Goal: Task Accomplishment & Management: Manage account settings

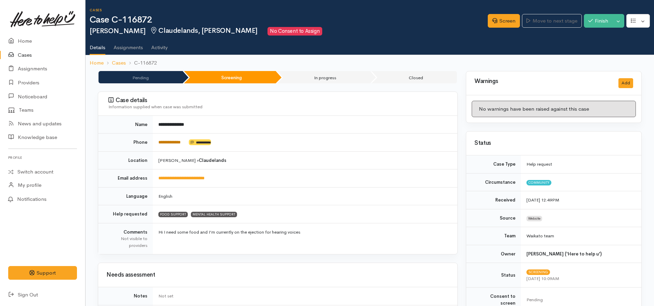
click at [177, 142] on link "**********" at bounding box center [169, 142] width 22 height 4
click at [174, 145] on link "**********" at bounding box center [169, 142] width 22 height 4
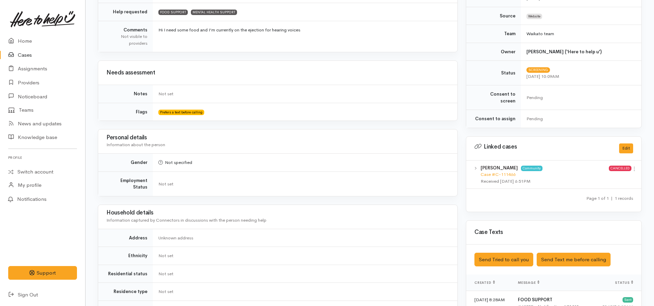
scroll to position [205, 0]
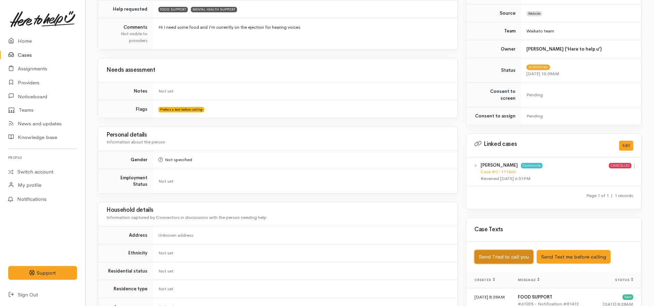
click at [490, 250] on button "Send Tried to call you" at bounding box center [503, 257] width 59 height 14
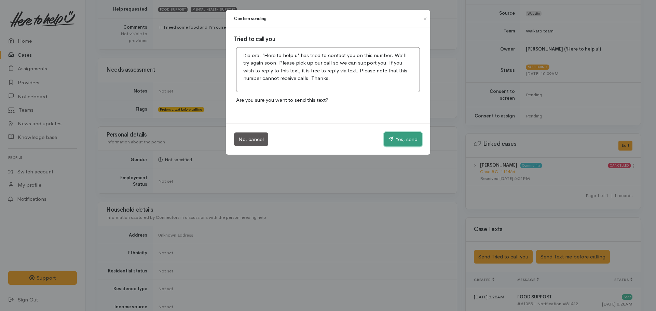
click at [402, 138] on button "Yes, send" at bounding box center [403, 139] width 38 height 14
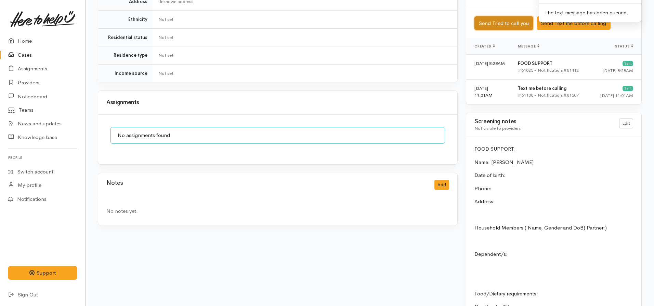
scroll to position [479, 0]
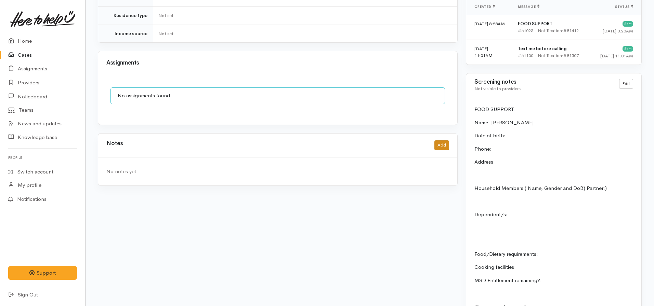
click at [442, 144] on div "Notes Add" at bounding box center [277, 145] width 343 height 14
click at [441, 140] on button "Add" at bounding box center [441, 145] width 15 height 10
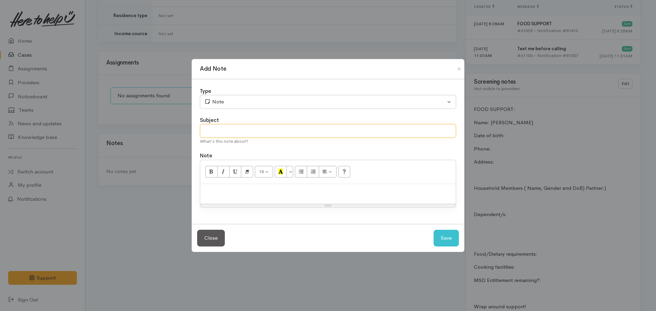
click at [239, 130] on input "text" at bounding box center [328, 131] width 256 height 14
type input "Attempt to contact #1"
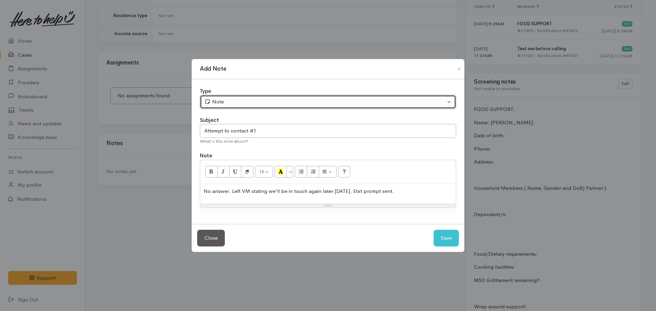
click at [253, 101] on div "Note" at bounding box center [324, 102] width 241 height 8
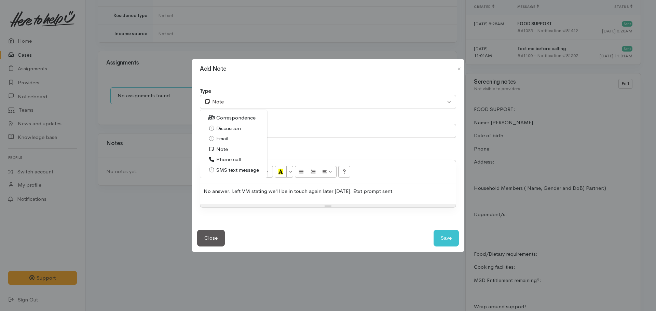
click at [230, 158] on span "Phone call" at bounding box center [228, 160] width 25 height 8
select select "3"
click at [450, 237] on button "Save" at bounding box center [446, 238] width 25 height 17
select select "1"
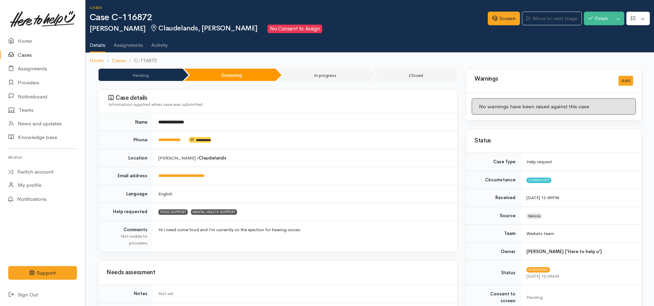
scroll to position [0, 0]
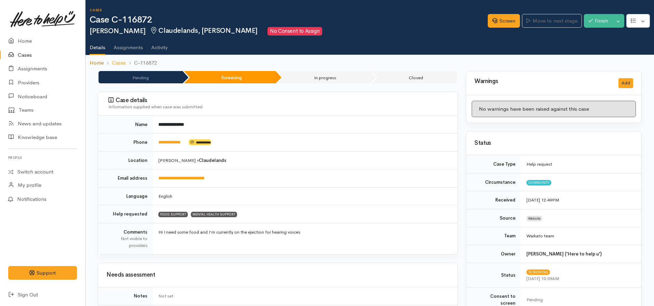
click at [94, 66] on link "Home" at bounding box center [97, 63] width 14 height 8
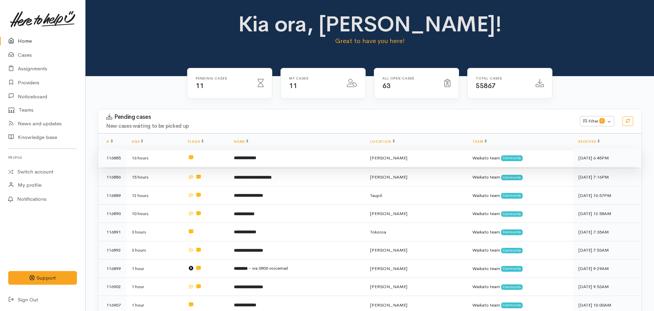
click at [256, 160] on b "**********" at bounding box center [245, 158] width 22 height 4
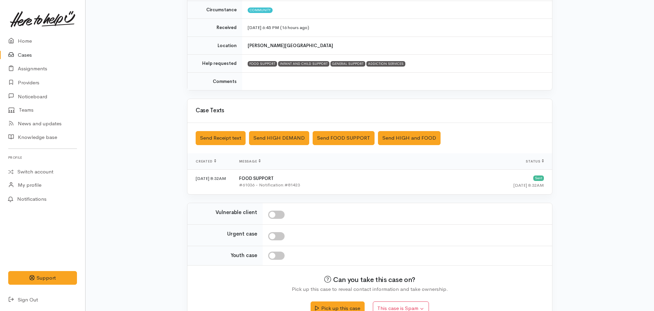
scroll to position [118, 0]
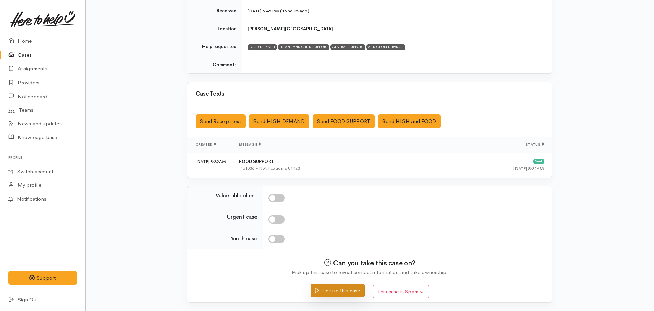
click at [325, 291] on button "Pick up this case" at bounding box center [337, 291] width 54 height 14
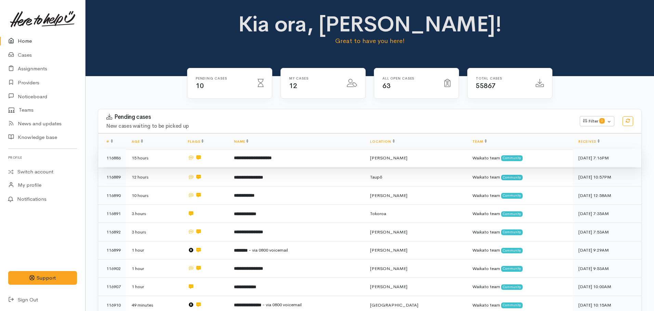
click at [270, 160] on b "**********" at bounding box center [253, 158] width 38 height 4
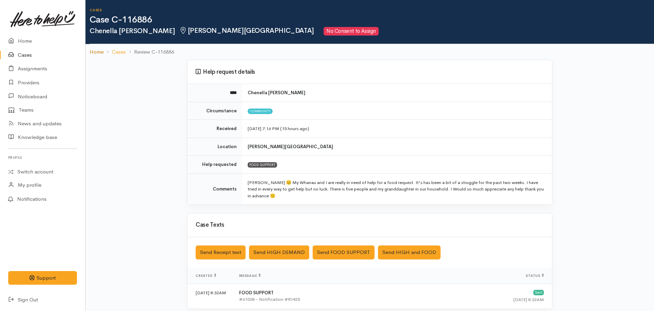
click at [98, 53] on link "Home" at bounding box center [97, 52] width 14 height 8
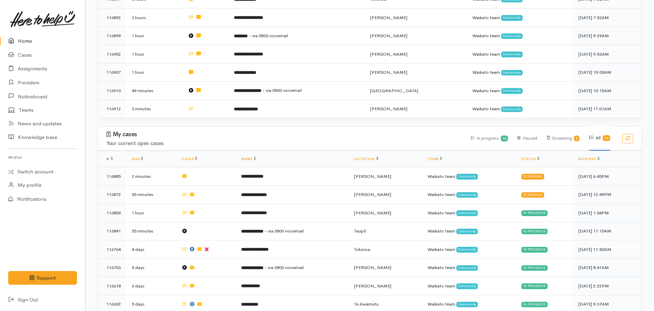
scroll to position [239, 0]
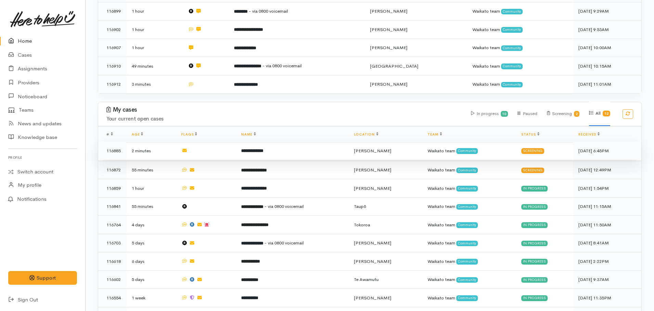
click at [260, 149] on b "**********" at bounding box center [252, 151] width 22 height 4
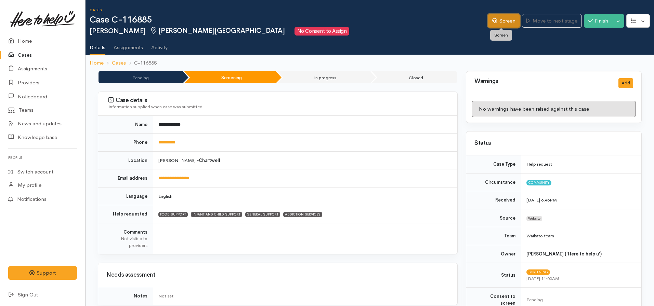
click at [490, 23] on link "Screen" at bounding box center [503, 21] width 32 height 14
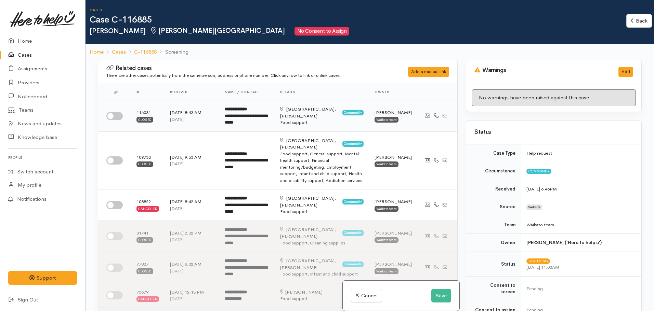
click at [117, 115] on input "checkbox" at bounding box center [114, 116] width 16 height 8
checkbox input "true"
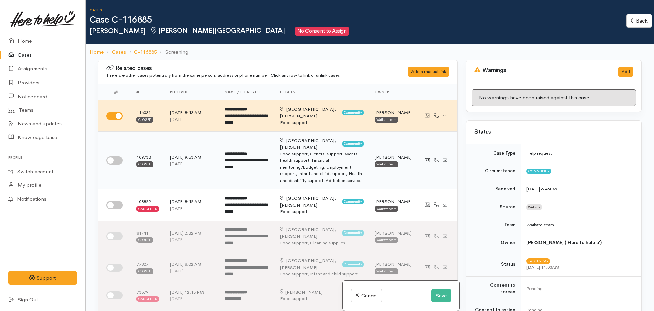
click at [111, 160] on input "checkbox" at bounding box center [114, 161] width 16 height 8
checkbox input "true"
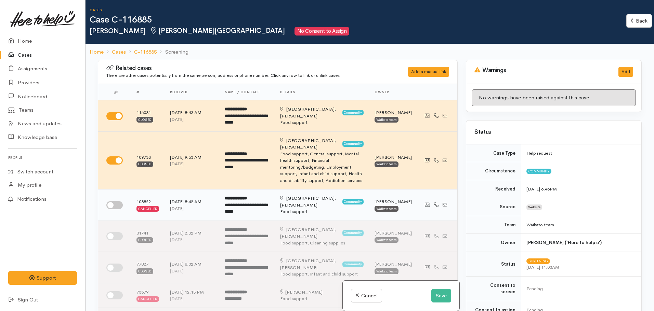
click at [113, 202] on input "checkbox" at bounding box center [114, 205] width 16 height 8
checkbox input "true"
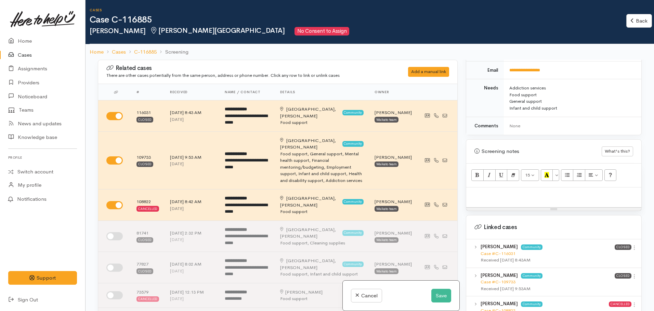
scroll to position [410, 0]
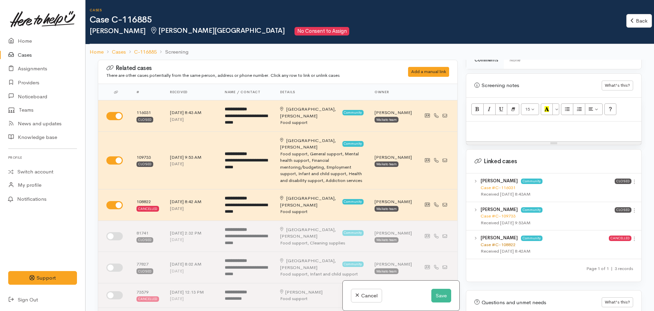
click at [499, 242] on link "Case #C-108822" at bounding box center [497, 245] width 35 height 6
click at [504, 213] on link "Case #C-109733" at bounding box center [497, 216] width 35 height 6
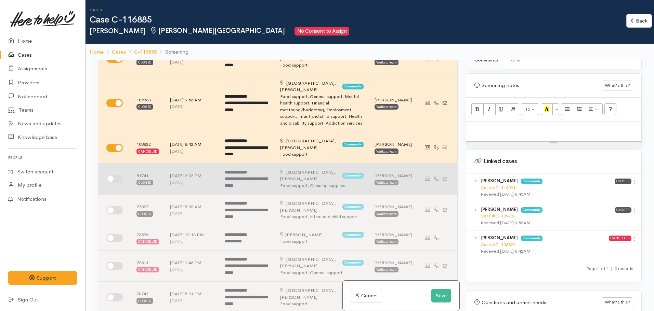
scroll to position [68, 0]
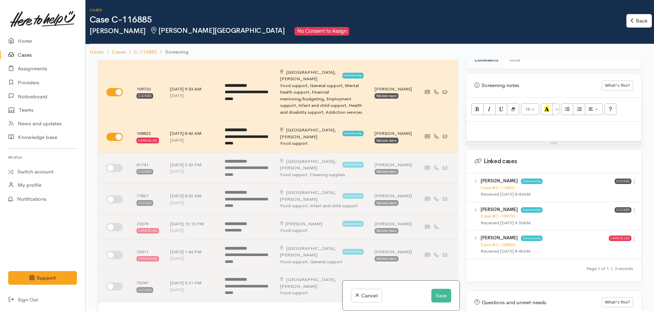
click at [477, 122] on div at bounding box center [553, 132] width 175 height 20
paste div
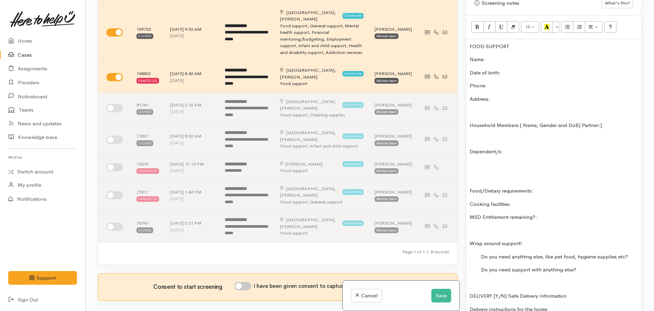
scroll to position [296, 0]
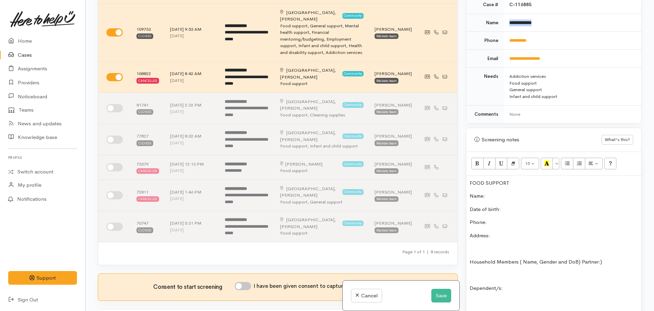
drag, startPoint x: 550, startPoint y: 14, endPoint x: 504, endPoint y: 14, distance: 45.8
click at [504, 14] on td "**********" at bounding box center [572, 23] width 137 height 18
copy b "**********"
click at [497, 192] on p "Name:" at bounding box center [553, 196] width 168 height 8
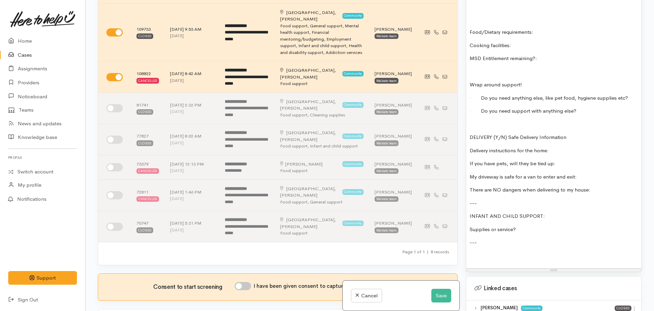
scroll to position [604, 0]
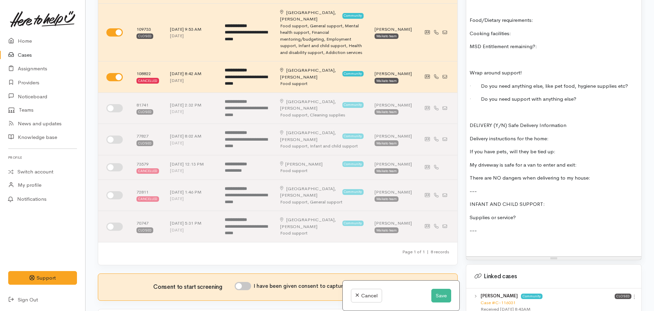
click at [499, 240] on p at bounding box center [553, 244] width 168 height 8
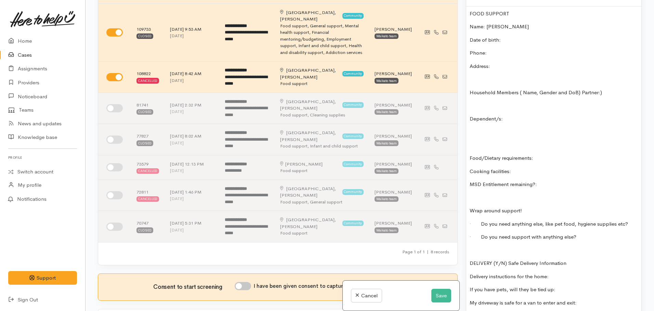
scroll to position [364, 0]
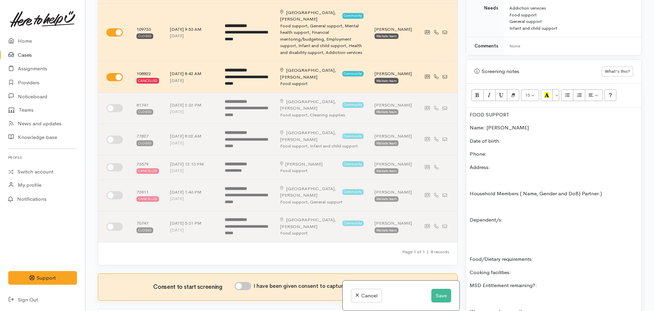
click at [524, 111] on p "FOOD SUPPORT" at bounding box center [553, 115] width 168 height 8
drag, startPoint x: 517, startPoint y: 100, endPoint x: 493, endPoint y: 103, distance: 23.8
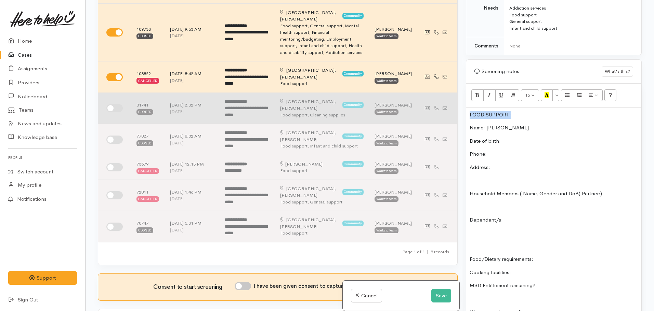
drag, startPoint x: 510, startPoint y: 106, endPoint x: 451, endPoint y: 107, distance: 59.5
click at [451, 107] on div "Related cases There are other cases potentially from the same person, address o…" at bounding box center [370, 155] width 552 height 311
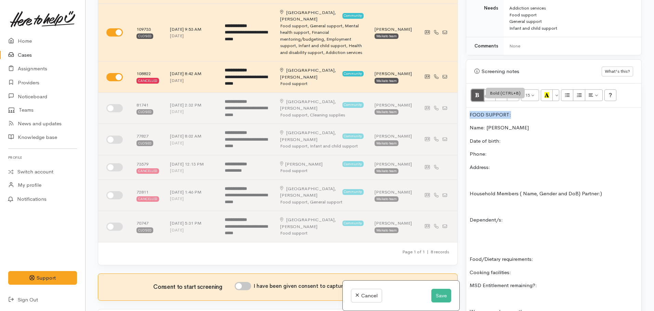
drag, startPoint x: 476, startPoint y: 93, endPoint x: 488, endPoint y: 91, distance: 12.5
click at [476, 93] on button "Bold (CTRL+B)" at bounding box center [477, 96] width 12 height 12
click at [543, 90] on button "Recent Color" at bounding box center [546, 96] width 12 height 12
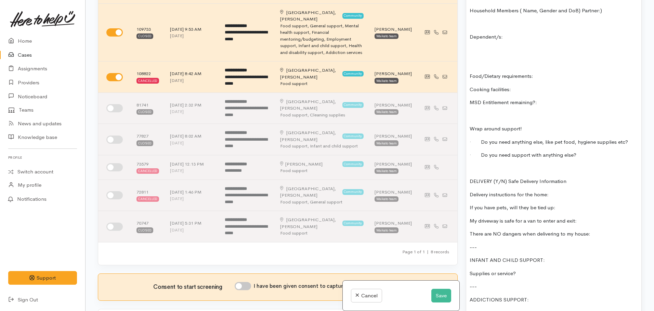
scroll to position [569, 0]
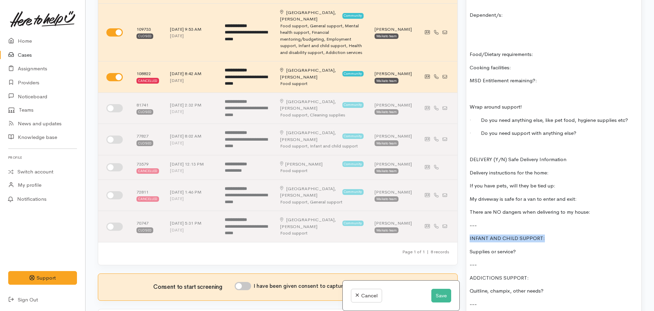
drag, startPoint x: 550, startPoint y: 232, endPoint x: 459, endPoint y: 227, distance: 90.4
click at [460, 228] on div "Related cases There are other cases potentially from the same person, address o…" at bounding box center [370, 155] width 552 height 311
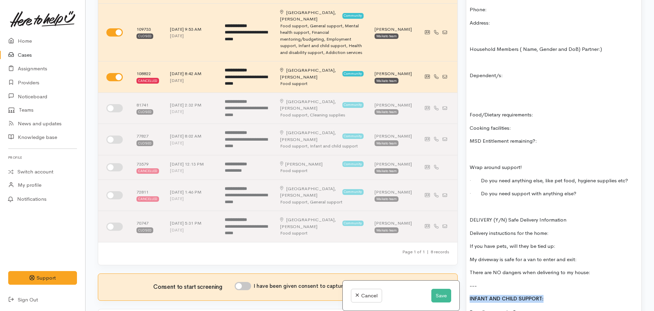
scroll to position [399, 0]
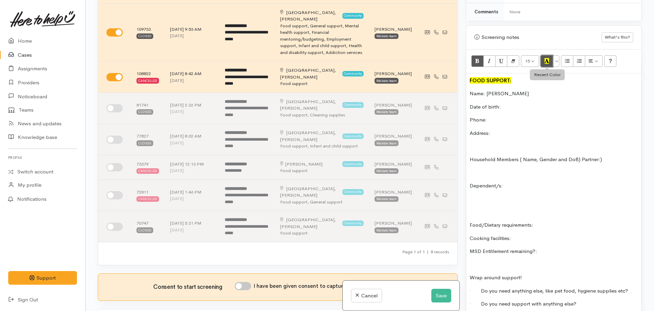
click at [549, 58] on icon "Recent Color" at bounding box center [546, 61] width 4 height 6
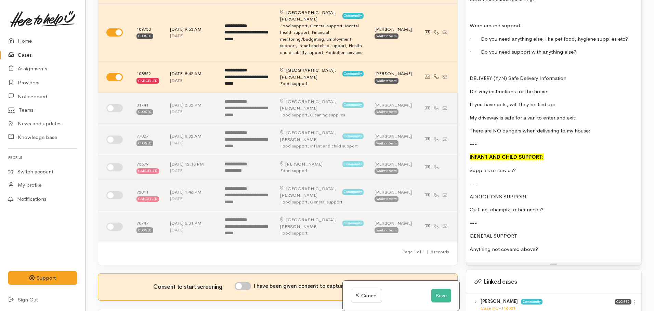
scroll to position [672, 0]
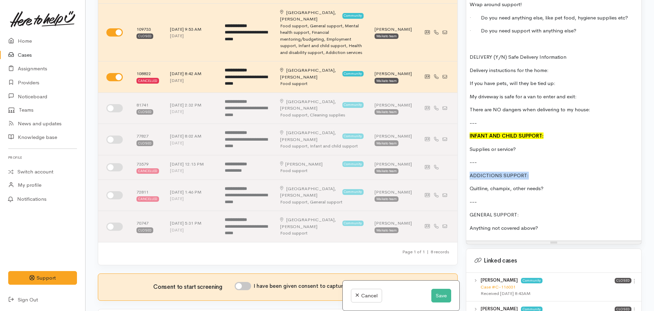
drag, startPoint x: 528, startPoint y: 163, endPoint x: 456, endPoint y: 169, distance: 73.0
click at [456, 169] on div "Related cases There are other cases potentially from the same person, address o…" at bounding box center [370, 155] width 552 height 311
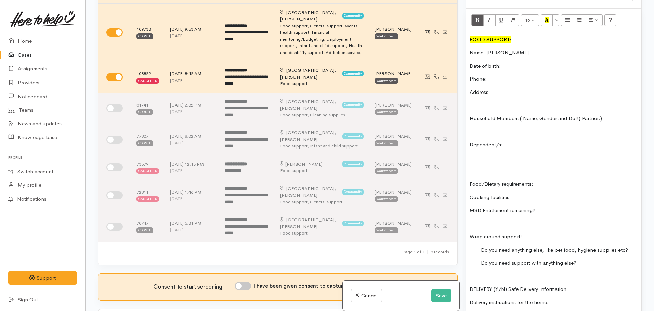
scroll to position [399, 0]
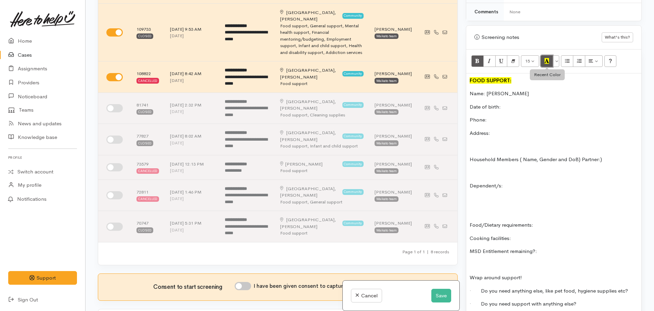
click at [548, 58] on icon "Recent Color" at bounding box center [546, 61] width 4 height 6
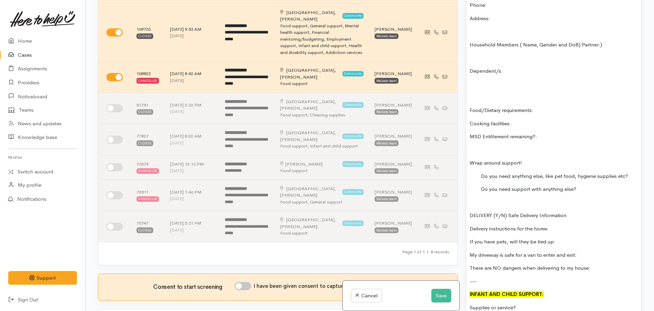
scroll to position [672, 0]
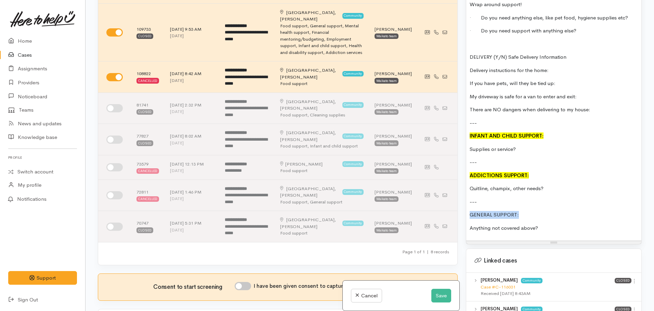
drag, startPoint x: 530, startPoint y: 205, endPoint x: 456, endPoint y: 204, distance: 74.5
click at [456, 204] on div "Related cases There are other cases potentially from the same person, address o…" at bounding box center [370, 155] width 552 height 311
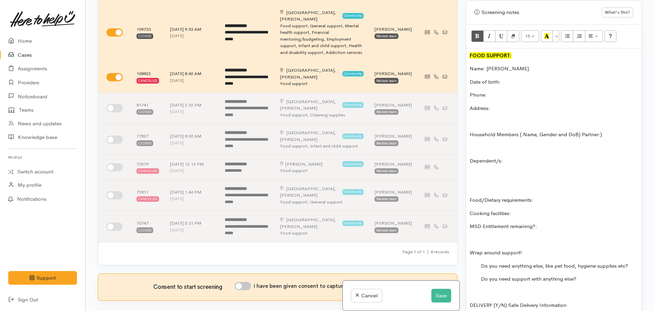
scroll to position [330, 0]
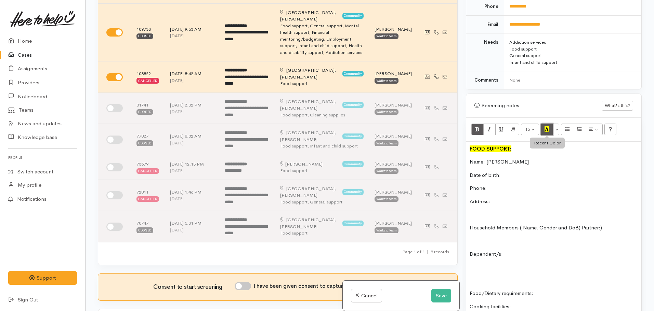
click at [549, 125] on button "Recent Color" at bounding box center [546, 130] width 12 height 12
click at [495, 198] on p "Address:" at bounding box center [553, 202] width 168 height 8
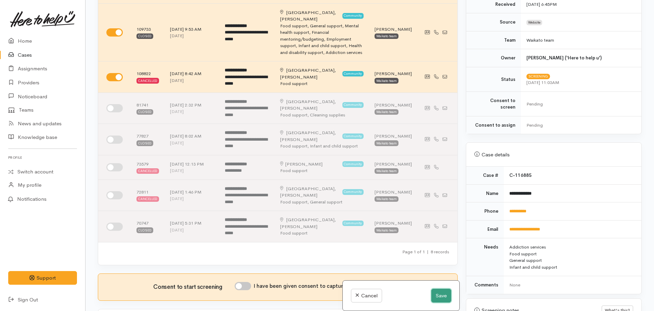
click at [431, 295] on button "Save" at bounding box center [441, 296] width 20 height 14
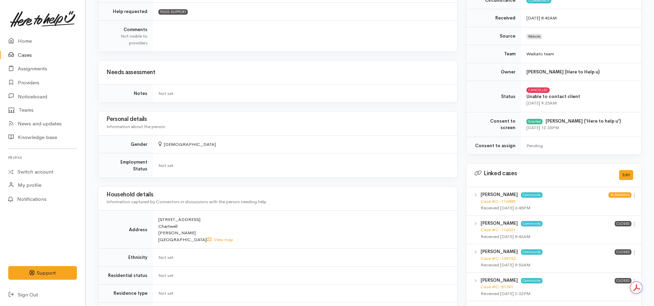
scroll to position [205, 0]
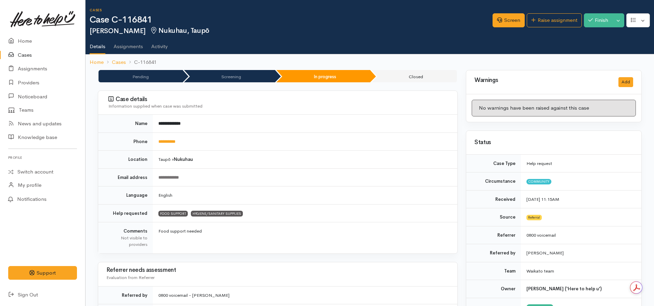
scroll to position [635, 0]
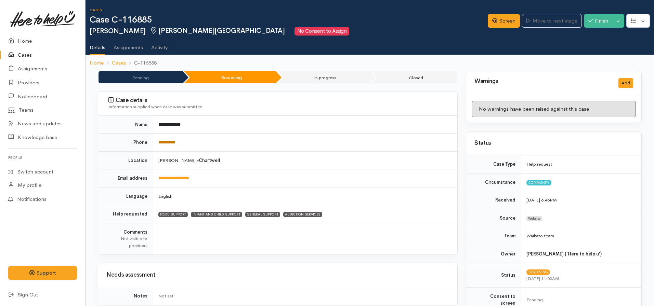
click at [167, 142] on link "**********" at bounding box center [166, 142] width 17 height 4
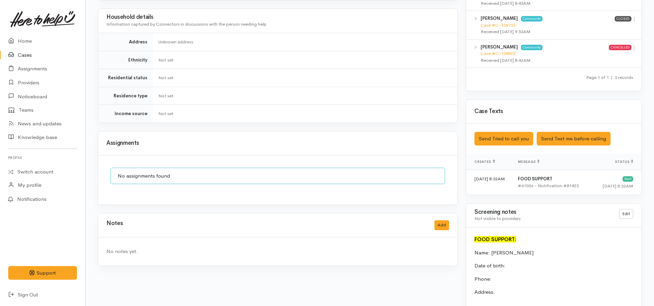
scroll to position [479, 0]
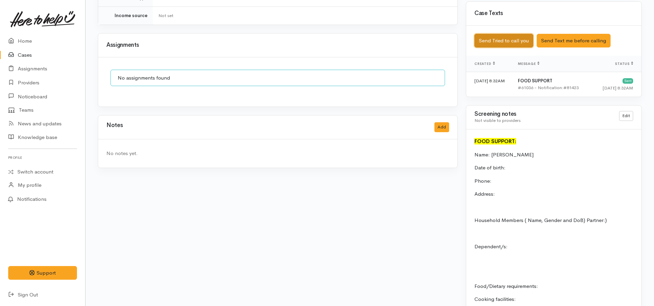
click at [504, 35] on button "Send Tried to call you" at bounding box center [503, 41] width 59 height 14
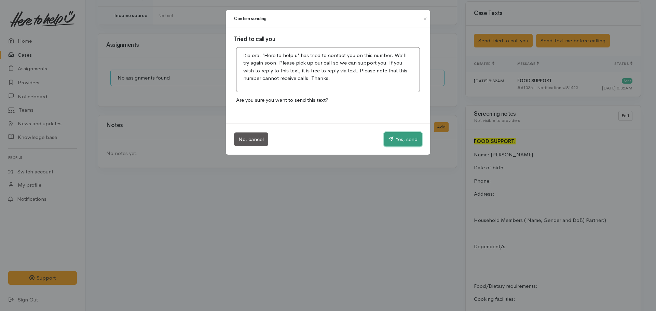
click at [406, 139] on button "Yes, send" at bounding box center [403, 139] width 38 height 14
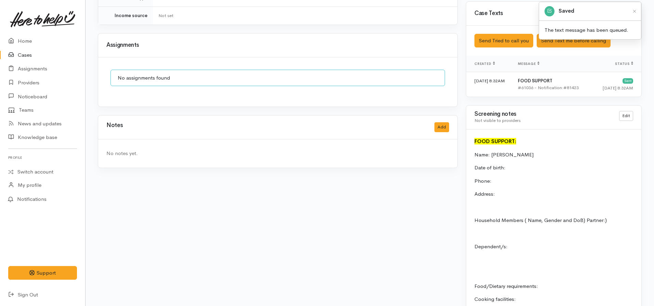
click at [456, 131] on div "Notes Add" at bounding box center [277, 128] width 359 height 24
click at [440, 122] on button "Add" at bounding box center [441, 127] width 15 height 10
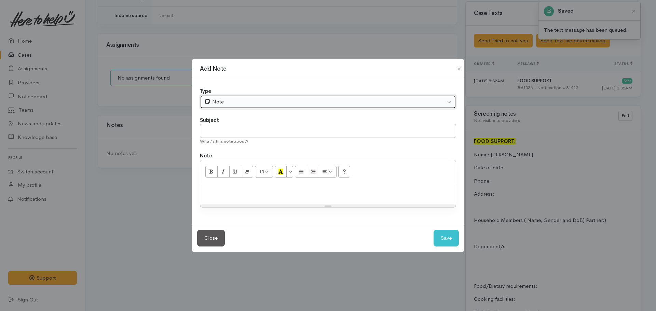
click at [227, 98] on div "Note" at bounding box center [324, 102] width 241 height 8
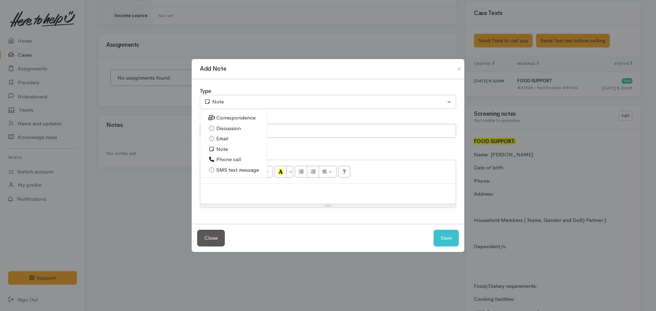
drag, startPoint x: 229, startPoint y: 160, endPoint x: 229, endPoint y: 145, distance: 15.0
click at [229, 160] on span "Phone call" at bounding box center [228, 160] width 25 height 8
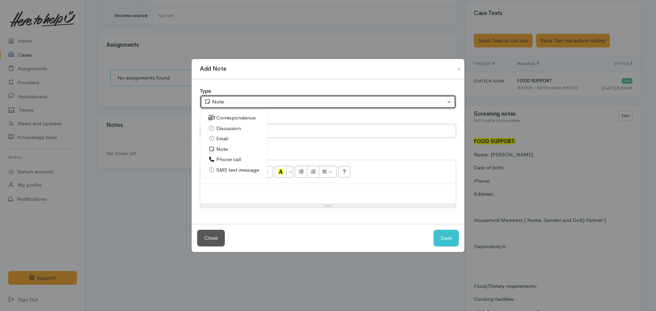
select select "3"
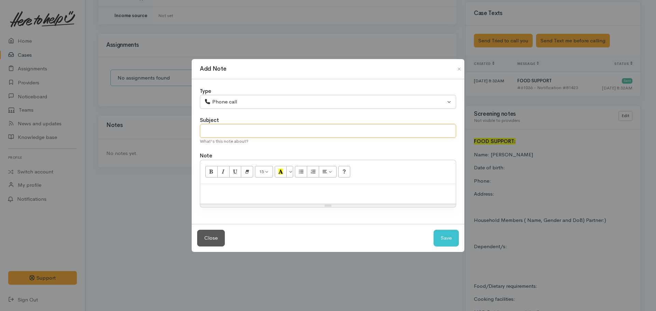
click at [236, 132] on input "text" at bounding box center [328, 131] width 256 height 14
type input "Attempt to contact #1"
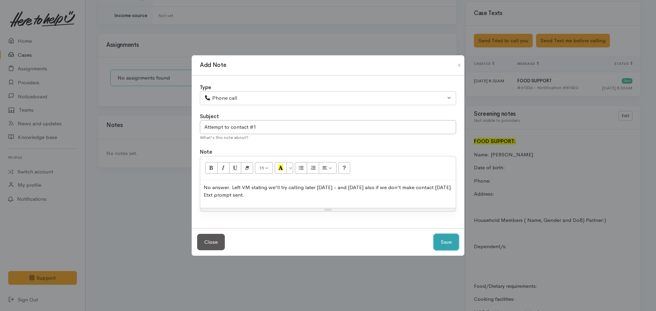
click at [434, 234] on button "Save" at bounding box center [446, 242] width 25 height 17
select select "1"
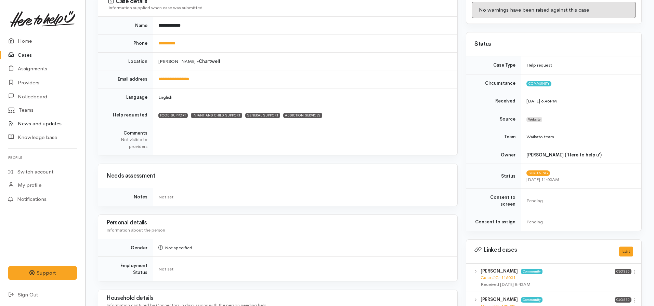
scroll to position [39, 0]
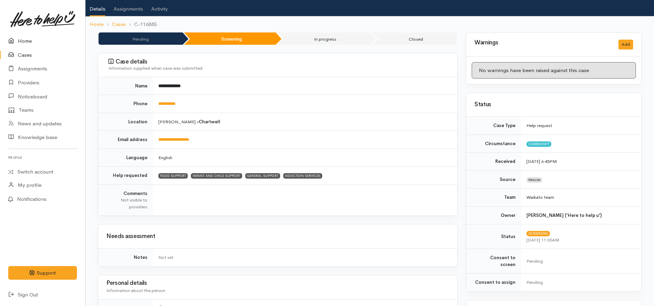
click at [26, 40] on link "Home" at bounding box center [42, 41] width 85 height 14
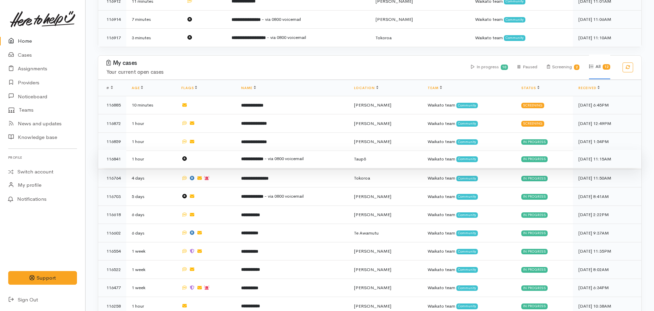
scroll to position [326, 0]
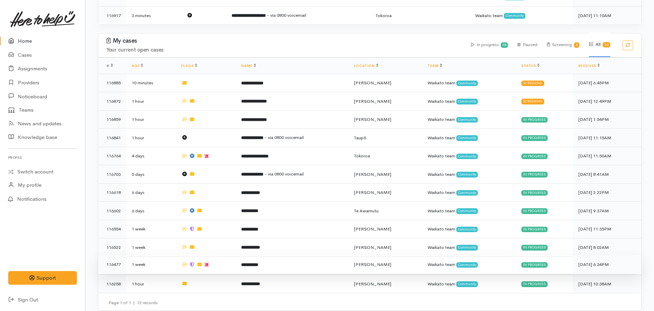
click at [283, 260] on td "**********" at bounding box center [292, 265] width 112 height 18
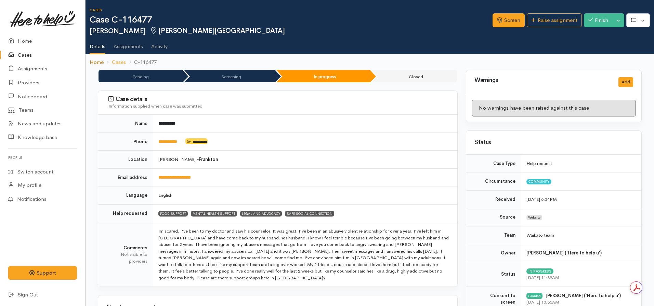
click at [96, 62] on link "Home" at bounding box center [97, 62] width 14 height 8
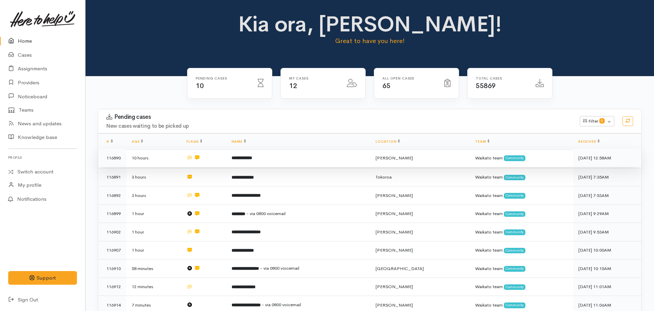
click at [255, 164] on td "**********" at bounding box center [298, 158] width 144 height 18
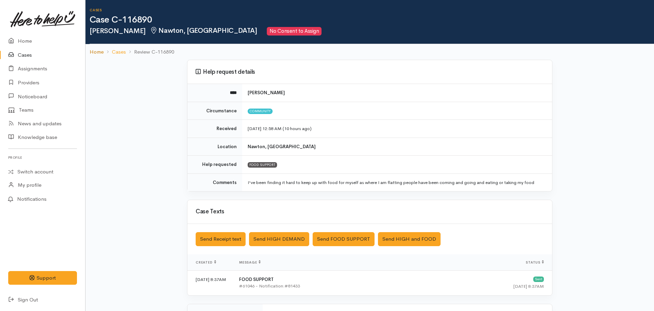
click at [100, 54] on link "Home" at bounding box center [97, 52] width 14 height 8
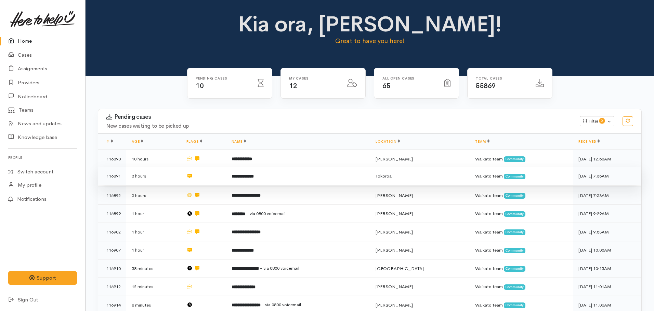
click at [257, 182] on td "**********" at bounding box center [298, 176] width 144 height 18
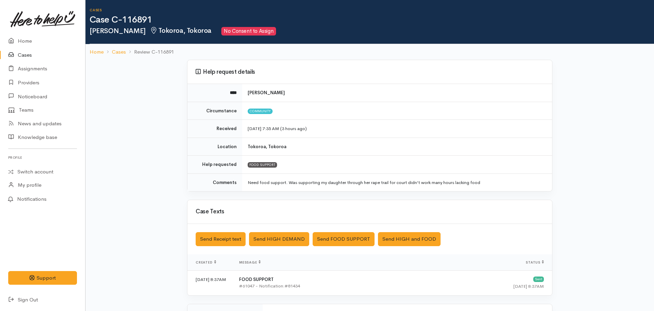
click at [85, 51] on link "Cases" at bounding box center [42, 55] width 85 height 14
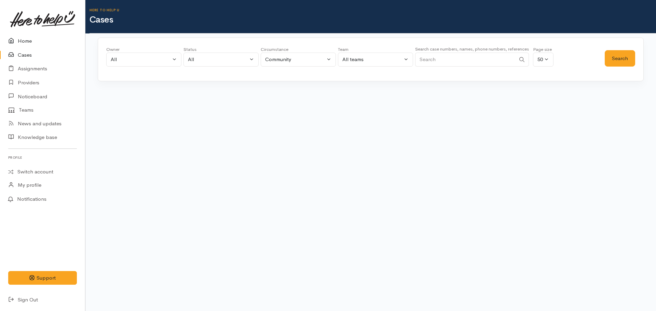
click at [30, 44] on link "Home" at bounding box center [42, 41] width 85 height 14
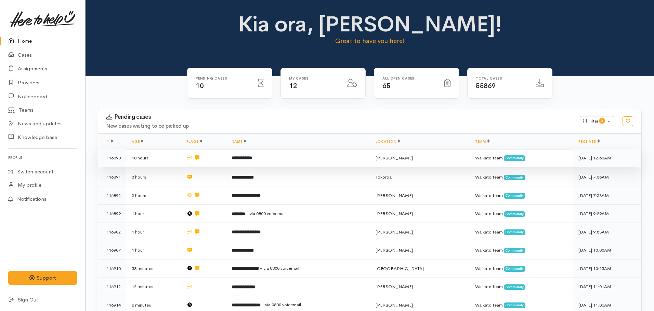
click at [272, 159] on td "**********" at bounding box center [298, 158] width 144 height 18
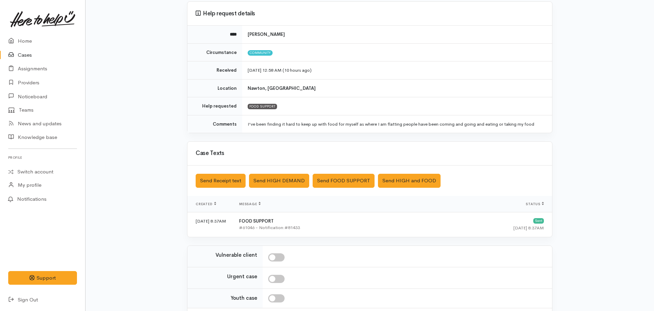
scroll to position [118, 0]
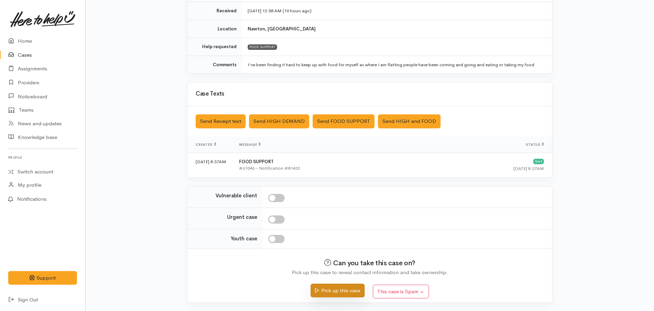
click at [352, 292] on button "Pick up this case" at bounding box center [337, 291] width 54 height 14
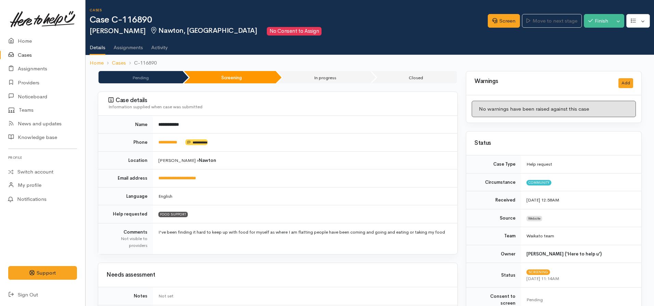
click at [487, 29] on div "Screen Move to next stage Finish Toggle Dropdown Pause" at bounding box center [570, 21] width 166 height 23
click at [491, 23] on link "Screen" at bounding box center [503, 21] width 32 height 14
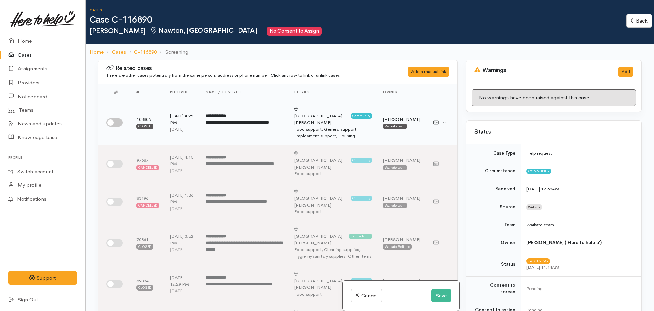
click at [125, 116] on td at bounding box center [114, 122] width 33 height 45
click at [119, 119] on input "checkbox" at bounding box center [114, 123] width 16 height 8
checkbox input "true"
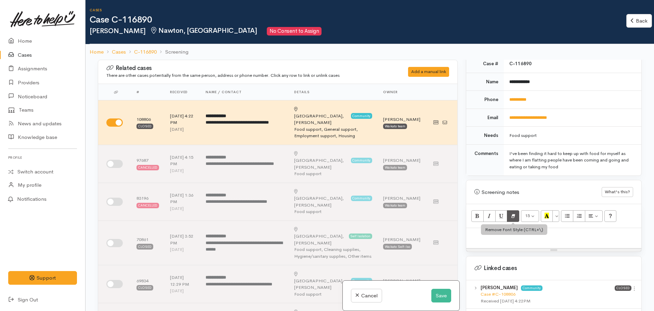
scroll to position [342, 0]
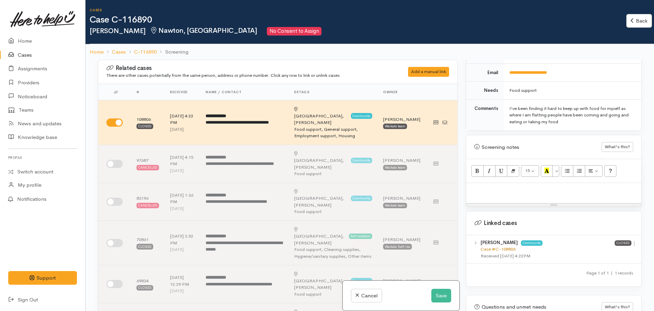
click at [491, 246] on link "Case #C-108806" at bounding box center [497, 249] width 35 height 6
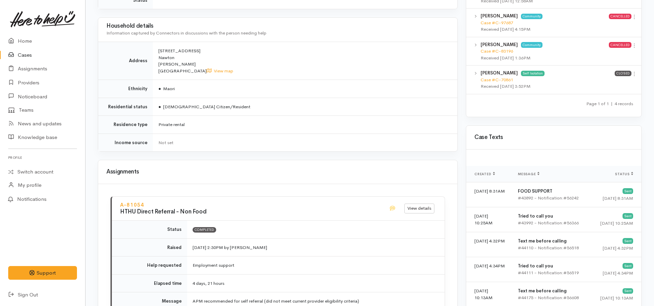
scroll to position [375, 0]
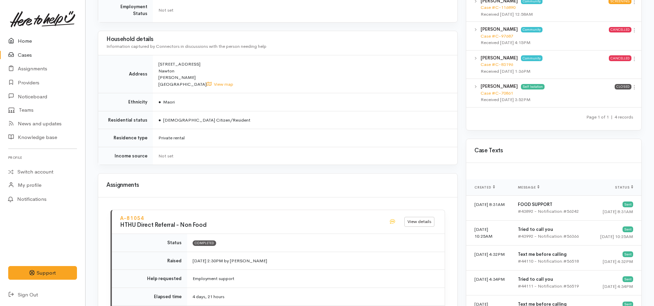
drag, startPoint x: 27, startPoint y: 38, endPoint x: 31, endPoint y: 28, distance: 11.2
click at [27, 38] on link "Home" at bounding box center [42, 41] width 85 height 14
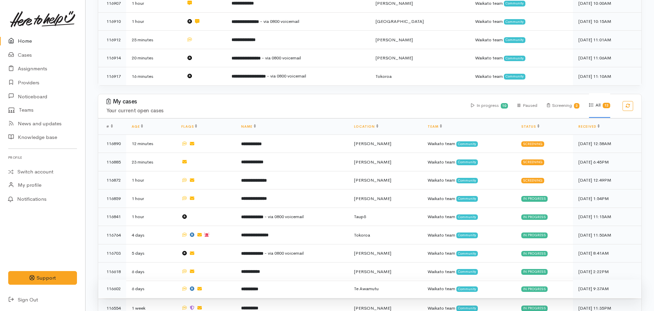
scroll to position [308, 0]
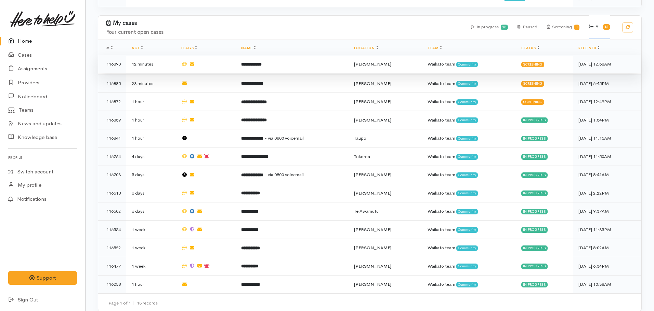
click at [254, 67] on td "**********" at bounding box center [292, 64] width 112 height 18
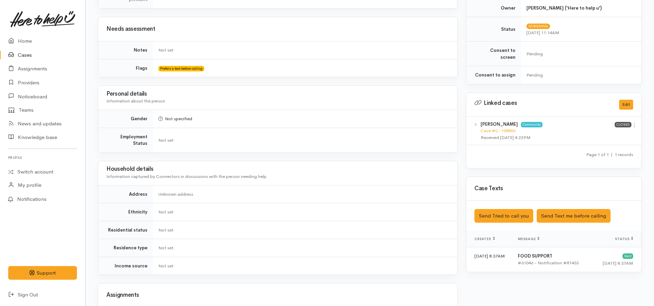
scroll to position [342, 0]
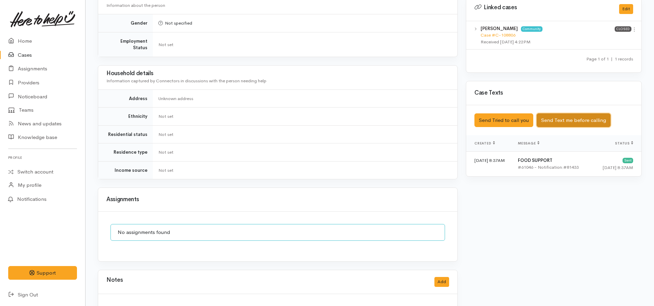
click at [576, 113] on button "Send Text me before calling" at bounding box center [573, 120] width 74 height 14
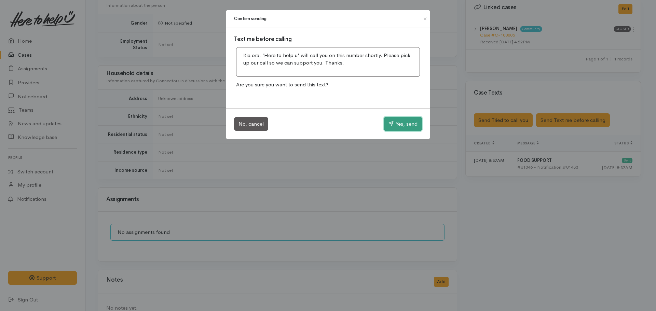
click at [401, 122] on button "Yes, send" at bounding box center [403, 124] width 38 height 14
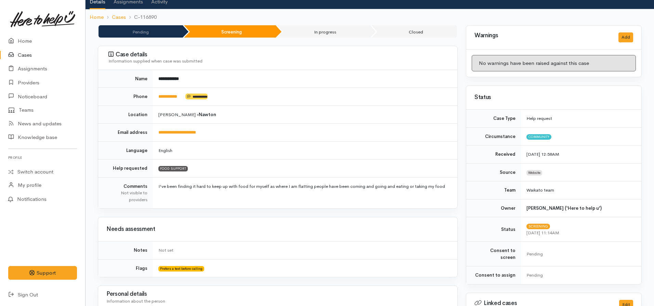
scroll to position [0, 0]
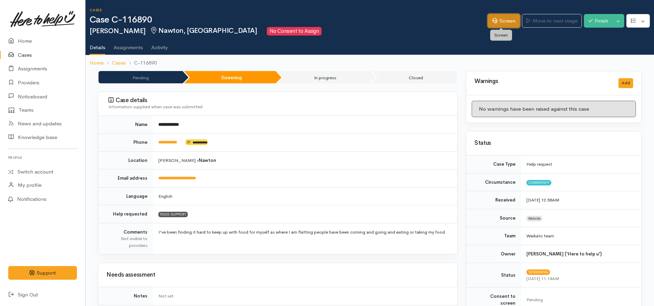
click at [492, 21] on icon at bounding box center [494, 20] width 5 height 5
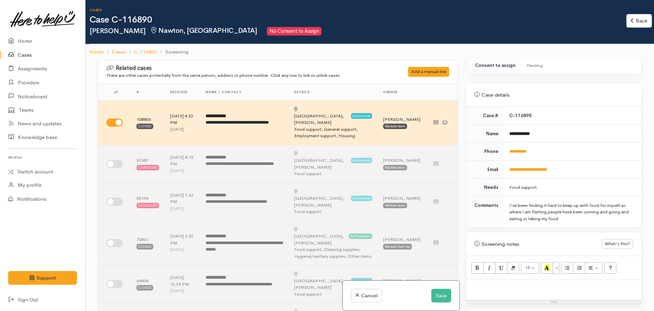
scroll to position [308, 0]
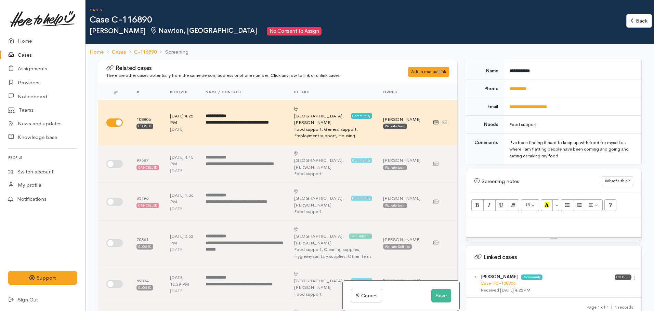
click at [498, 221] on p at bounding box center [553, 225] width 168 height 8
click at [482, 221] on p at bounding box center [553, 225] width 168 height 8
paste div
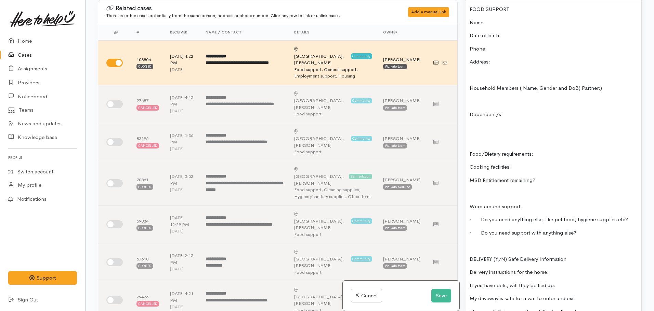
scroll to position [529, 0]
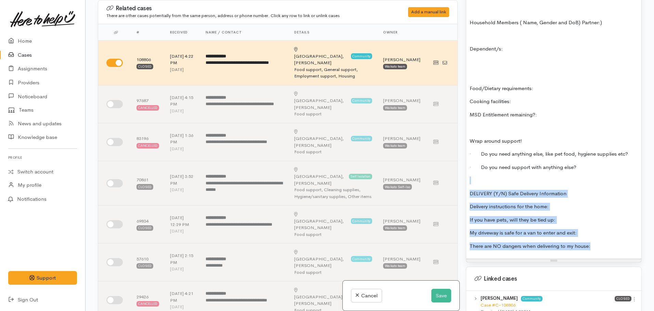
drag, startPoint x: 596, startPoint y: 245, endPoint x: 474, endPoint y: 174, distance: 140.9
click at [474, 174] on div "FOOD SUPPORT Name: Date of birth: Phone: Address: Household Members ( Name, Gen…" at bounding box center [553, 97] width 175 height 323
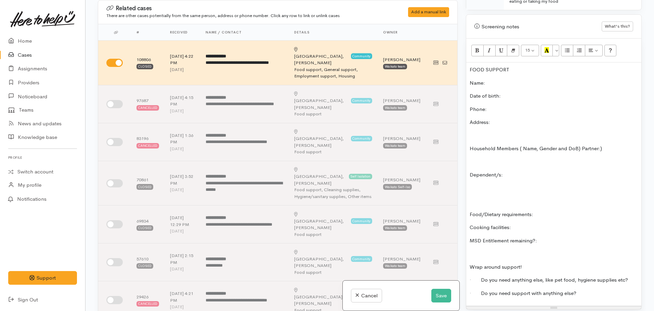
scroll to position [392, 0]
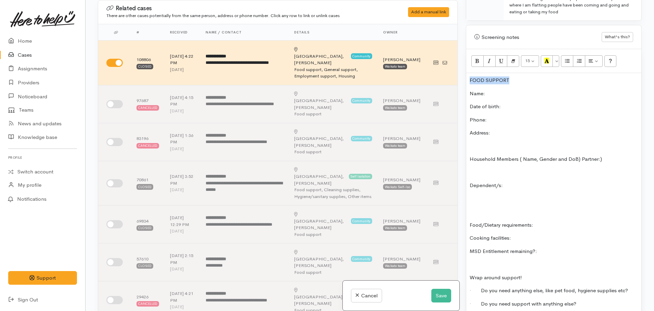
drag, startPoint x: 516, startPoint y: 70, endPoint x: 467, endPoint y: 62, distance: 49.2
click at [456, 70] on div "Related cases There are other cases potentially from the same person, address o…" at bounding box center [370, 155] width 552 height 311
drag, startPoint x: 472, startPoint y: 56, endPoint x: 486, endPoint y: 55, distance: 14.7
click at [472, 55] on button "Bold (CTRL+B)" at bounding box center [477, 61] width 12 height 12
click at [544, 55] on button "Recent Color" at bounding box center [546, 61] width 12 height 12
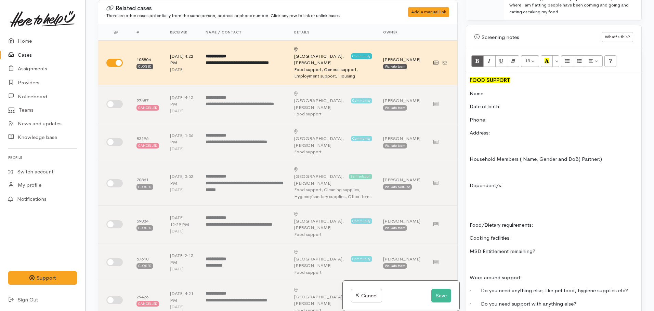
click at [493, 90] on p "Name:" at bounding box center [553, 94] width 168 height 8
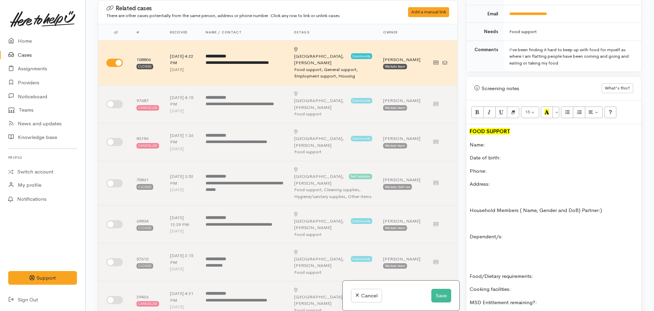
scroll to position [221, 0]
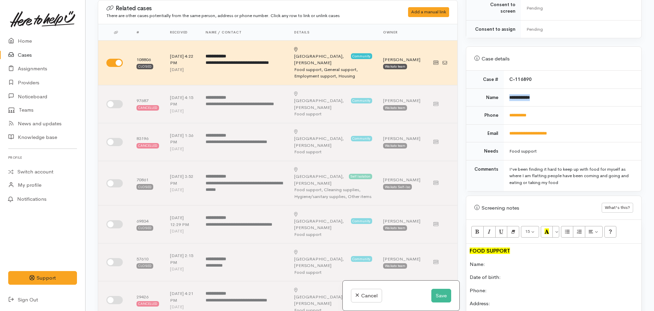
drag, startPoint x: 538, startPoint y: 91, endPoint x: 514, endPoint y: 92, distance: 24.0
click at [505, 90] on td "**********" at bounding box center [572, 98] width 137 height 18
copy b "**********"
click at [493, 261] on p "Name:" at bounding box center [553, 265] width 168 height 8
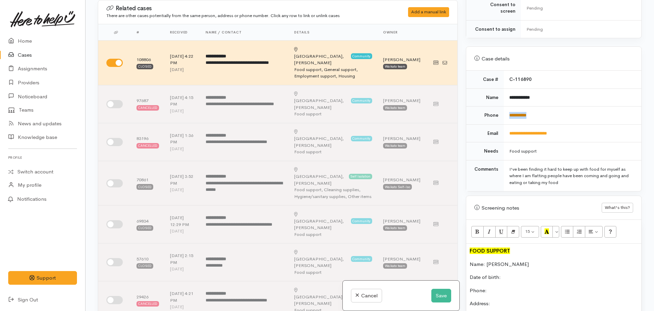
drag, startPoint x: 539, startPoint y: 106, endPoint x: 508, endPoint y: 109, distance: 31.6
click at [508, 109] on td "**********" at bounding box center [572, 116] width 137 height 18
copy link "**********"
click at [499, 287] on p "Phone:" at bounding box center [553, 291] width 168 height 8
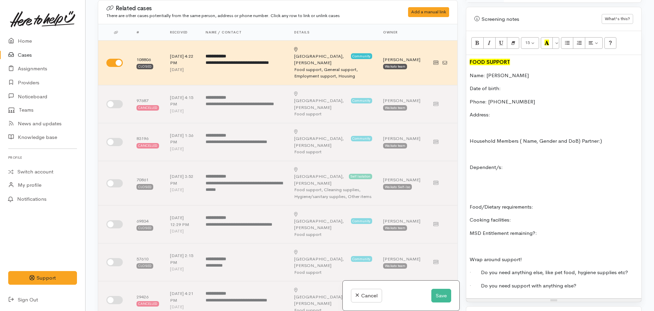
scroll to position [426, 0]
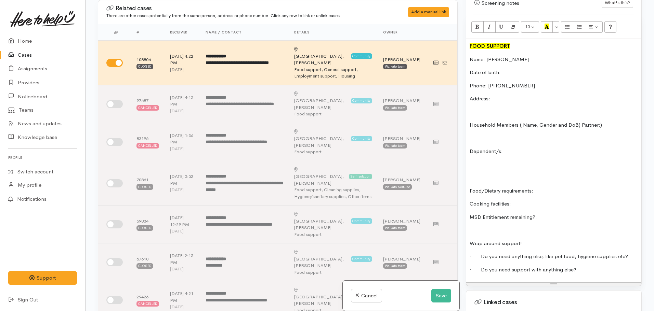
click at [546, 214] on p "MSD Entitlement remaining?:" at bounding box center [553, 218] width 168 height 8
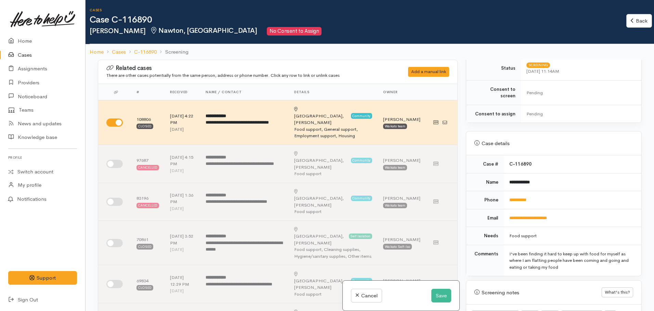
scroll to position [119, 0]
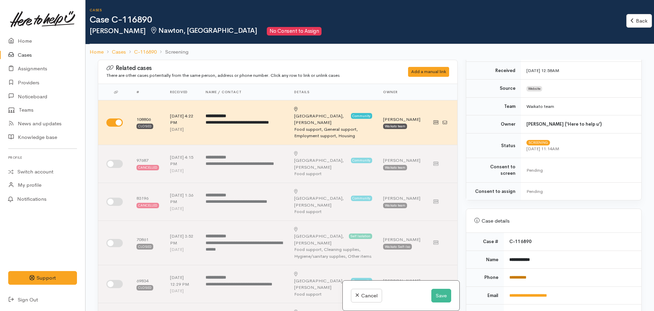
click at [526, 276] on link "**********" at bounding box center [517, 278] width 17 height 4
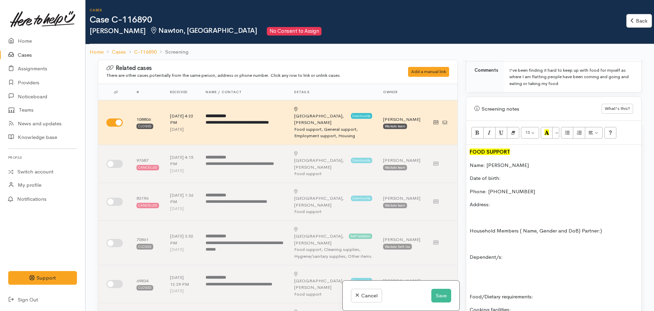
scroll to position [392, 0]
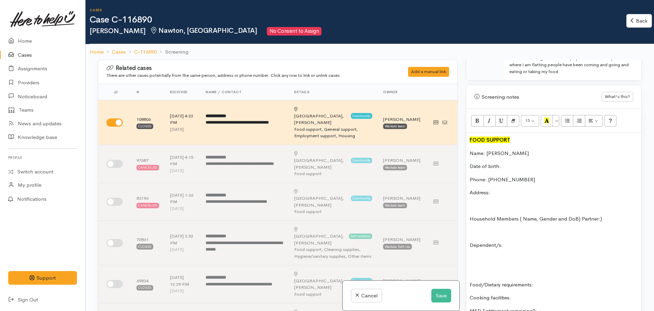
click at [512, 189] on p "Address:" at bounding box center [553, 193] width 168 height 8
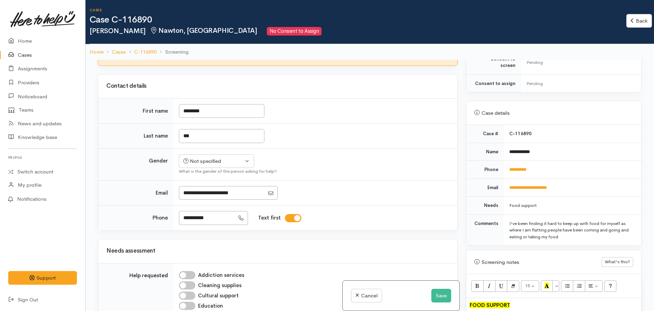
scroll to position [187, 0]
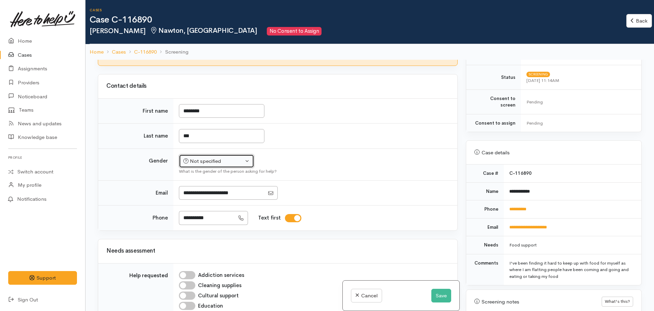
click at [204, 155] on button "Not specified" at bounding box center [216, 162] width 75 height 14
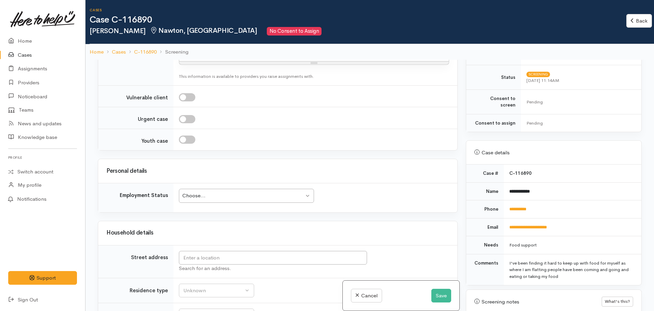
scroll to position [923, 0]
click at [191, 249] on input "text" at bounding box center [273, 256] width 188 height 14
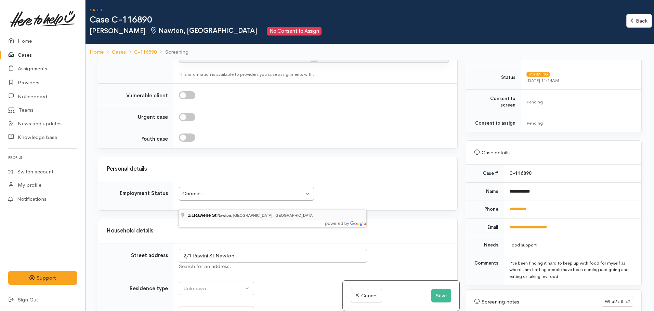
type input "2/1 Rawene St, Nawton, Hamilton, New Zealand"
click at [289, 249] on input "2/1 Rawene St, Nawton, Hamilton, New Zealand" at bounding box center [273, 256] width 188 height 14
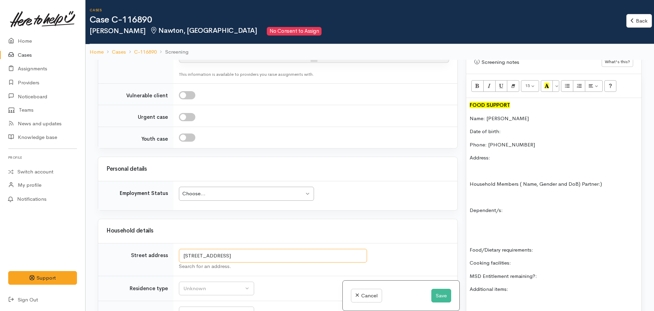
scroll to position [426, 0]
click at [506, 155] on p "Address:" at bounding box center [553, 159] width 168 height 8
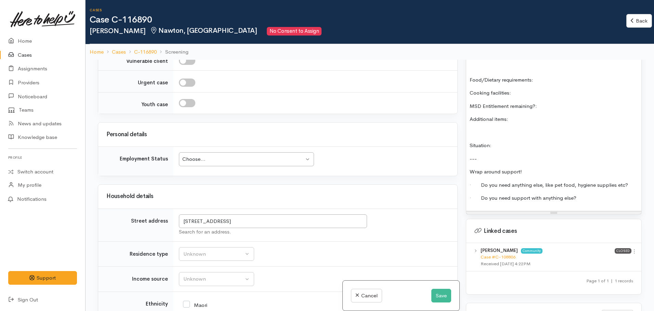
scroll to position [962, 0]
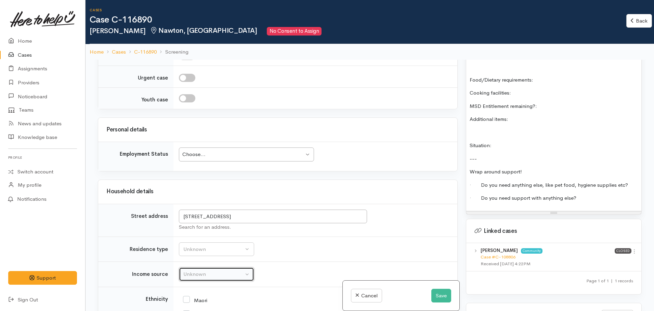
click at [195, 271] on div "Unknown" at bounding box center [213, 275] width 60 height 8
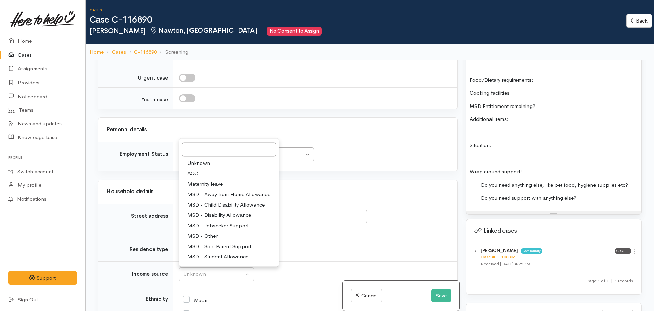
click at [220, 222] on span "MSD - Jobseeker Support" at bounding box center [217, 226] width 61 height 8
select select "4"
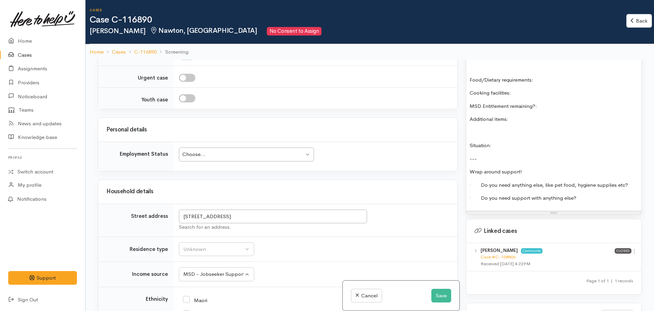
click at [550, 103] on p "MSD Entitlement remaining?:" at bounding box center [553, 107] width 168 height 8
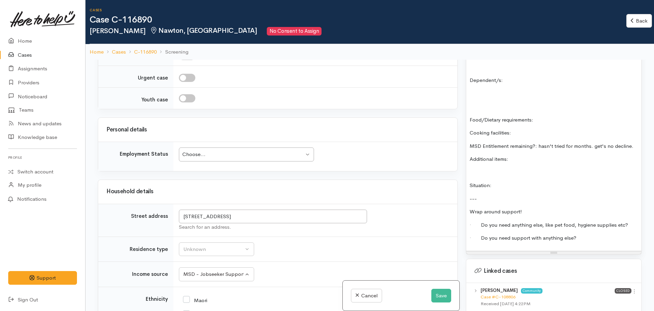
scroll to position [460, 0]
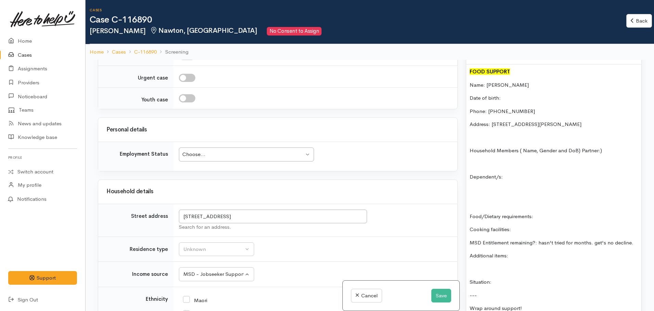
click at [524, 173] on p "Dependent/s:" at bounding box center [553, 177] width 168 height 8
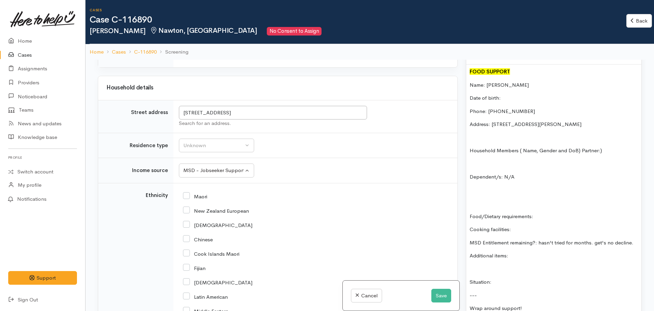
scroll to position [1031, 0]
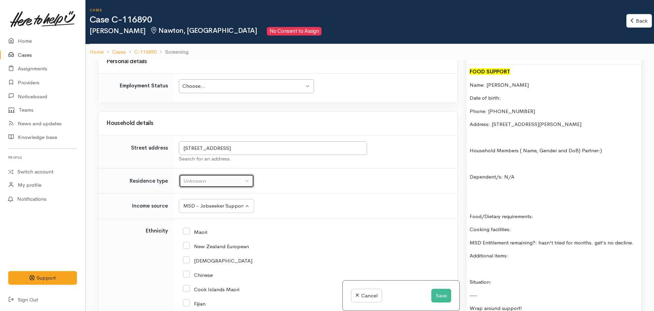
click at [212, 174] on button "Unknown" at bounding box center [216, 181] width 75 height 14
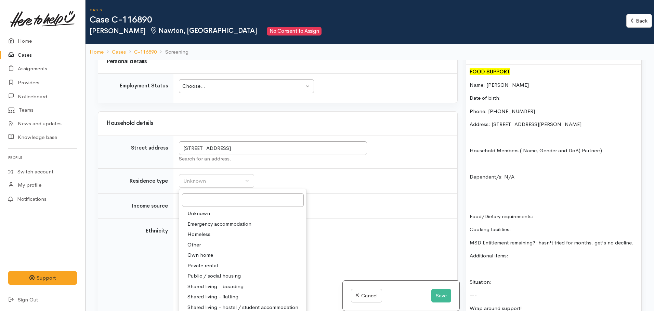
click at [239, 292] on link "Shared living - flatting" at bounding box center [242, 297] width 127 height 11
select select "5"
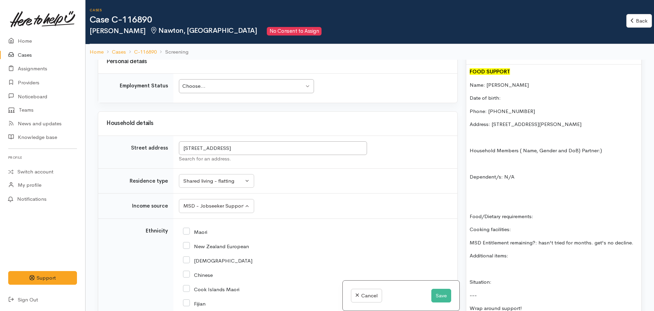
click at [560, 217] on div "FOOD SUPPORT Name: Sylvanna Tai Date of birth: Phone: 0223664703 Address: 2/1 R…" at bounding box center [553, 206] width 175 height 283
click at [553, 213] on p "Food/Dietary requirements:" at bounding box center [553, 217] width 168 height 8
click at [520, 226] on p "Cooking facilities:" at bounding box center [553, 230] width 168 height 8
click at [520, 252] on p "Additional items:" at bounding box center [553, 256] width 168 height 8
click at [517, 252] on p "Additional items:" at bounding box center [553, 256] width 168 height 8
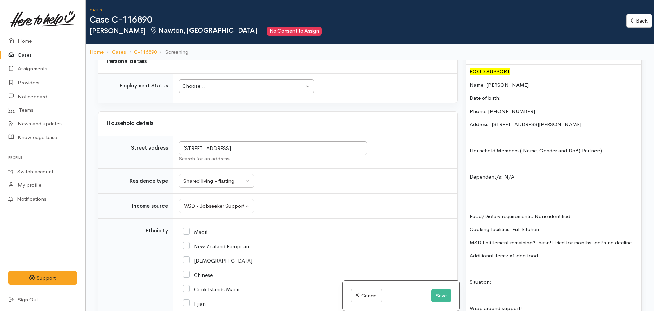
click at [520, 94] on p "Date of birth:" at bounding box center [553, 98] width 168 height 8
click at [559, 252] on p "Additional items: x1 dog food" at bounding box center [553, 256] width 168 height 8
click at [509, 85] on div "FOOD SUPPORT Name: Sylvanna Tai Date of birth: Phone: 0223664703 Address: 2/1 R…" at bounding box center [553, 206] width 175 height 283
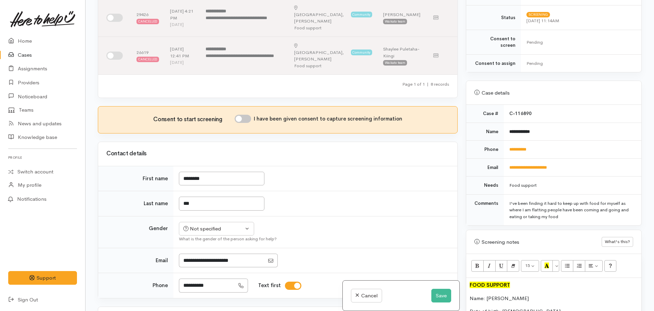
scroll to position [279, 0]
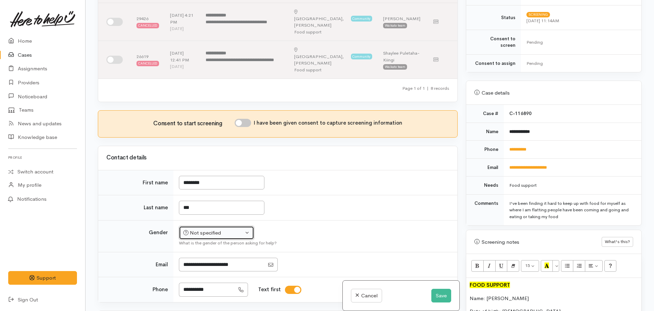
click at [212, 229] on div "Not specified" at bounding box center [213, 233] width 60 height 8
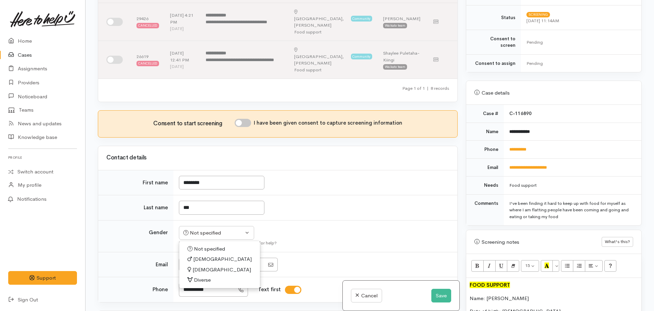
click at [198, 266] on span "Female" at bounding box center [221, 270] width 58 height 8
select select "Female"
click at [250, 119] on input "I have been given consent to capture screening information" at bounding box center [242, 123] width 16 height 8
checkbox input "true"
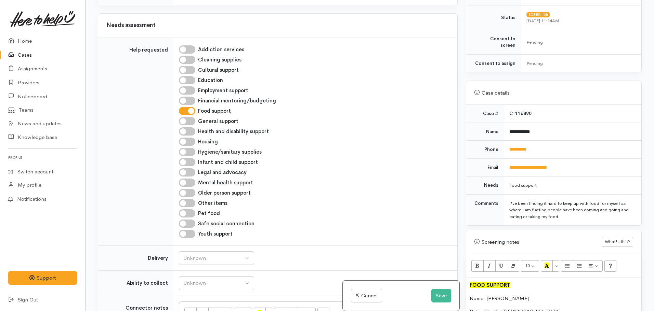
scroll to position [518, 0]
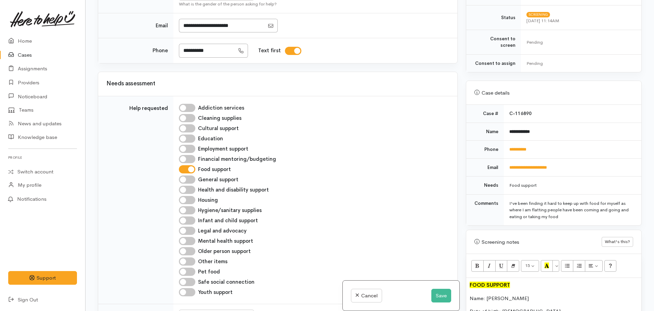
click at [188, 268] on input "Pet food" at bounding box center [187, 272] width 16 height 8
checkbox input "true"
click at [201, 311] on div "Unknown" at bounding box center [213, 317] width 60 height 8
click at [192, 297] on span "No" at bounding box center [190, 301] width 7 height 8
select select "1"
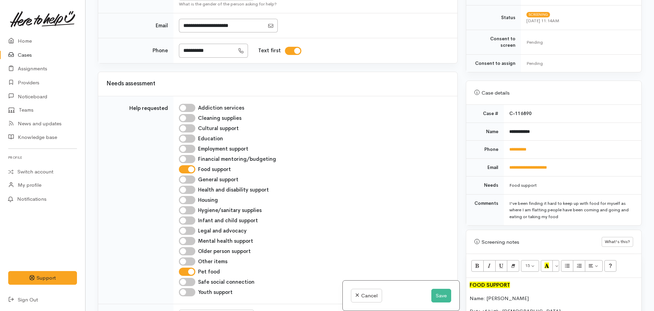
drag, startPoint x: 204, startPoint y: 288, endPoint x: 198, endPoint y: 281, distance: 9.2
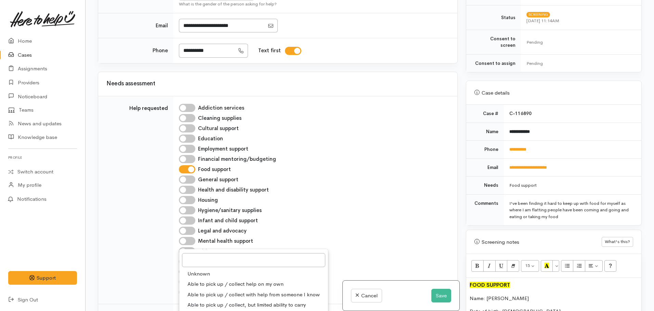
click at [226, 291] on span "Able to pick up / collect with help from someone I know" at bounding box center [253, 295] width 132 height 8
select select "5"
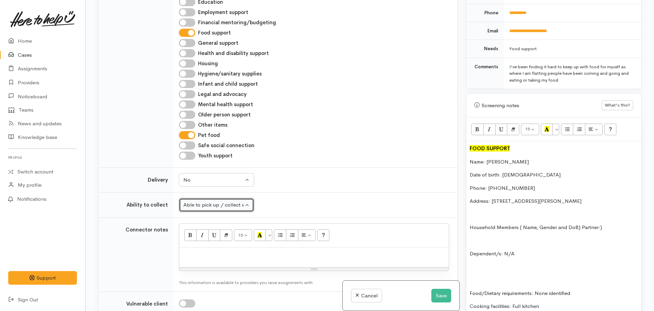
scroll to position [392, 0]
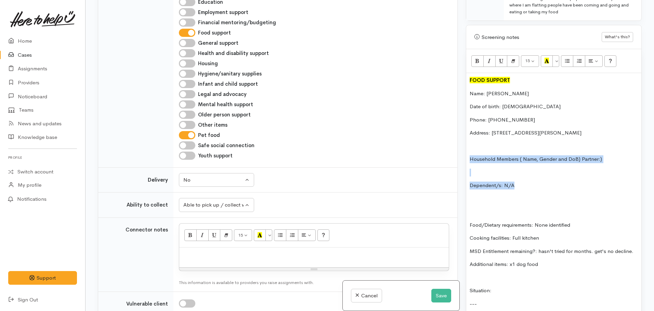
drag, startPoint x: 534, startPoint y: 177, endPoint x: 469, endPoint y: 153, distance: 69.5
click at [469, 153] on div "FOOD SUPPORT Name: Sylvanna Tai Date of birth: 09.08.1998 Phone: 0223664703 Add…" at bounding box center [553, 214] width 175 height 283
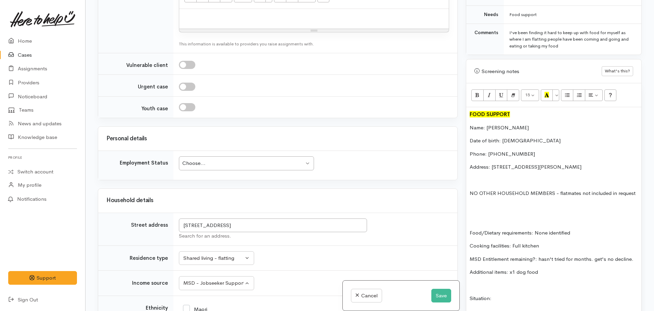
scroll to position [894, 0]
click at [207, 156] on div "Choose... Choose..." at bounding box center [246, 163] width 135 height 14
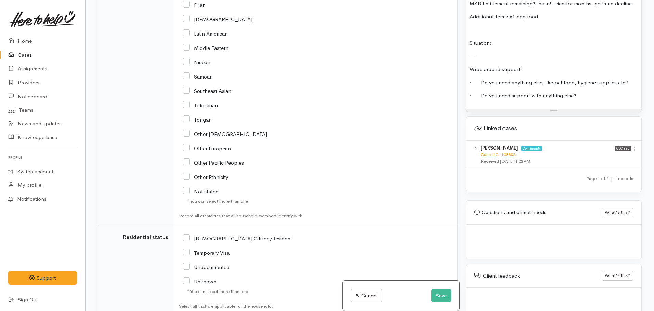
scroll to position [623, 0]
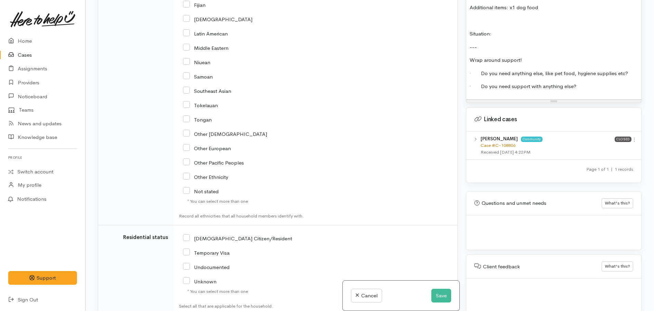
click at [493, 143] on link "Case #C-108806" at bounding box center [497, 146] width 35 height 6
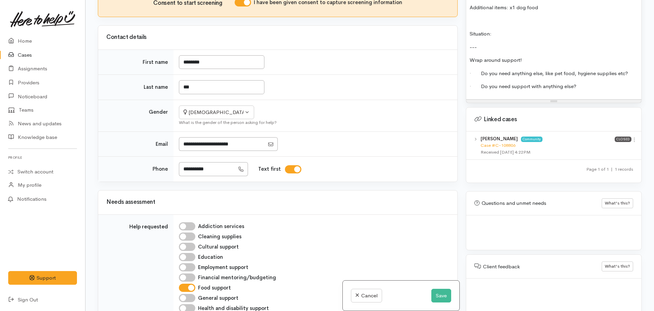
scroll to position [313, 0]
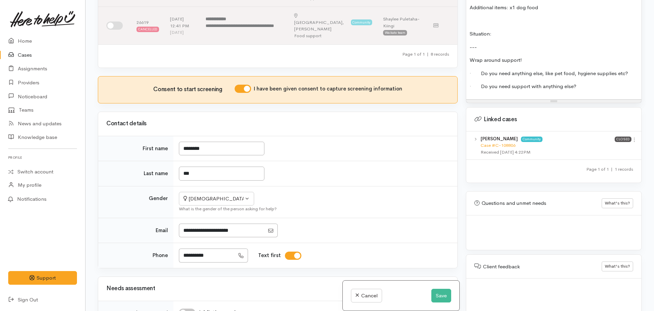
click at [350, 186] on td "Not specified Male Female Diverse Female Not specified Male Female Diverse What…" at bounding box center [315, 202] width 284 height 32
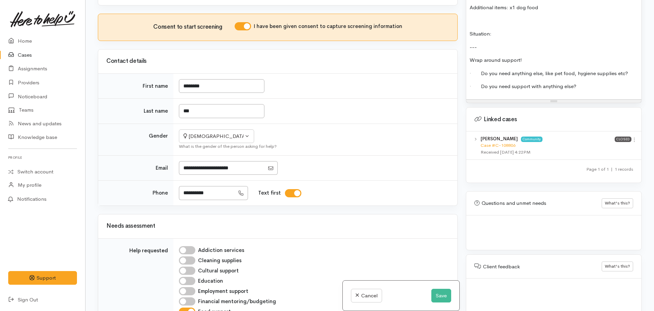
scroll to position [376, 0]
drag, startPoint x: 220, startPoint y: 138, endPoint x: 181, endPoint y: 135, distance: 39.4
click at [181, 186] on input "**********" at bounding box center [207, 193] width 56 height 14
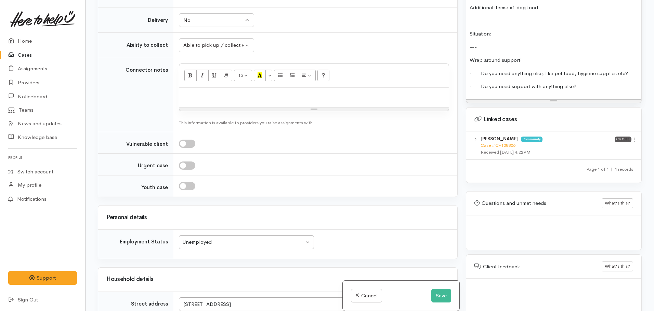
scroll to position [820, 0]
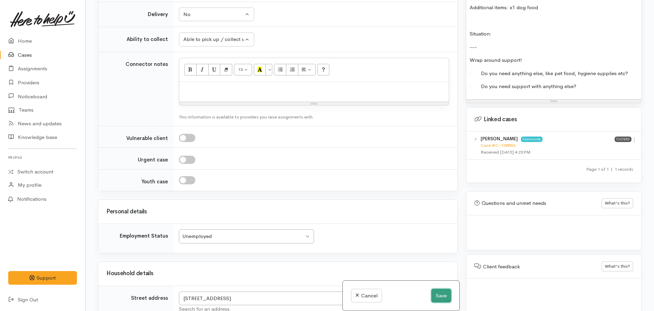
click at [436, 296] on button "Save" at bounding box center [441, 296] width 20 height 14
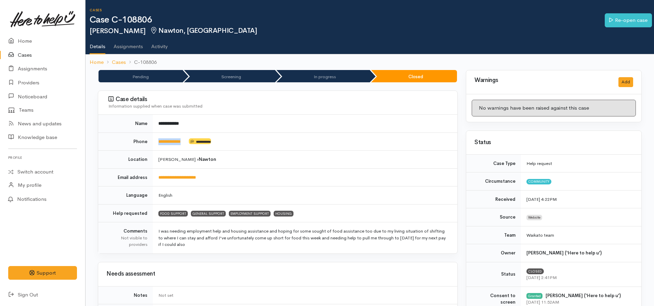
drag, startPoint x: 187, startPoint y: 139, endPoint x: 156, endPoint y: 142, distance: 32.0
click at [156, 142] on td "**********" at bounding box center [305, 142] width 304 height 18
copy td "**********"
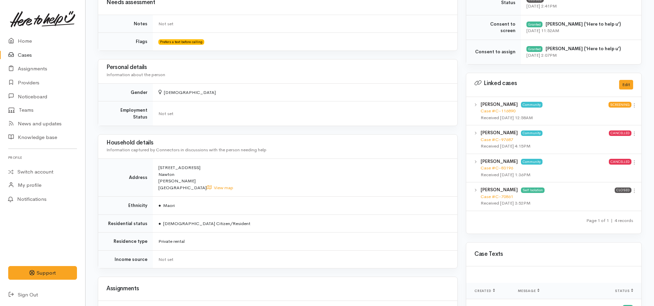
scroll to position [273, 0]
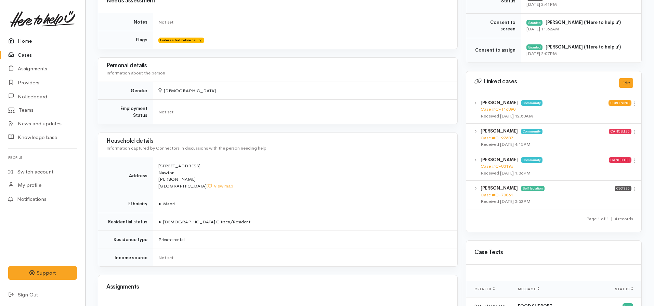
click at [19, 43] on link "Home" at bounding box center [42, 41] width 85 height 14
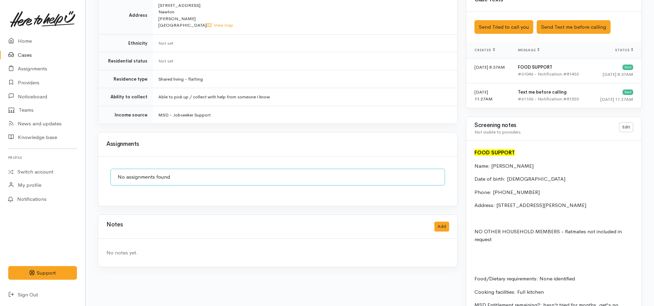
scroll to position [438, 0]
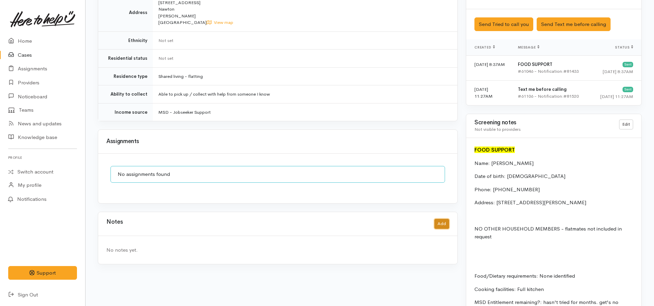
click at [442, 219] on button "Add" at bounding box center [441, 224] width 15 height 10
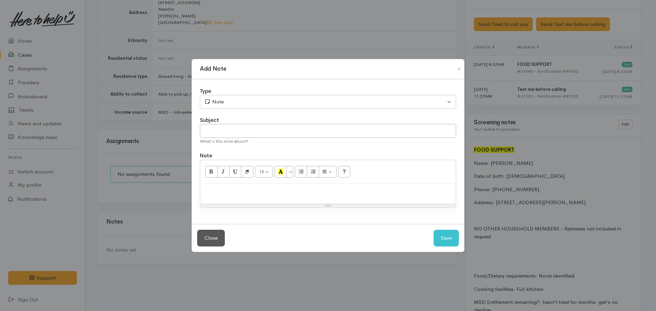
click at [280, 197] on div at bounding box center [328, 194] width 256 height 20
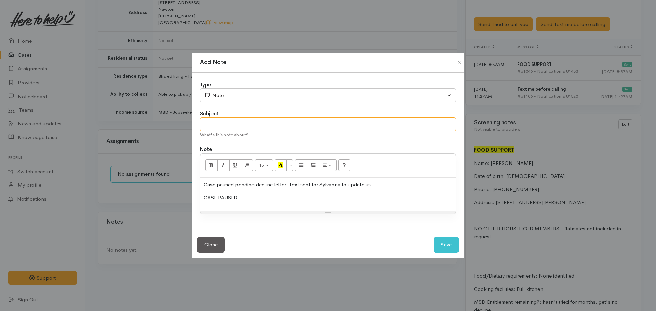
click at [251, 121] on input "text" at bounding box center [328, 125] width 256 height 14
type input "CASE PAUSED - Pending decline letter"
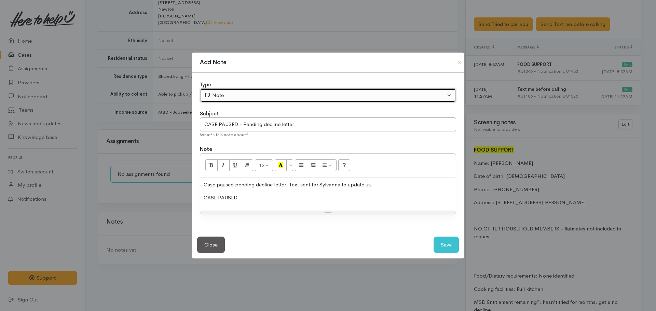
click at [221, 93] on div "Note" at bounding box center [324, 96] width 241 height 8
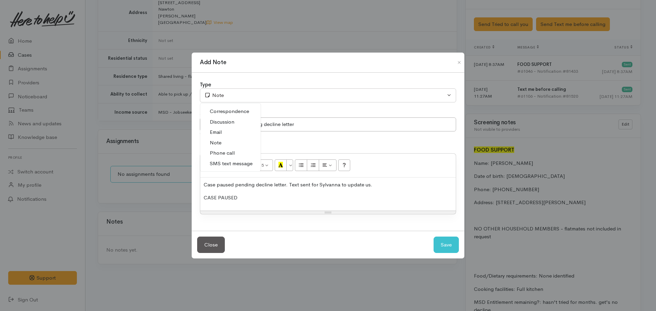
click at [227, 155] on span "Phone call" at bounding box center [222, 153] width 25 height 8
select select "3"
click at [454, 245] on button "Save" at bounding box center [446, 245] width 25 height 17
select select "1"
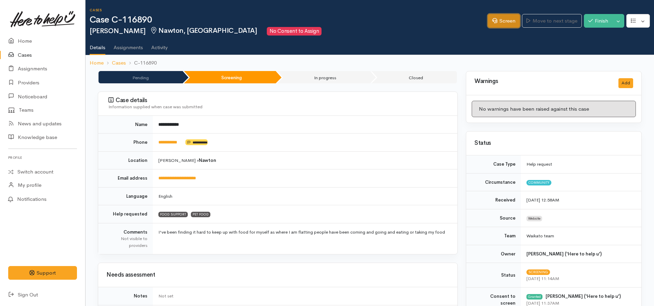
click at [502, 25] on link "Screen" at bounding box center [503, 21] width 32 height 14
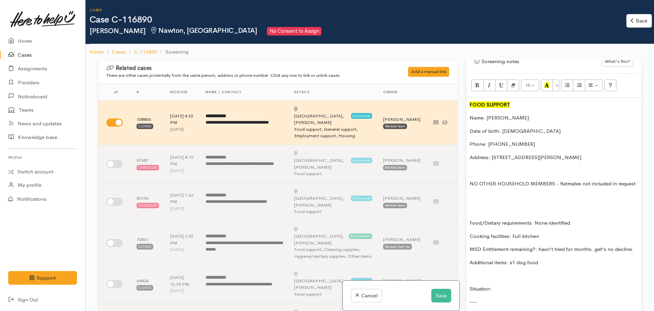
scroll to position [444, 0]
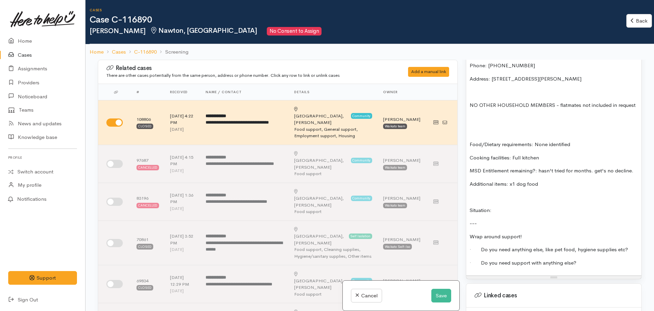
click at [512, 209] on p "Situation:" at bounding box center [553, 211] width 168 height 8
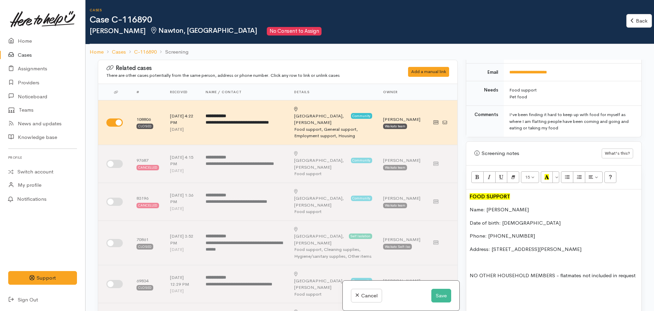
scroll to position [342, 0]
drag, startPoint x: 563, startPoint y: 129, endPoint x: 529, endPoint y: 118, distance: 35.7
click at [529, 118] on div "I've been finding it hard to keep up with food for myself as where I am flattin…" at bounding box center [571, 122] width 124 height 20
copy div "inding it hard to keep up with food for myself as where I am flatting people ha…"
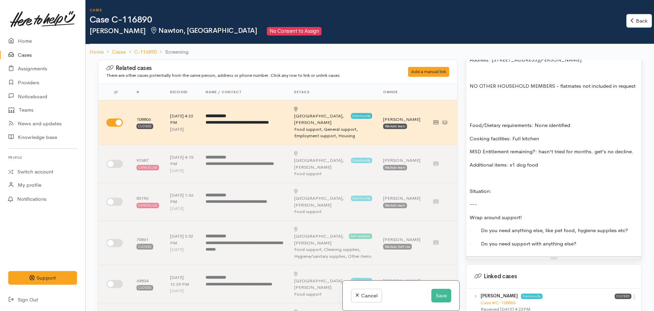
scroll to position [581, 0]
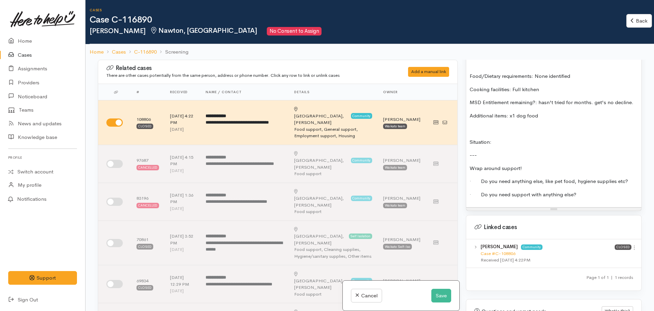
drag, startPoint x: 506, startPoint y: 151, endPoint x: 511, endPoint y: 140, distance: 12.1
click at [509, 142] on div "FOOD SUPPORT Name: Sylvanna Tai Date of birth: 09.08.1998 Phone: 0223664703 Add…" at bounding box center [553, 79] width 175 height 257
click at [511, 140] on p "Situation:" at bounding box center [553, 142] width 168 height 8
click at [525, 141] on p "Situation: has been findng it difficult to" at bounding box center [553, 142] width 168 height 8
click at [575, 137] on div "FOOD SUPPORT Name: Sylvanna Tai Date of birth: 09.08.1998 Phone: 0223664703 Add…" at bounding box center [553, 79] width 175 height 257
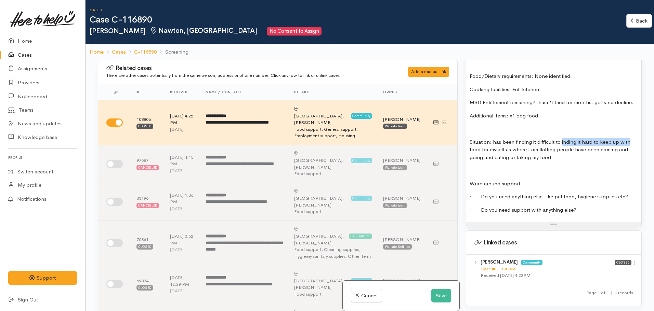
drag, startPoint x: 633, startPoint y: 142, endPoint x: 562, endPoint y: 145, distance: 71.2
click at [562, 145] on p "Situation: has been finding it difficult to inding it hard to keep up with food…" at bounding box center [553, 149] width 168 height 23
drag, startPoint x: 627, startPoint y: 143, endPoint x: 612, endPoint y: 145, distance: 14.8
click at [612, 145] on p "Situation: has been finding it difficult to keep up with food for myself as whe…" at bounding box center [553, 149] width 168 height 23
drag, startPoint x: 514, startPoint y: 150, endPoint x: 462, endPoint y: 149, distance: 52.3
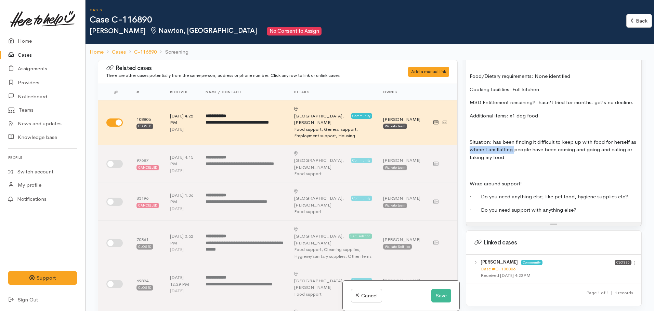
click at [462, 149] on div "Warnings Add No warnings have been raised against this case Add Warning Title ●…" at bounding box center [553, 215] width 184 height 311
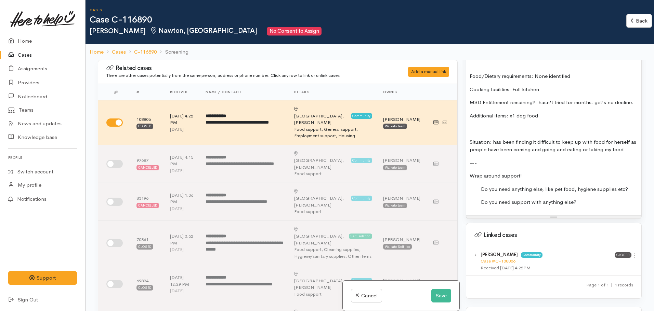
click at [555, 152] on p "Situation: has been finding it difficult to keep up with food for herself as pe…" at bounding box center [553, 145] width 168 height 15
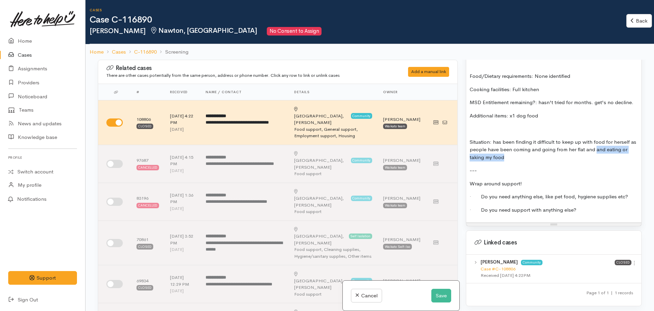
drag, startPoint x: 594, startPoint y: 151, endPoint x: 611, endPoint y: 157, distance: 16.9
click at [611, 157] on p "Situation: has been finding it difficult to keep up with food for herself as pe…" at bounding box center [553, 149] width 168 height 23
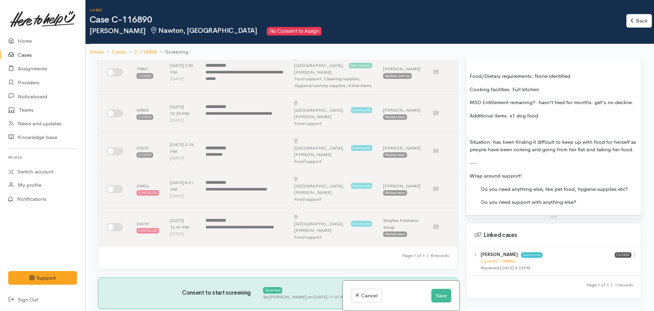
scroll to position [342, 0]
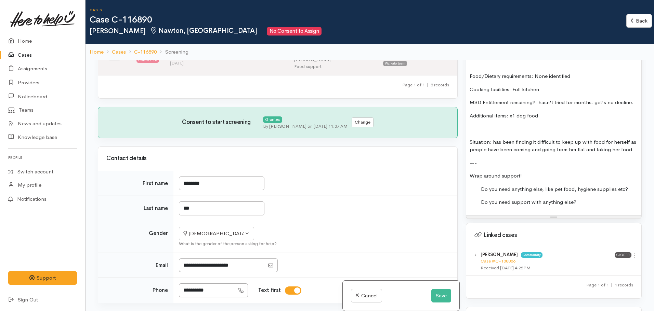
drag, startPoint x: 538, startPoint y: 104, endPoint x: 652, endPoint y: 100, distance: 113.9
click at [652, 100] on div "Related cases There are other cases potentially from the same person, address o…" at bounding box center [369, 215] width 568 height 311
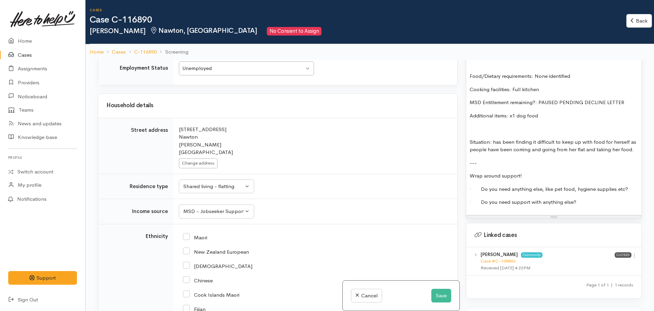
scroll to position [1094, 0]
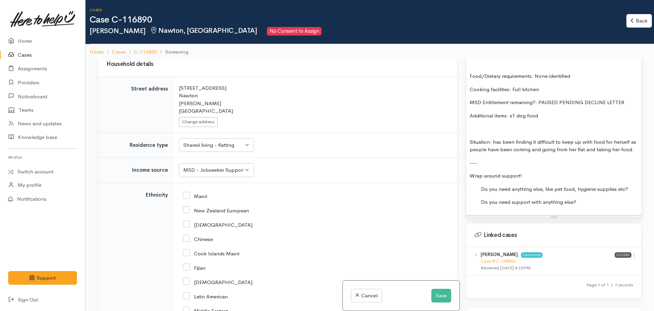
click at [190, 207] on input "New Zealand European" at bounding box center [216, 210] width 66 height 6
checkbox input "true"
click at [187, 189] on div "Maori" at bounding box center [314, 196] width 262 height 14
click at [189, 189] on div "Maori" at bounding box center [314, 196] width 262 height 14
click at [187, 193] on input "Maori" at bounding box center [195, 196] width 24 height 6
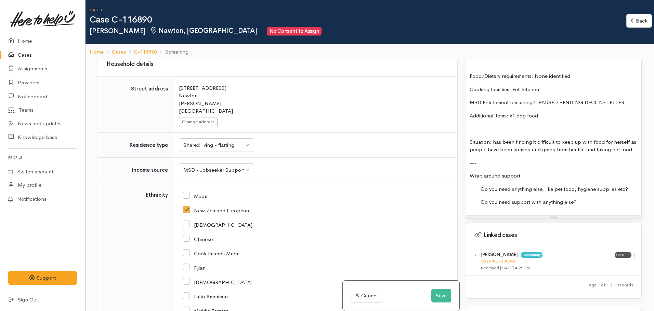
checkbox input "true"
click at [185, 207] on input "New Zealand European" at bounding box center [216, 210] width 66 height 6
checkbox input "false"
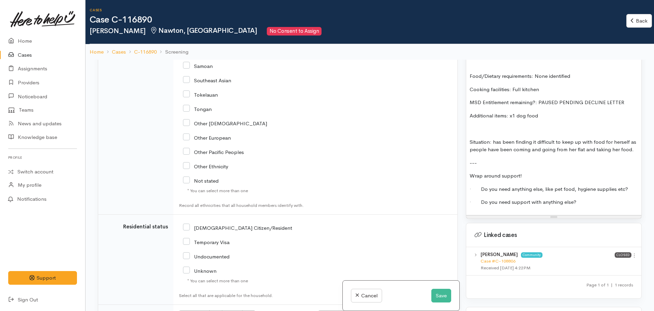
scroll to position [1400, 0]
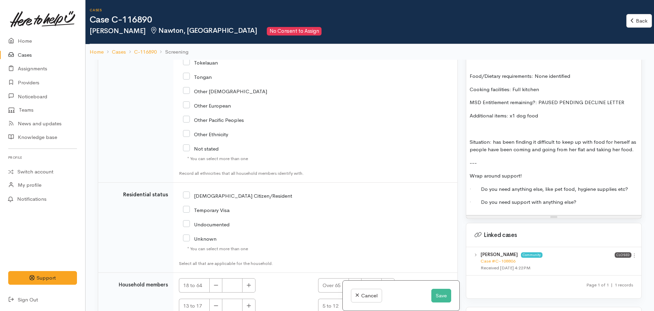
click at [187, 192] on input "[DEMOGRAPHIC_DATA] Citizen/Resident" at bounding box center [237, 195] width 109 height 6
checkbox input "true"
click at [245, 279] on button "button" at bounding box center [248, 286] width 13 height 15
type input "1"
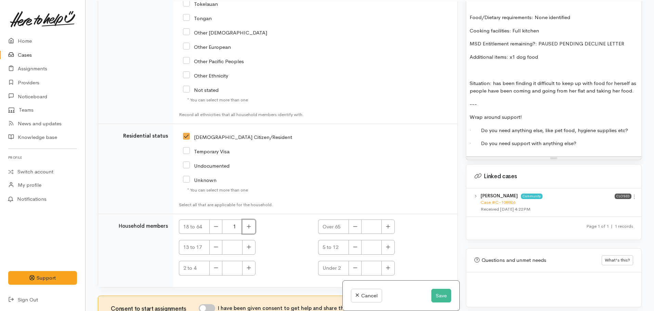
scroll to position [60, 0]
click at [213, 304] on input "I have been given consent to get help and share this information with appropria…" at bounding box center [207, 308] width 16 height 8
checkbox input "true"
click at [434, 297] on button "Save" at bounding box center [441, 296] width 20 height 14
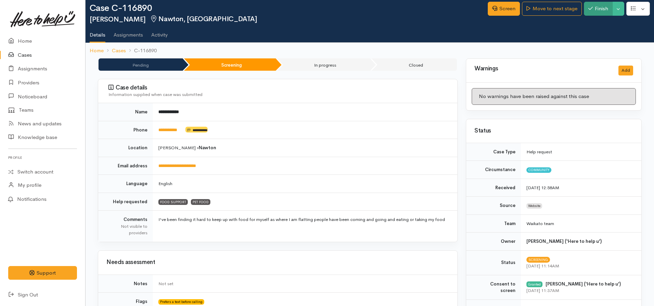
scroll to position [4, 0]
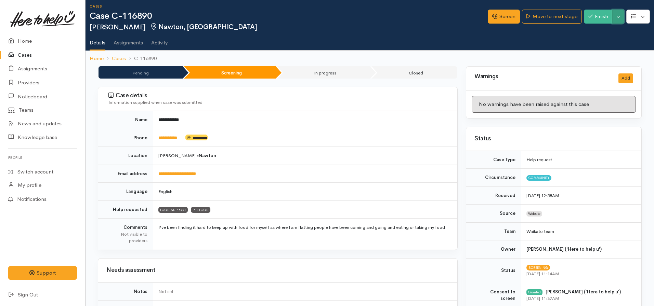
click at [617, 19] on button "Toggle Dropdown" at bounding box center [618, 17] width 12 height 14
click at [591, 33] on link "Pause" at bounding box center [596, 32] width 54 height 11
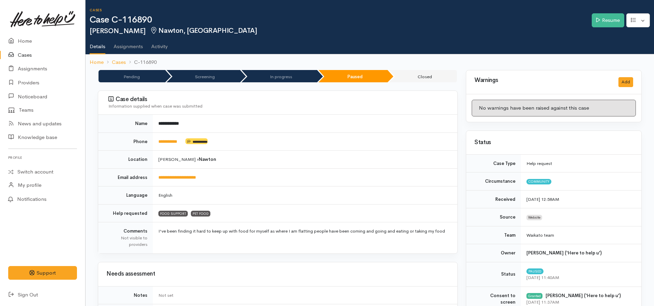
click at [27, 56] on link "Cases" at bounding box center [42, 55] width 85 height 14
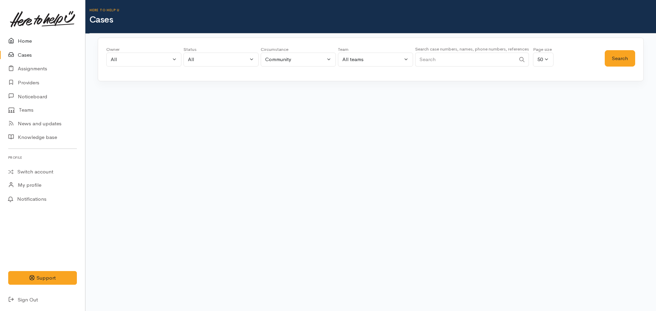
click at [22, 40] on link "Home" at bounding box center [42, 41] width 85 height 14
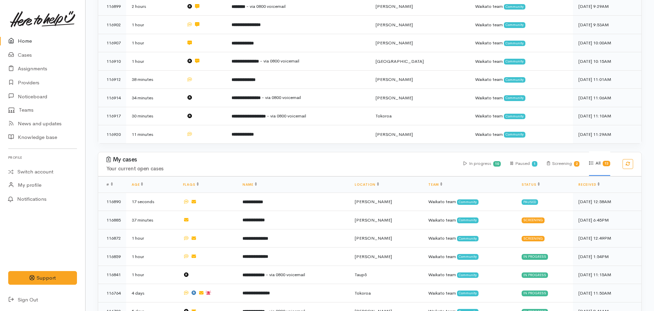
scroll to position [308, 0]
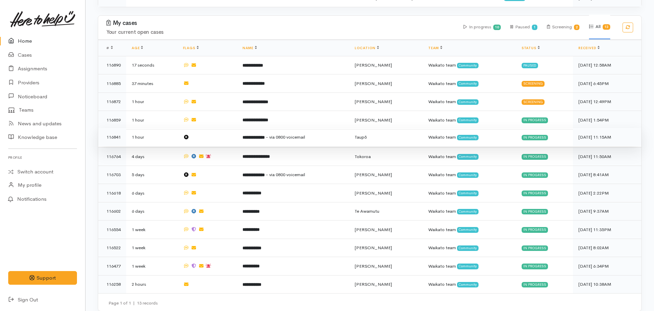
click at [255, 135] on b "**********" at bounding box center [253, 137] width 22 height 4
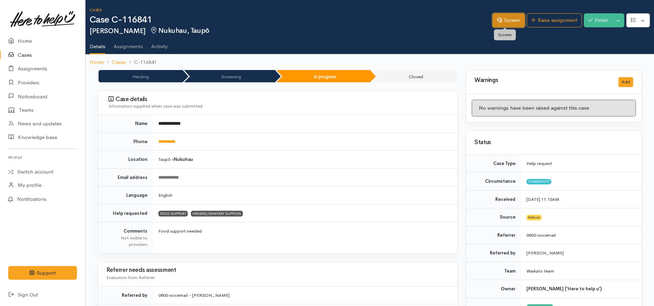
click at [502, 19] on link "Screen" at bounding box center [508, 20] width 32 height 14
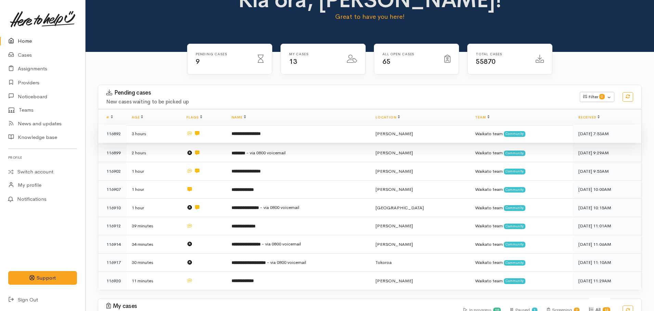
scroll to position [34, 0]
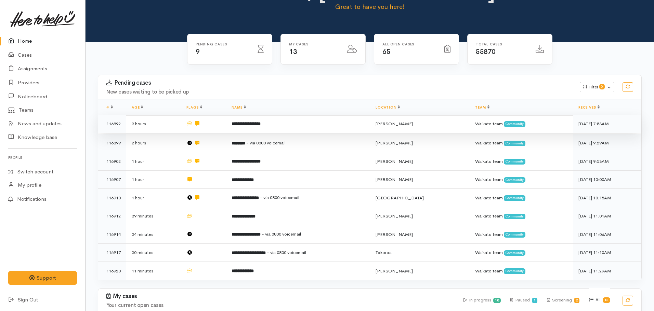
click at [285, 126] on td "**********" at bounding box center [298, 124] width 144 height 18
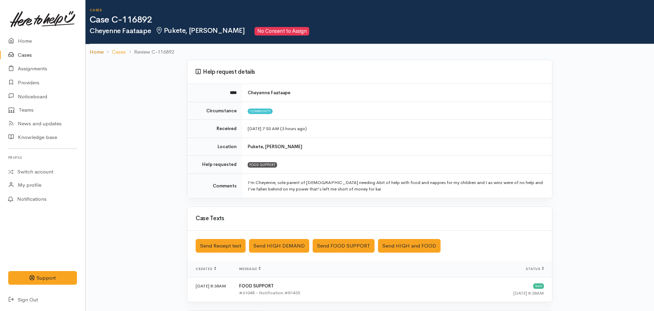
click at [91, 49] on link "Home" at bounding box center [97, 52] width 14 height 8
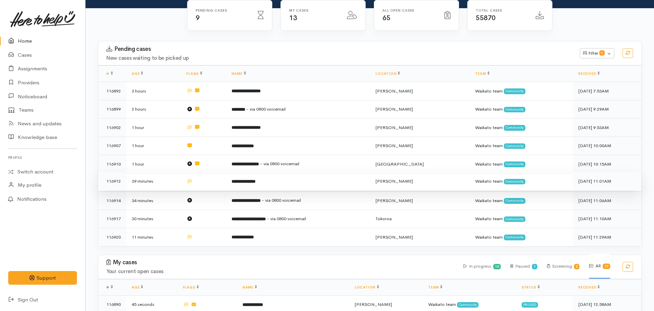
scroll to position [68, 0]
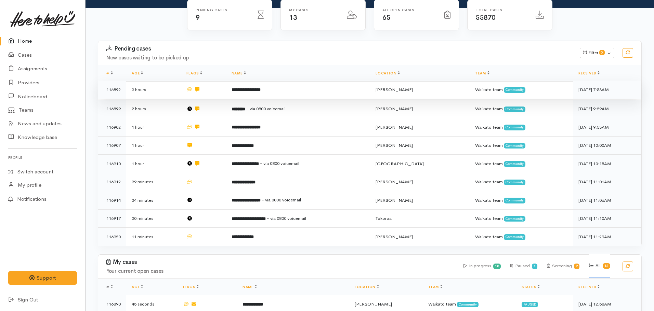
click at [252, 93] on td "**********" at bounding box center [298, 90] width 144 height 18
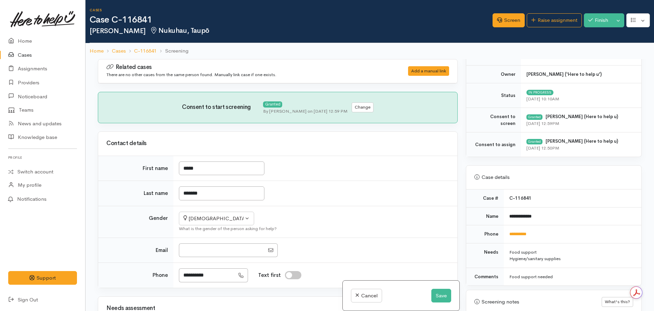
scroll to position [273, 0]
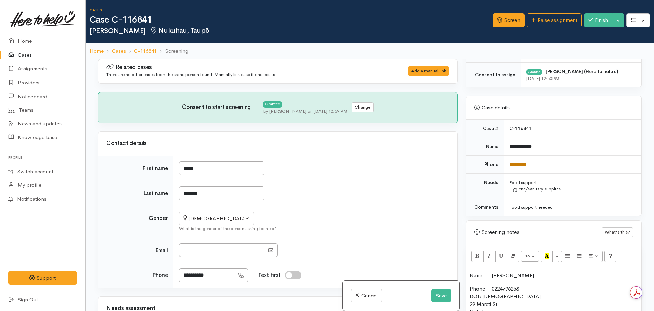
click at [516, 165] on link "**********" at bounding box center [517, 164] width 17 height 4
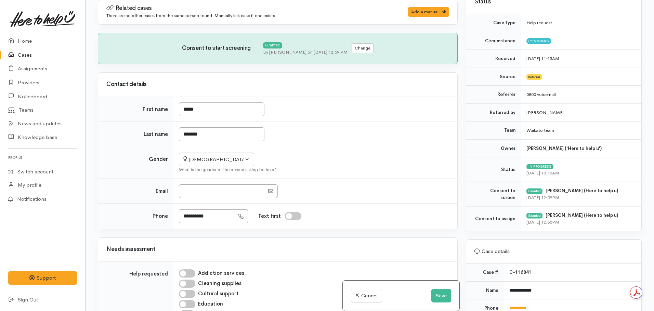
scroll to position [205, 0]
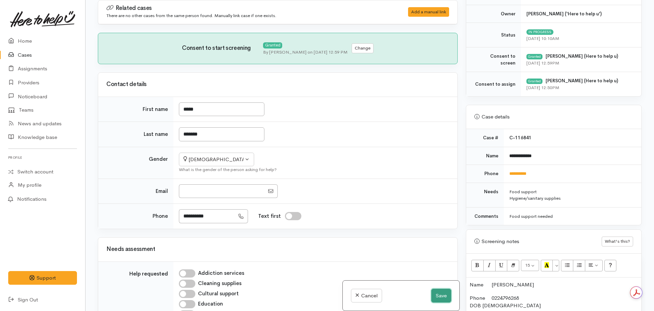
click at [443, 298] on button "Save" at bounding box center [441, 296] width 20 height 14
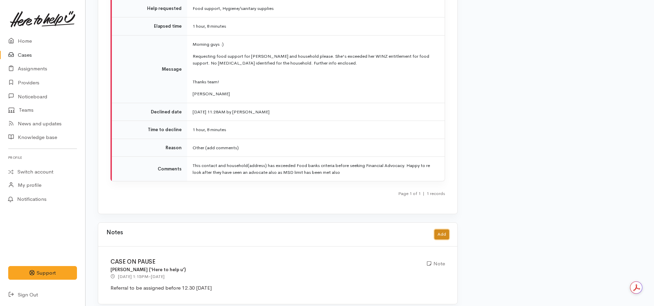
click at [446, 230] on button "Add" at bounding box center [441, 235] width 15 height 10
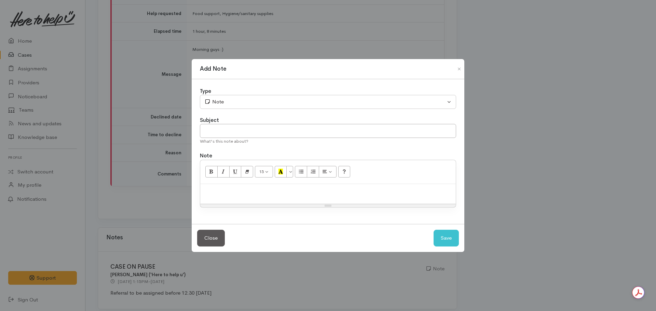
click at [257, 196] on div at bounding box center [328, 194] width 256 height 20
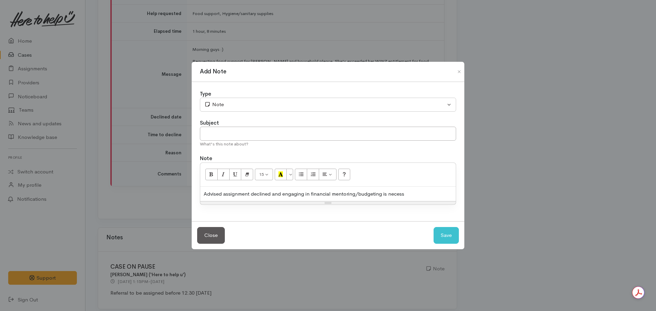
click at [407, 194] on div "Advised assignment declined and engaging in financial mentoring/budgeting is ne…" at bounding box center [328, 194] width 256 height 15
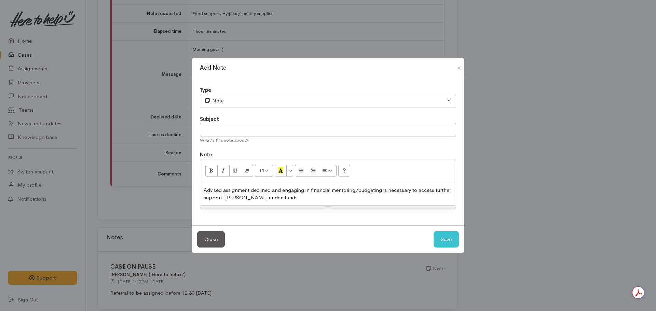
click at [292, 201] on div "Advised assignment declined and engaging in financial mentoring/budgeting is ne…" at bounding box center [328, 194] width 256 height 22
click at [288, 193] on div "Advised assignment declined and engaging in financial mentoring/budgeting is ne…" at bounding box center [328, 194] width 256 height 22
click at [286, 195] on div "Advised assignment declined and engaging in financial mentoring/budgeting is ne…" at bounding box center [328, 194] width 256 height 22
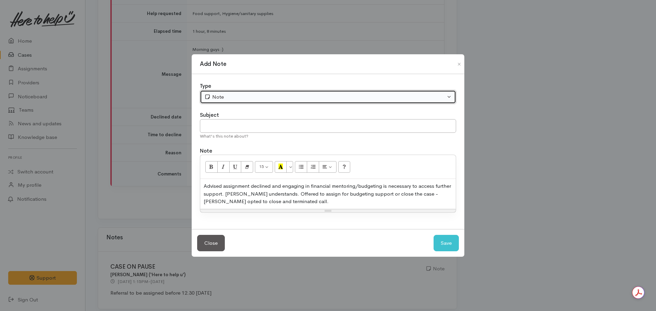
click at [230, 99] on div "Note" at bounding box center [324, 97] width 241 height 8
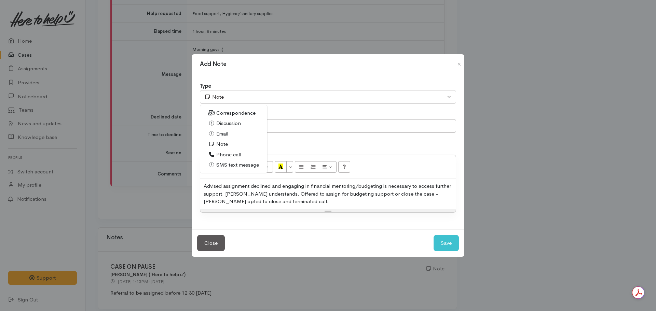
click at [232, 154] on span "Phone call" at bounding box center [228, 155] width 25 height 8
select select "3"
click at [237, 130] on input "text" at bounding box center [328, 126] width 256 height 14
type input "Advise of case decline"
click at [278, 125] on input "Advise of case decline" at bounding box center [328, 126] width 256 height 14
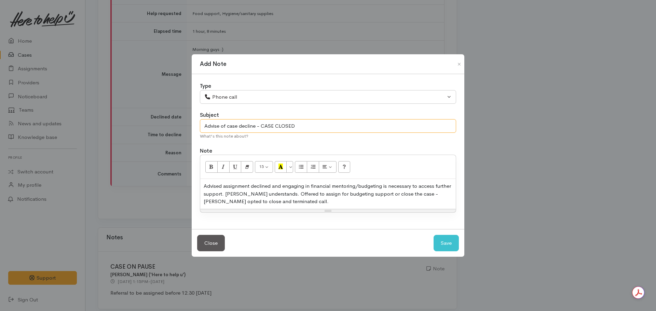
type input "Advise of case decline - CASE CLOSED"
click at [434, 235] on button "Save" at bounding box center [446, 243] width 25 height 17
select select "1"
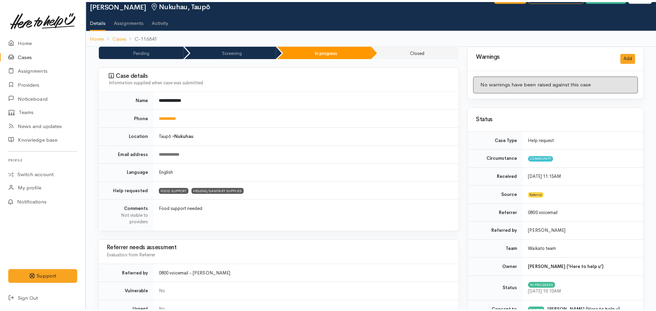
scroll to position [0, 0]
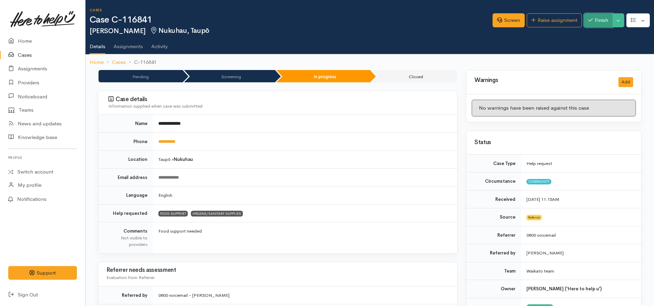
click at [595, 15] on button "Finish" at bounding box center [598, 20] width 29 height 14
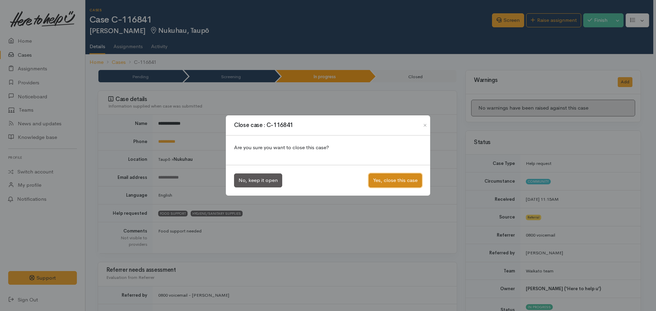
click at [389, 177] on button "Yes, close this case" at bounding box center [395, 181] width 53 height 14
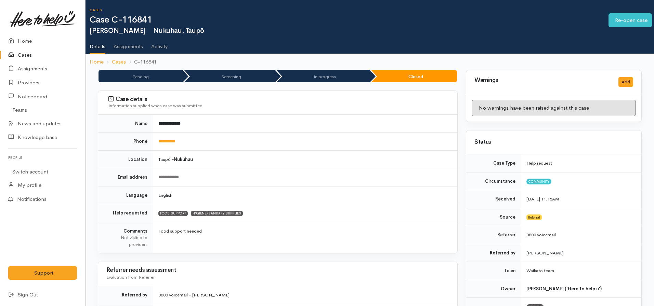
click at [90, 66] on ol "Home Cases C-116841" at bounding box center [370, 62] width 560 height 16
click at [94, 61] on link "Home" at bounding box center [97, 62] width 14 height 8
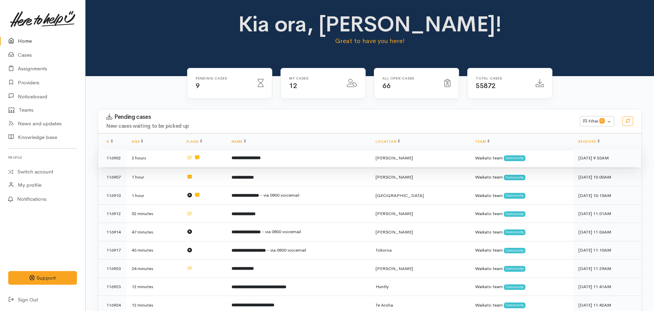
click at [258, 163] on td "**********" at bounding box center [298, 158] width 144 height 18
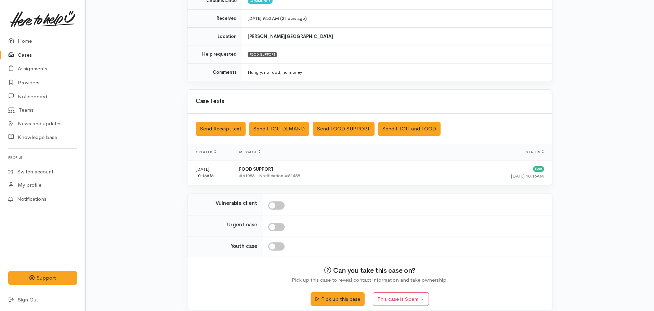
scroll to position [118, 0]
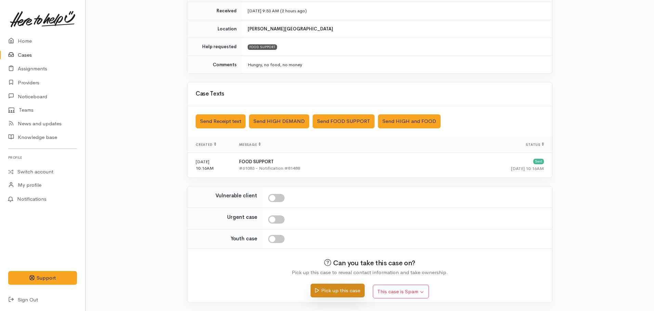
click at [340, 294] on button "Pick up this case" at bounding box center [337, 291] width 54 height 14
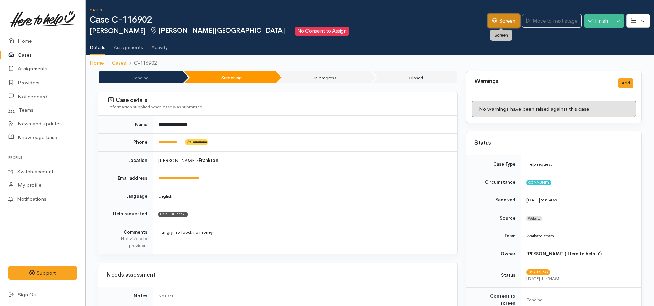
click at [504, 19] on link "Screen" at bounding box center [503, 21] width 32 height 14
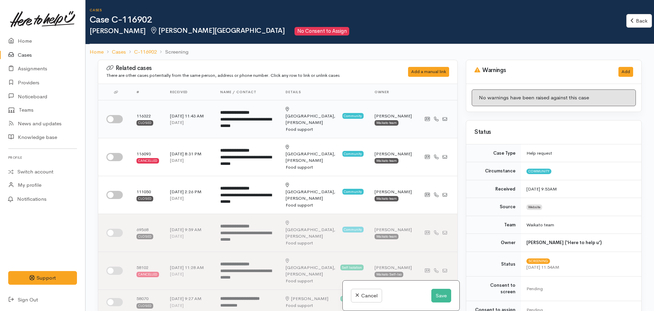
click at [113, 115] on input "checkbox" at bounding box center [114, 119] width 16 height 8
checkbox input "true"
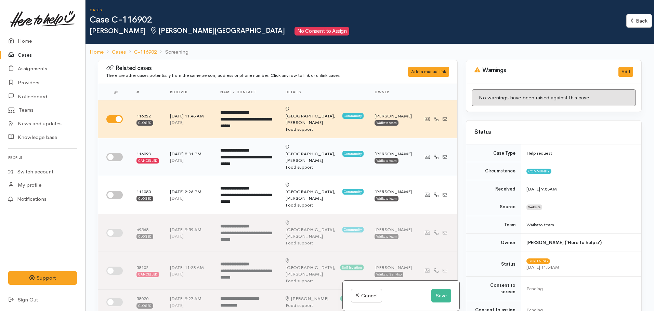
click at [109, 142] on td at bounding box center [114, 157] width 33 height 38
click at [111, 153] on input "checkbox" at bounding box center [114, 157] width 16 height 8
checkbox input "true"
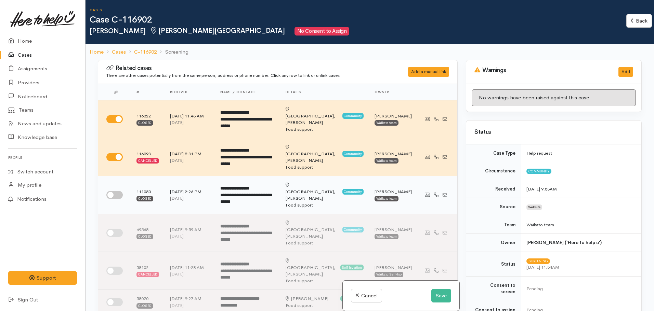
click at [116, 191] on input "checkbox" at bounding box center [114, 195] width 16 height 8
checkbox input "true"
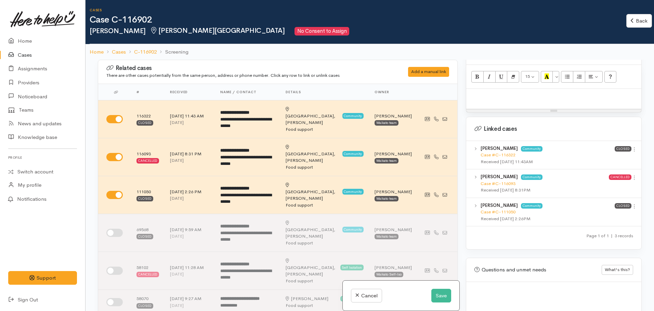
scroll to position [430, 0]
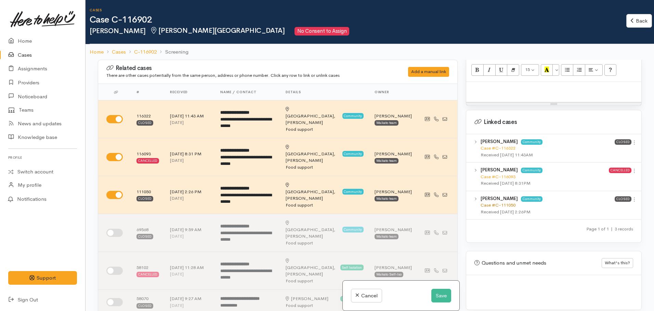
click at [488, 202] on link "Case #C-111050" at bounding box center [497, 205] width 35 height 6
click at [498, 174] on link "Case #C-116093" at bounding box center [497, 177] width 35 height 6
click at [502, 145] on link "Case #C-116322" at bounding box center [497, 148] width 35 height 6
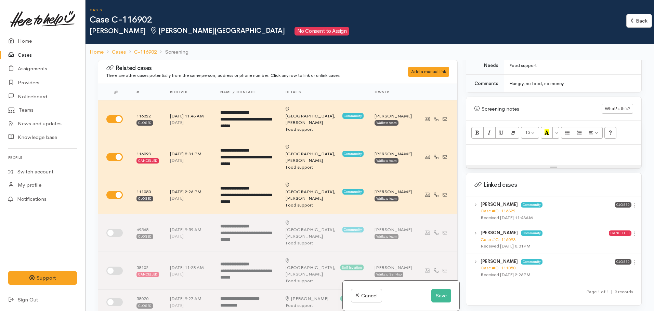
scroll to position [361, 0]
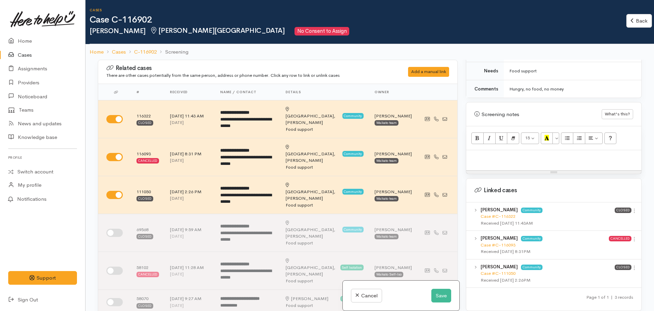
click at [509, 150] on div at bounding box center [553, 160] width 175 height 20
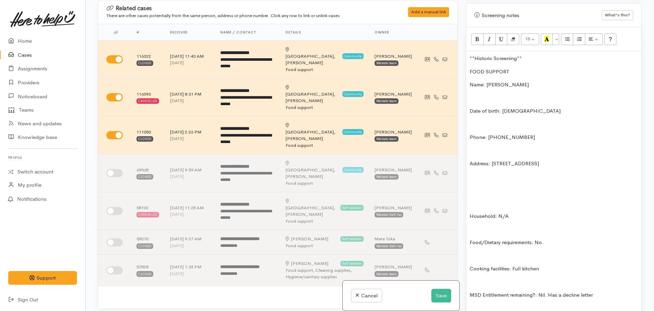
scroll to position [350, 0]
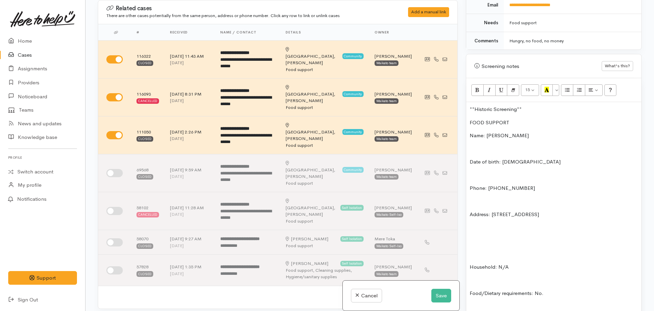
click at [471, 158] on p "Date of birth: [DEMOGRAPHIC_DATA]" at bounding box center [553, 162] width 168 height 8
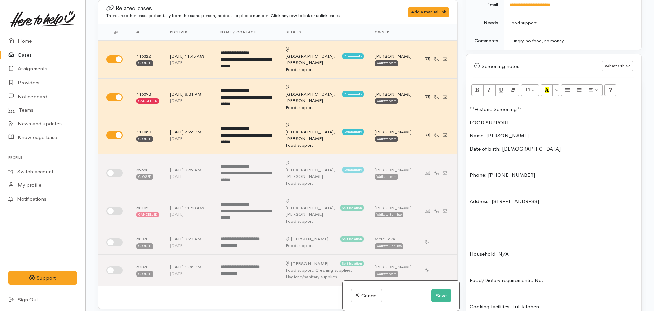
click at [469, 168] on div "**Historic Screening** FOOD SUPPORT Name: Lawrence Morrison Date of birth: 29/0…" at bounding box center [553, 276] width 175 height 349
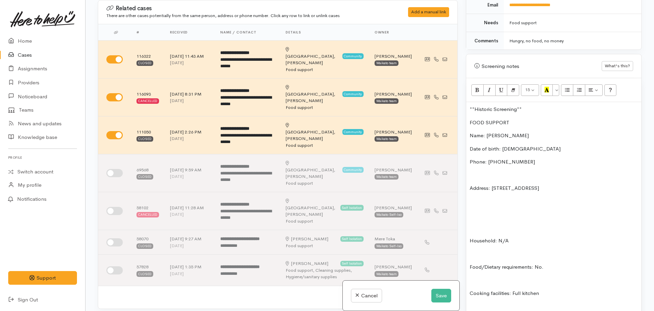
click at [469, 287] on div "**Historic Screening** FOOD SUPPORT Name: Lawrence Morrison Date of birth: 29/0…" at bounding box center [553, 270] width 175 height 336
click at [471, 238] on p "Household: N/A" at bounding box center [553, 241] width 168 height 8
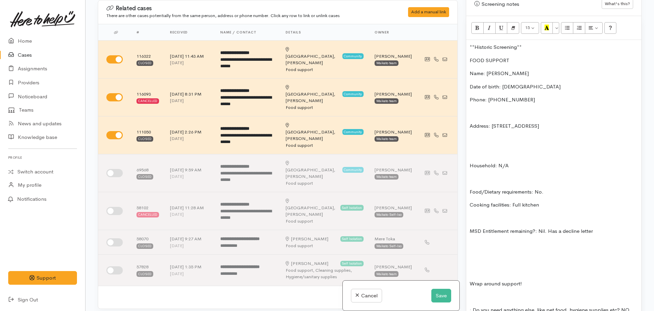
scroll to position [418, 0]
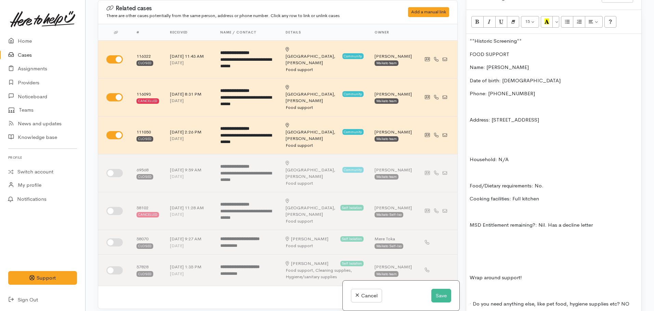
click at [469, 218] on div "**Historic Screening** FOOD SUPPORT Name: Lawrence Morrison Date of birth: 29/0…" at bounding box center [553, 189] width 175 height 310
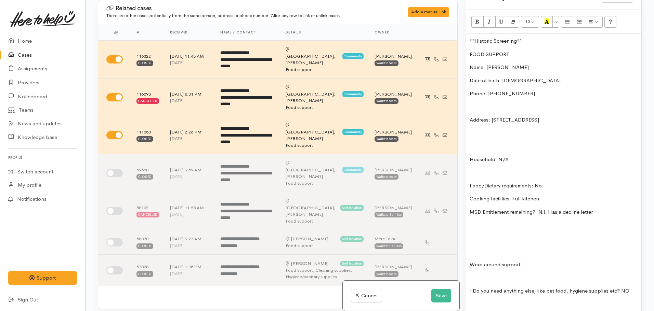
click at [604, 209] on p "MSD Entitlement remaining?: Nil. Has a decline letter" at bounding box center [553, 213] width 168 height 8
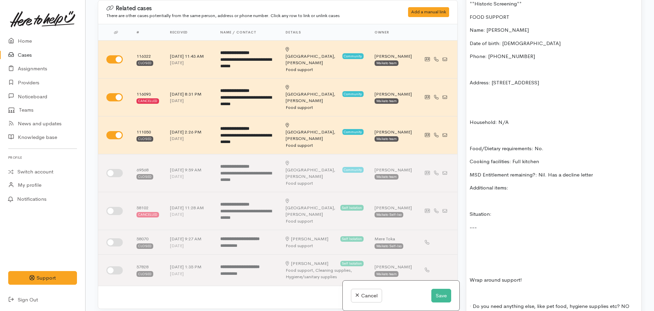
scroll to position [521, 0]
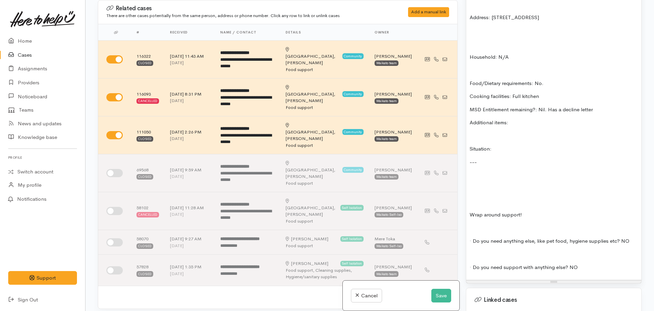
click at [468, 207] on div "**Historic Screening** FOOD SUPPORT Name: Lawrence Morrison Date of birth: 29/0…" at bounding box center [553, 105] width 175 height 349
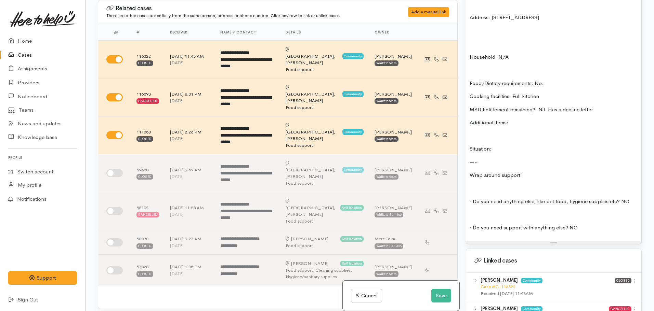
click at [473, 185] on p at bounding box center [553, 189] width 168 height 8
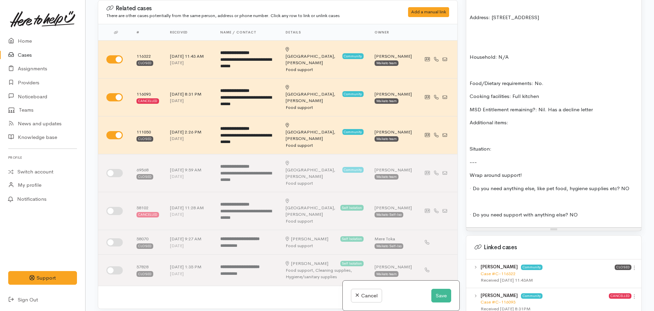
click at [477, 198] on p at bounding box center [553, 202] width 168 height 8
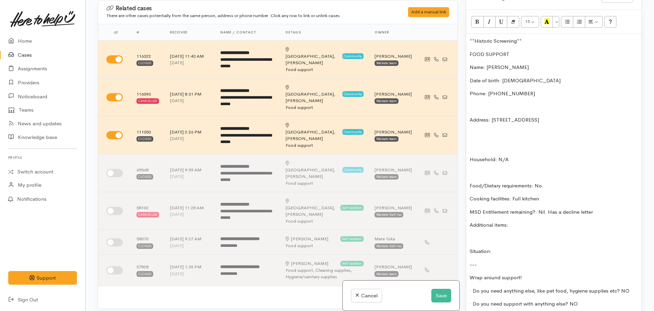
scroll to position [316, 0]
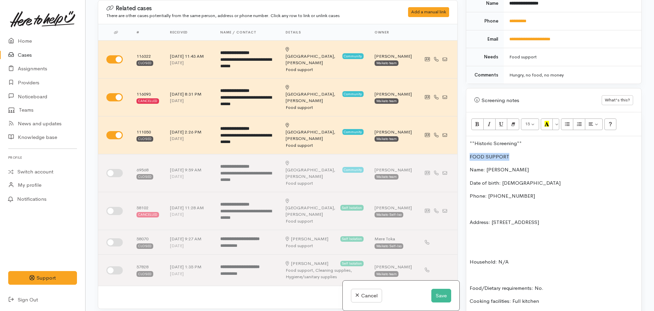
drag, startPoint x: 486, startPoint y: 149, endPoint x: 465, endPoint y: 143, distance: 22.0
click at [465, 145] on div "Warnings Add No warnings have been raised against this case Add Warning Title ●…" at bounding box center [553, 155] width 184 height 311
drag, startPoint x: 477, startPoint y: 119, endPoint x: 488, endPoint y: 116, distance: 12.4
click at [476, 121] on icon "Bold (CTRL+B)" at bounding box center [477, 124] width 4 height 6
click at [544, 121] on icon "Recent Color" at bounding box center [546, 124] width 4 height 6
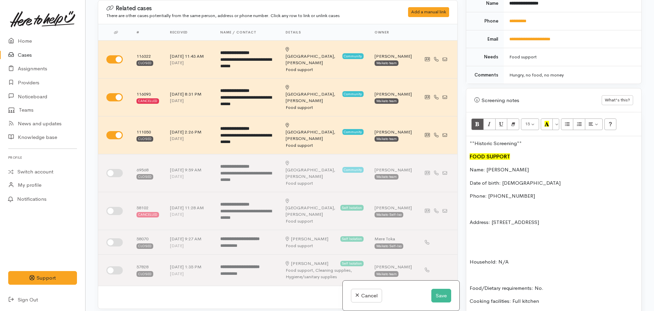
click at [546, 179] on p "Date of birth: 29/05/1990" at bounding box center [553, 183] width 168 height 8
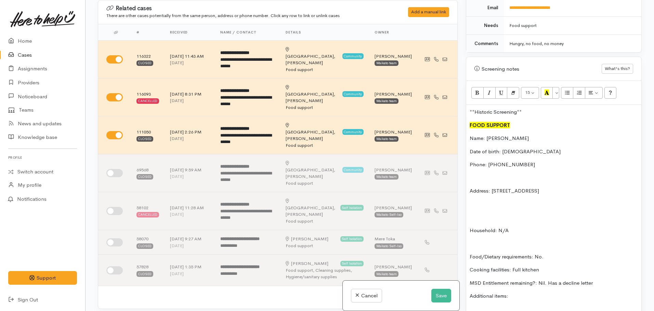
scroll to position [384, 0]
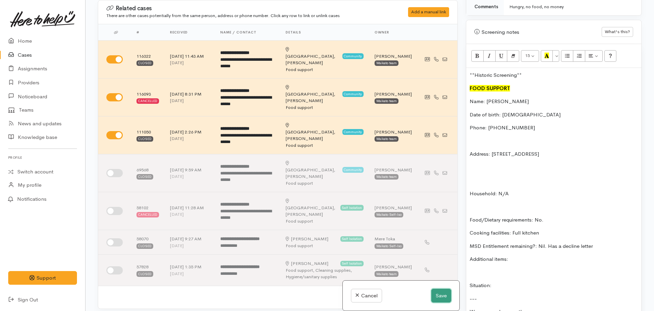
click at [442, 297] on button "Save" at bounding box center [441, 296] width 20 height 14
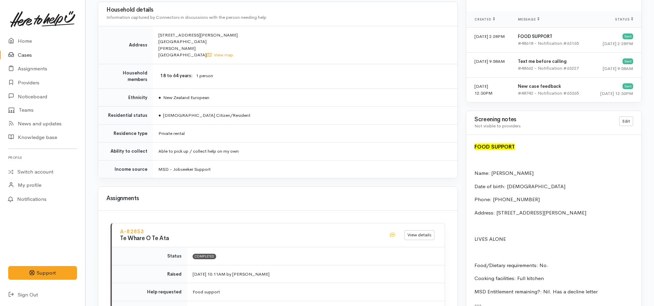
scroll to position [407, 0]
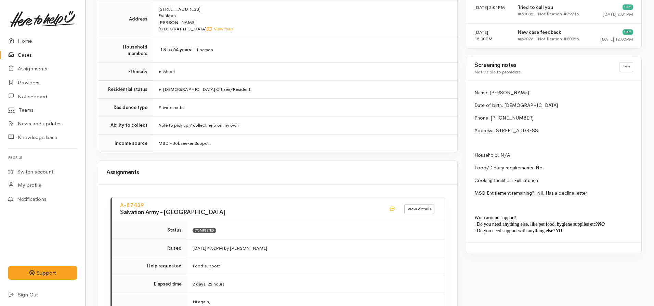
scroll to position [569, 0]
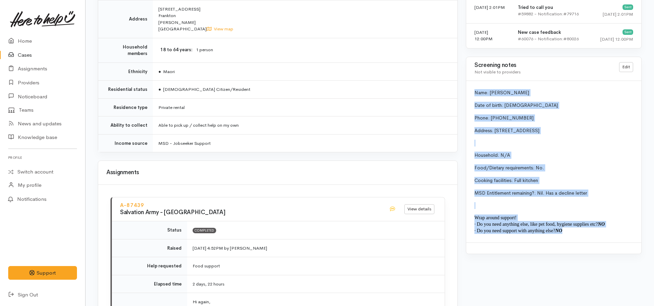
drag, startPoint x: 578, startPoint y: 231, endPoint x: 470, endPoint y: 91, distance: 176.5
click at [470, 91] on div "Name: [PERSON_NAME] Date of birth: [DEMOGRAPHIC_DATA] Phone: [PHONE_NUMBER] Add…" at bounding box center [553, 162] width 175 height 162
copy div "Name: [PERSON_NAME] Date of birth: [DEMOGRAPHIC_DATA] Phone: [PHONE_NUMBER] Add…"
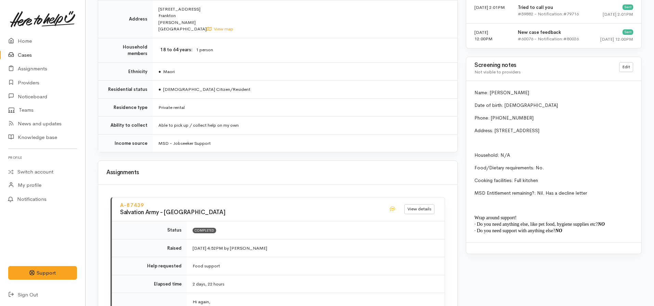
click at [301, 176] on div "Assignments" at bounding box center [277, 173] width 359 height 24
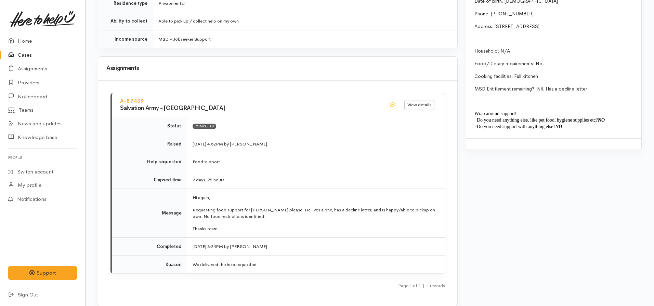
scroll to position [740, 0]
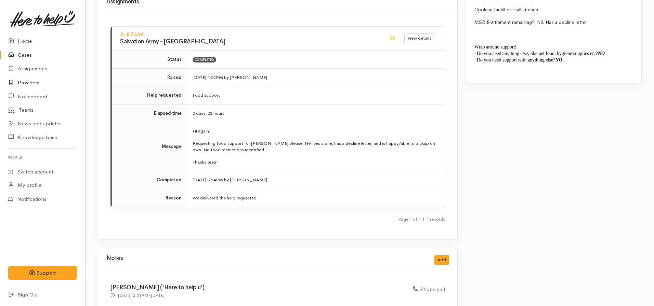
click at [35, 84] on link "Providers" at bounding box center [42, 83] width 85 height 14
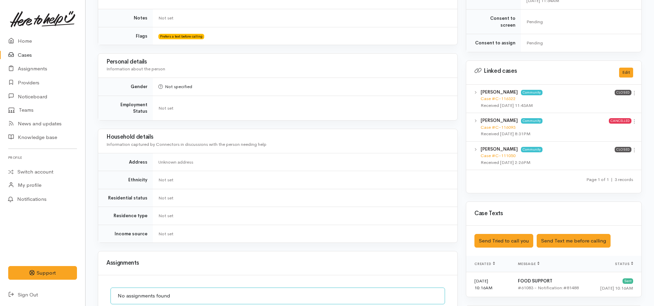
scroll to position [376, 0]
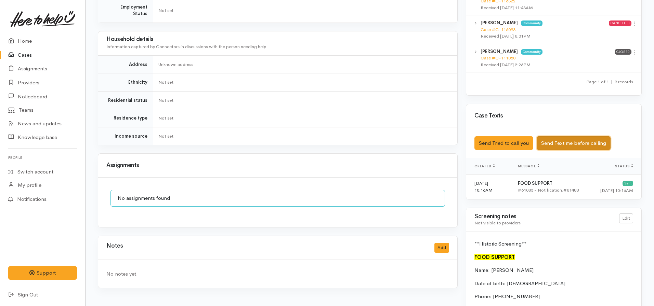
click at [558, 138] on button "Send Text me before calling" at bounding box center [573, 143] width 74 height 14
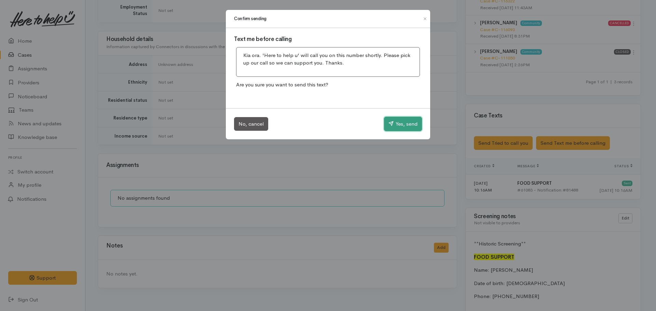
drag, startPoint x: 400, startPoint y: 125, endPoint x: 396, endPoint y: 121, distance: 5.3
click at [400, 124] on button "Yes, send" at bounding box center [403, 124] width 38 height 14
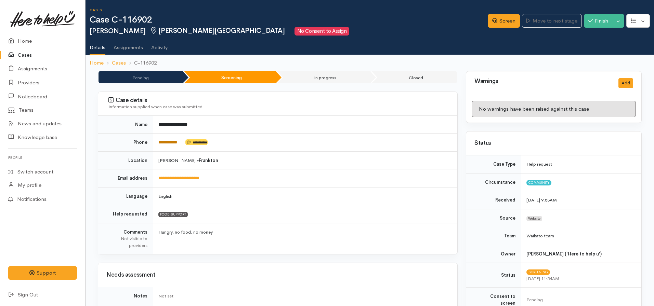
click at [164, 142] on link "**********" at bounding box center [167, 142] width 19 height 4
click at [496, 23] on link "Screen" at bounding box center [503, 21] width 32 height 14
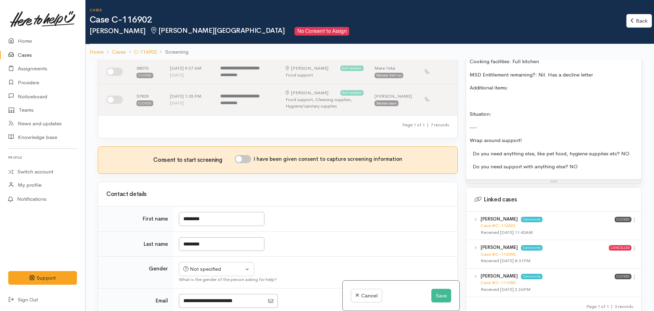
scroll to position [239, 0]
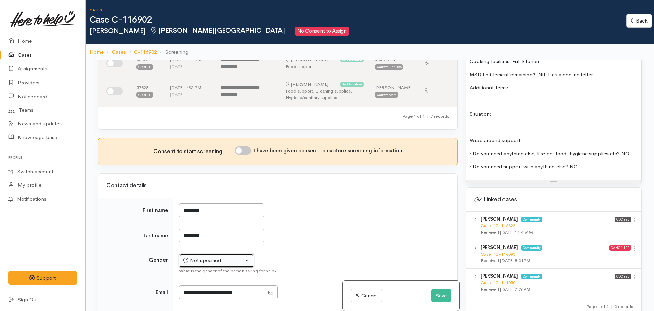
click at [189, 257] on div "Not specified" at bounding box center [213, 261] width 60 height 8
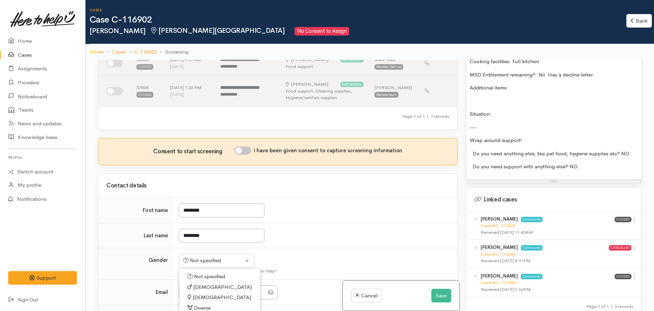
click at [198, 282] on link "[DEMOGRAPHIC_DATA]" at bounding box center [219, 287] width 81 height 11
select select "[DEMOGRAPHIC_DATA]"
click at [250, 147] on input "I have been given consent to capture screening information" at bounding box center [242, 151] width 16 height 8
checkbox input "true"
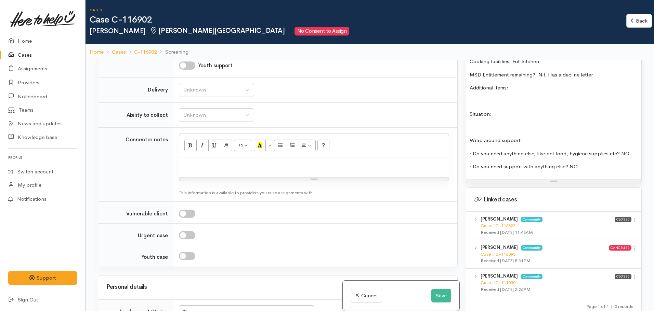
scroll to position [786, 0]
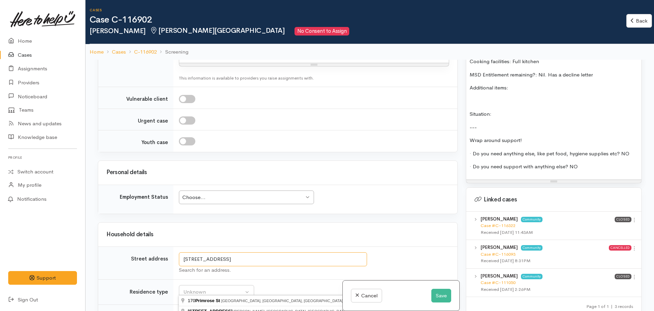
scroll to position [855, 0]
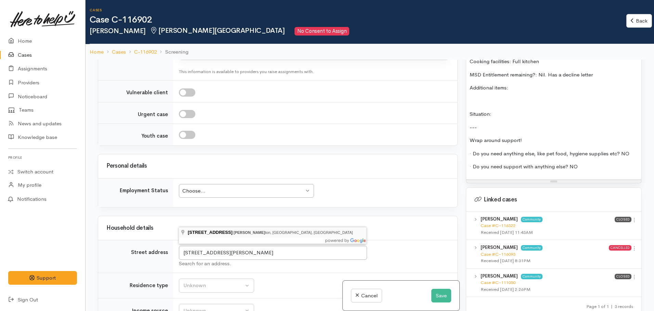
type input "170 Primrose St, Frankton, Hamilton, New Zealand"
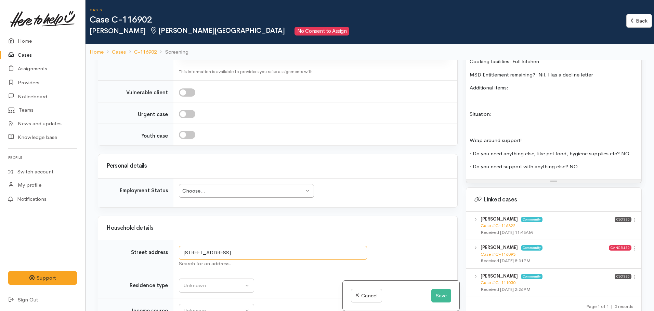
click at [259, 246] on input "170 Primrose St, Frankton, Hamilton, New Zealand" at bounding box center [273, 253] width 188 height 14
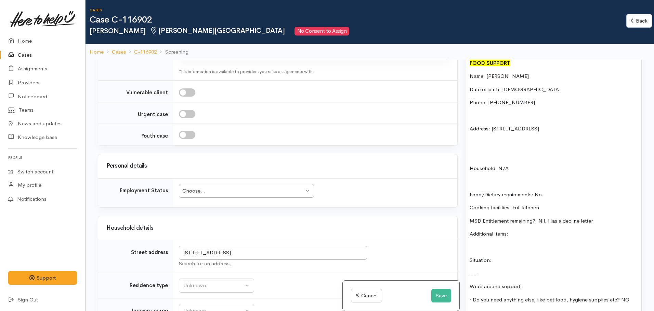
scroll to position [479, 0]
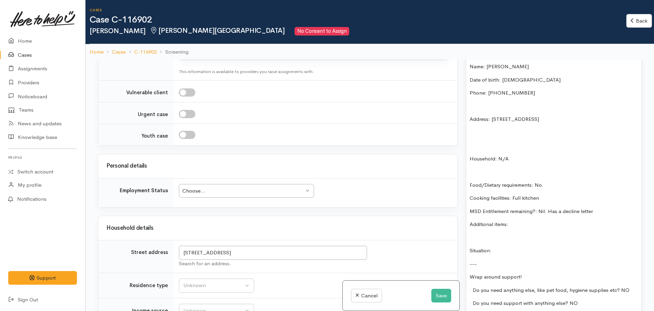
click at [567, 168] on p at bounding box center [553, 172] width 168 height 8
click at [561, 182] on p "Food/Dietary requirements: No." at bounding box center [553, 186] width 168 height 8
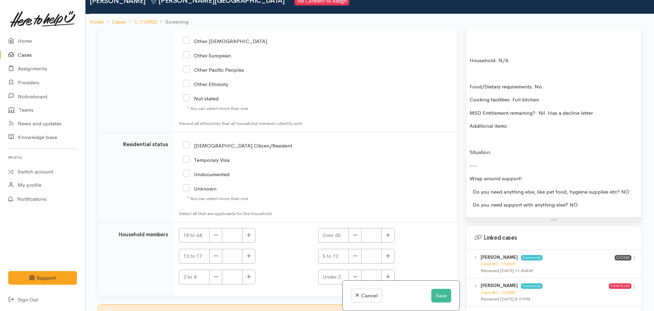
scroll to position [60, 0]
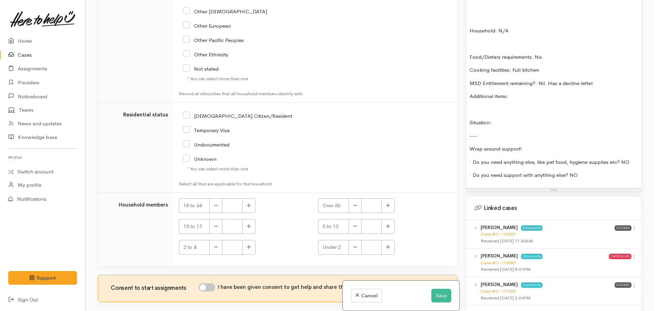
click at [525, 95] on div "**Historic Screening** FOOD SUPPORT Name: Lawrence Morrison Date of birth: 29/0…" at bounding box center [553, 46] width 175 height 283
click at [525, 93] on p "Additional items:" at bounding box center [553, 97] width 168 height 8
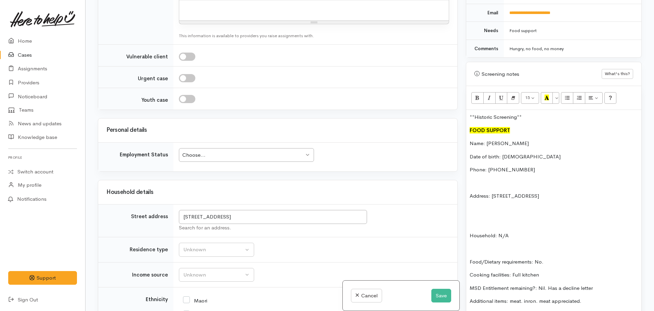
scroll to position [843, 0]
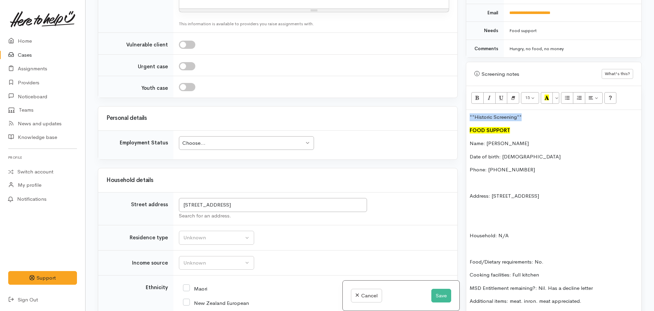
drag, startPoint x: 526, startPoint y: 111, endPoint x: 464, endPoint y: 111, distance: 61.9
click at [464, 111] on div "Warnings Add No warnings have been raised against this case Add Warning Title ●…" at bounding box center [553, 155] width 184 height 311
click at [469, 124] on div "FOOD SUPPORT Name: Lawrence Morrison Date of birth: 29/05/1990 Phone: 022175534…" at bounding box center [553, 251] width 175 height 283
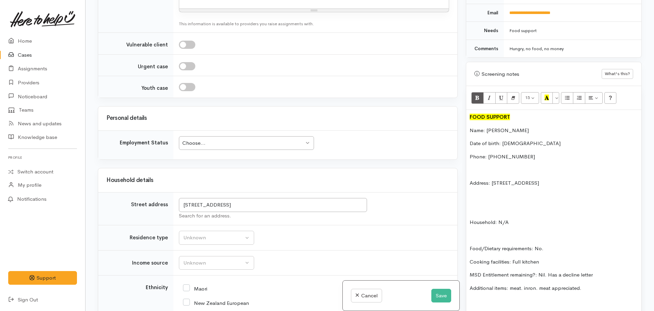
click at [191, 226] on td "Unknown Emergency accommodation Homeless Other Own home Private rental Public /…" at bounding box center [315, 238] width 284 height 25
click at [185, 285] on input "Maori" at bounding box center [195, 288] width 24 height 6
checkbox input "true"
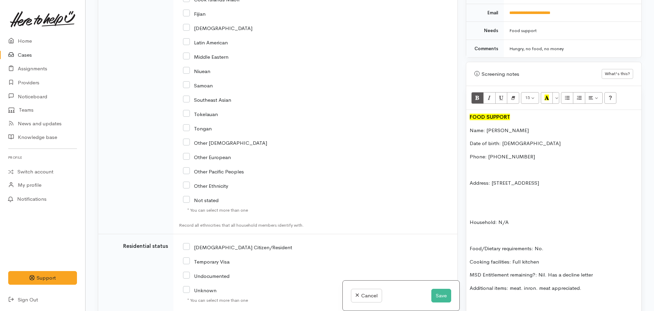
scroll to position [1253, 0]
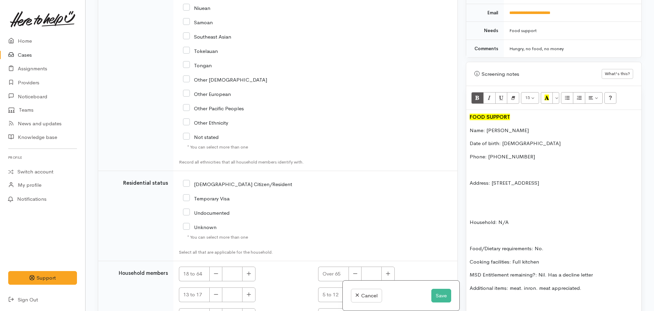
click at [188, 181] on input "NZ Citizen/Resident" at bounding box center [237, 184] width 109 height 6
checkbox input "true"
click at [252, 267] on button "button" at bounding box center [248, 274] width 13 height 15
type input "1"
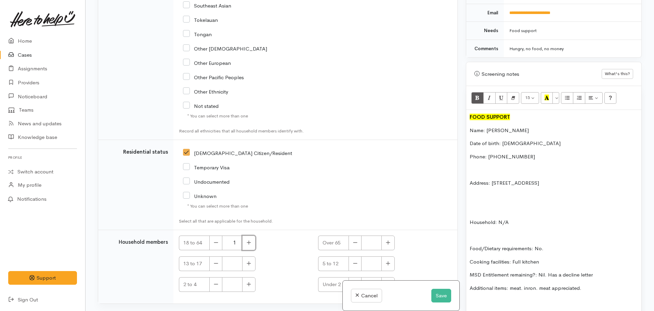
scroll to position [1321, 0]
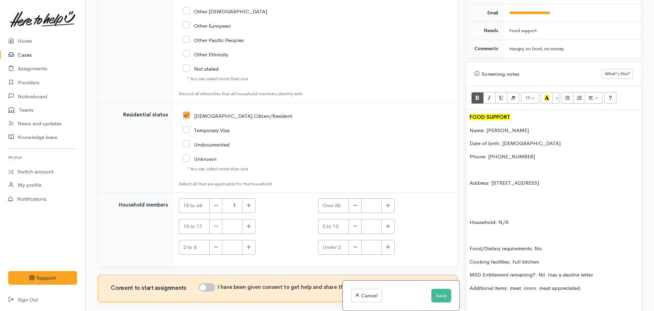
click at [204, 284] on input "I have been given consent to get help and share this information with appropria…" at bounding box center [207, 288] width 16 height 8
checkbox input "true"
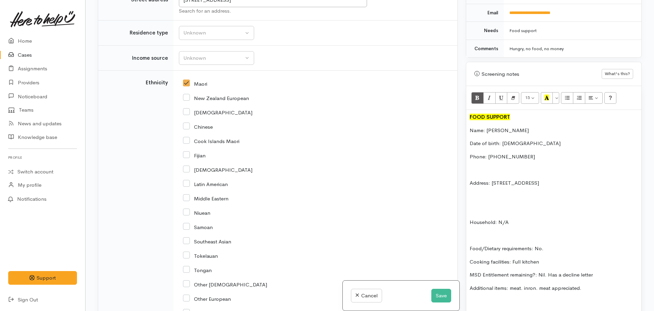
scroll to position [945, 0]
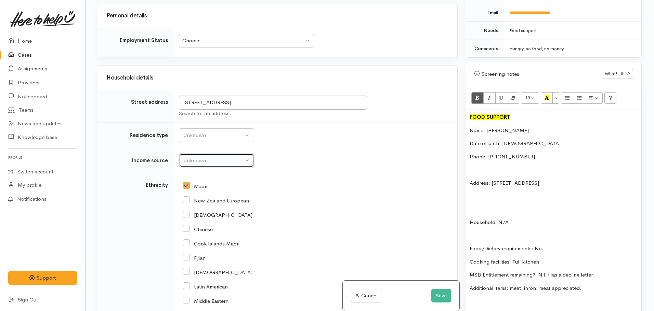
click at [214, 154] on button "Unknown" at bounding box center [216, 161] width 75 height 14
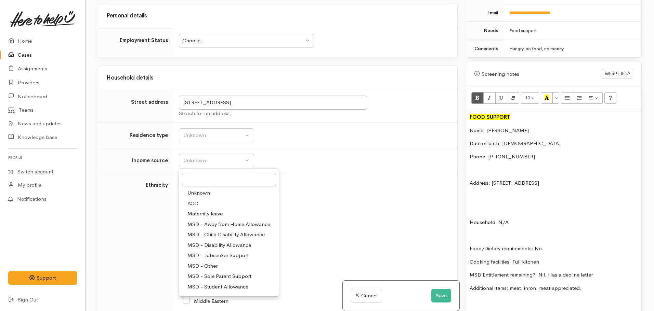
click at [236, 252] on span "MSD - Jobseeker Support" at bounding box center [217, 256] width 61 height 8
select select "4"
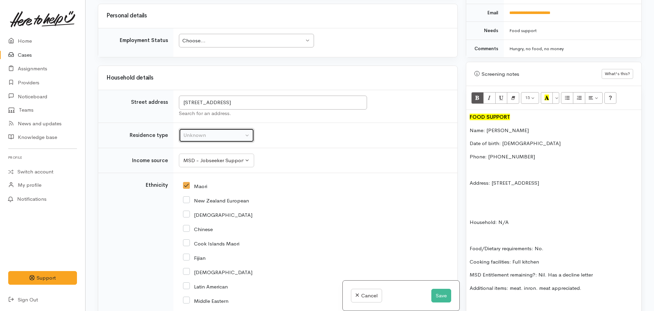
click at [213, 132] on div "Unknown" at bounding box center [213, 136] width 60 height 8
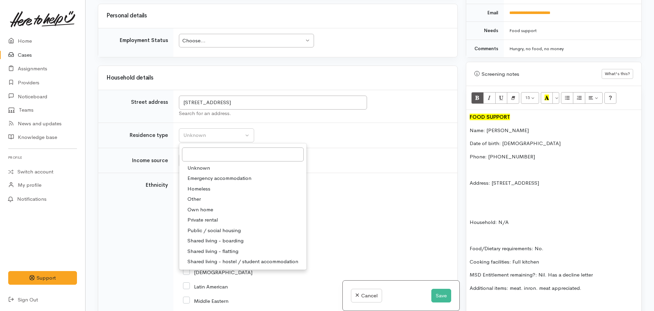
click at [198, 216] on span "Private rental" at bounding box center [202, 220] width 30 height 8
select select "2"
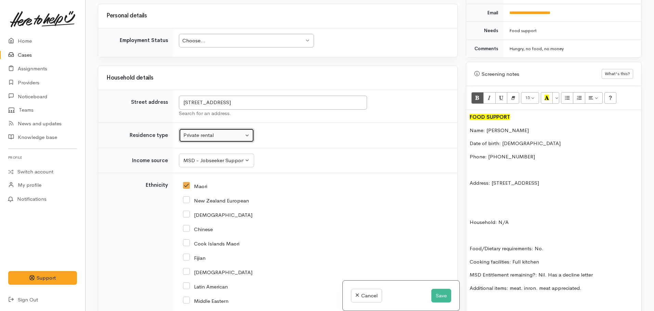
scroll to position [808, 0]
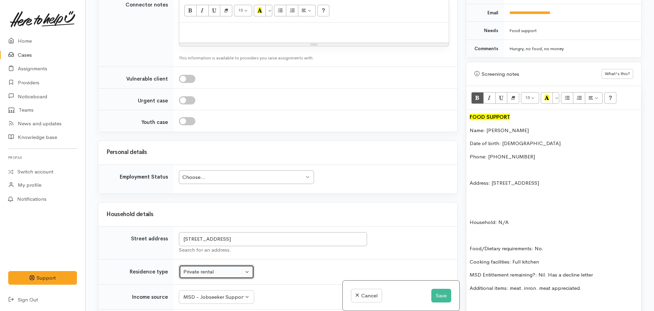
click at [219, 174] on div "Choose..." at bounding box center [243, 178] width 122 height 8
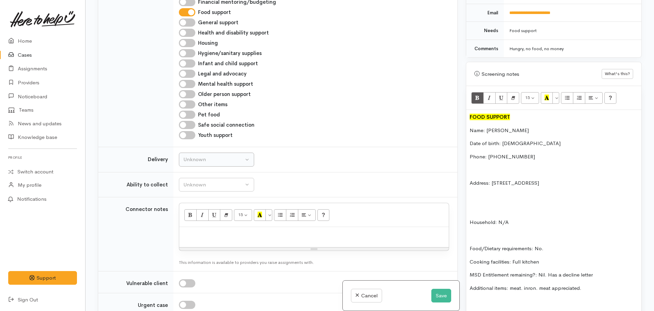
scroll to position [603, 0]
click at [217, 156] on div "Unknown" at bounding box center [213, 160] width 60 height 8
click at [204, 219] on link "No" at bounding box center [216, 224] width 75 height 11
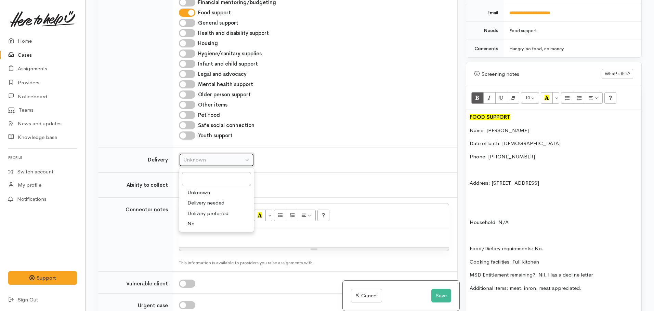
select select "1"
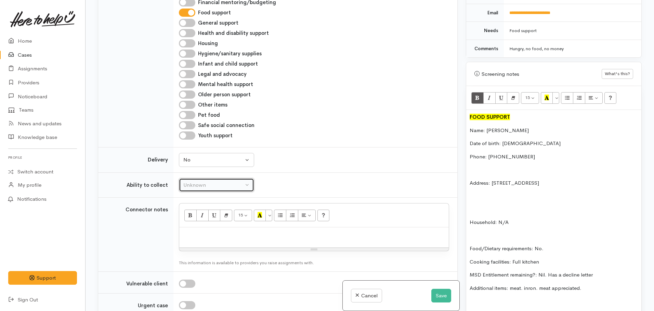
click at [210, 182] on div "Unknown" at bounding box center [213, 186] width 60 height 8
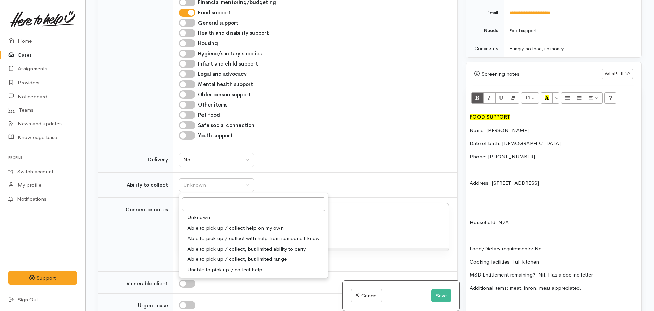
click at [217, 225] on span "Able to pick up / collect help on my own" at bounding box center [235, 229] width 96 height 8
select select "2"
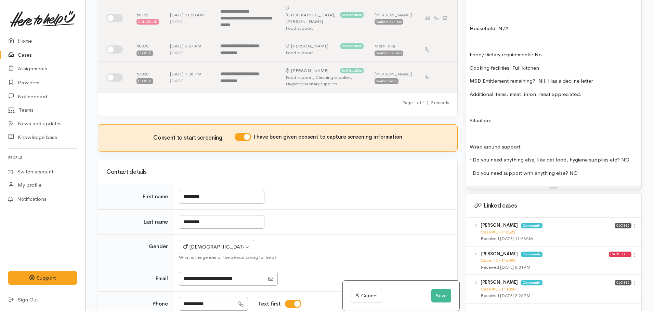
scroll to position [547, 0]
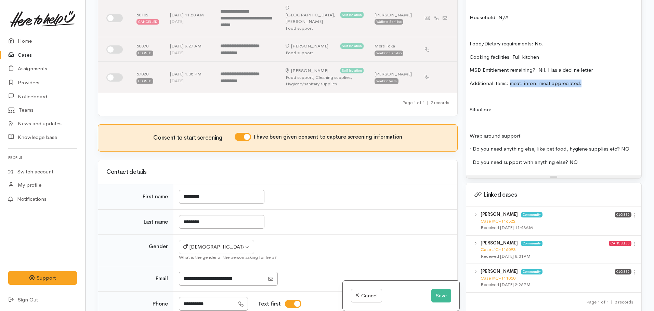
drag, startPoint x: 594, startPoint y: 78, endPoint x: 511, endPoint y: 77, distance: 82.7
click at [511, 80] on p "Additional items: meat. inron. meat appreciated." at bounding box center [553, 84] width 168 height 8
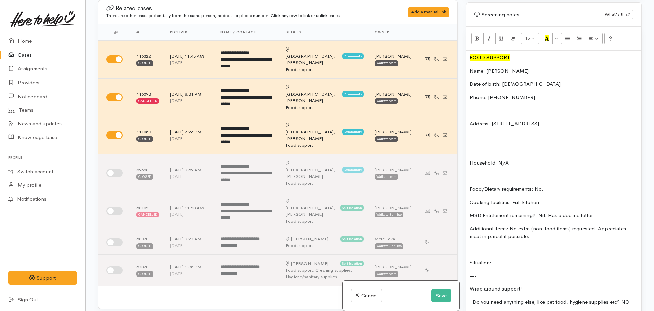
scroll to position [410, 0]
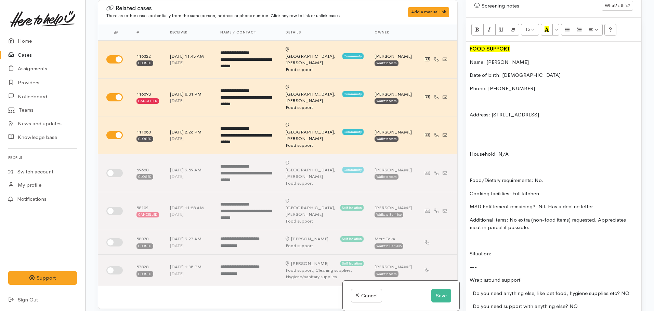
click at [520, 250] on p "Situation:" at bounding box center [553, 254] width 168 height 8
click at [563, 180] on div "FOOD SUPPORT Name: Lawrence Morrison Date of birth: 29/05/1990 Phone: 022175534…" at bounding box center [553, 181] width 175 height 278
click at [560, 177] on p "Food/Dietary requirements: No." at bounding box center [553, 181] width 168 height 8
click at [534, 250] on p "Situation: Lawrence" at bounding box center [553, 254] width 168 height 8
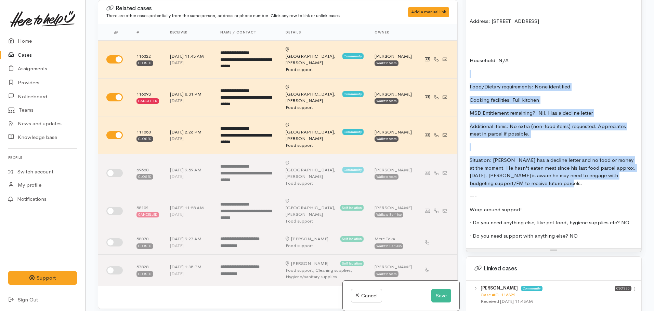
scroll to position [407, 0]
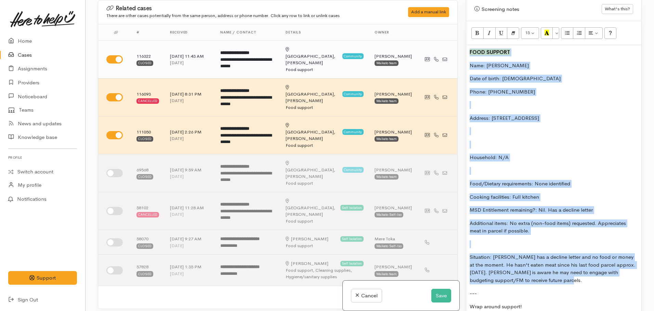
drag, startPoint x: 564, startPoint y: 137, endPoint x: 441, endPoint y: 41, distance: 156.6
click at [441, 41] on div "Related cases There are other cases potentially from the same person, address o…" at bounding box center [370, 155] width 552 height 311
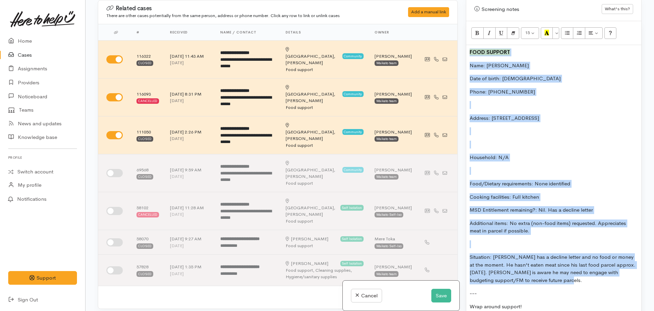
copy div "FOOD SUPPORT Name: Lawrence Morrison Date of birth: 29/05/1990 Phone: 022175534…"
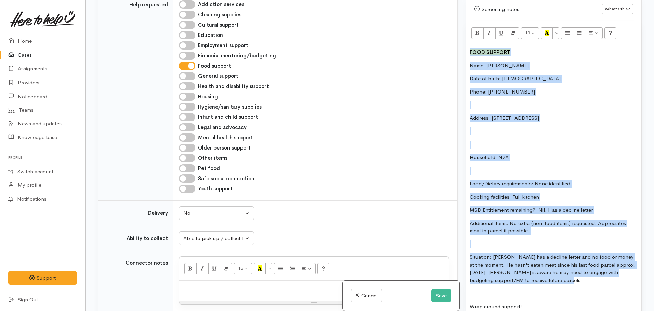
scroll to position [649, 0]
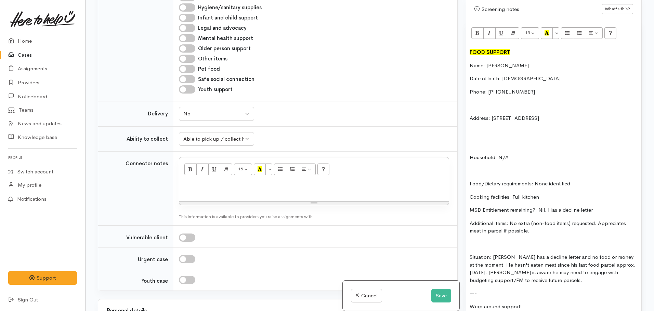
click at [204, 185] on p at bounding box center [314, 189] width 263 height 8
paste div
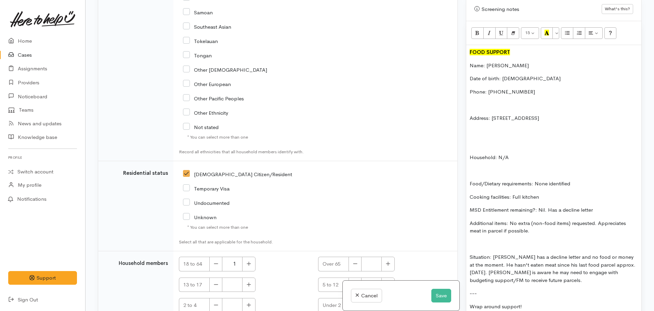
scroll to position [1534, 0]
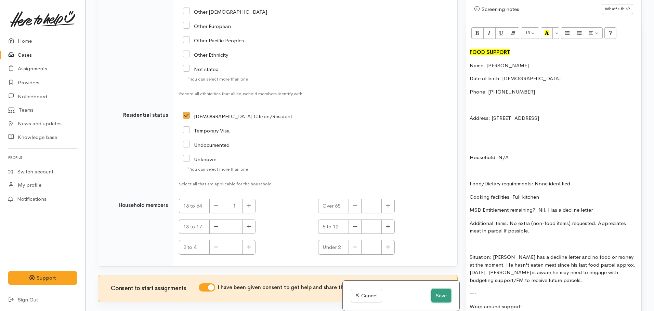
click at [431, 296] on button "Save" at bounding box center [441, 296] width 20 height 14
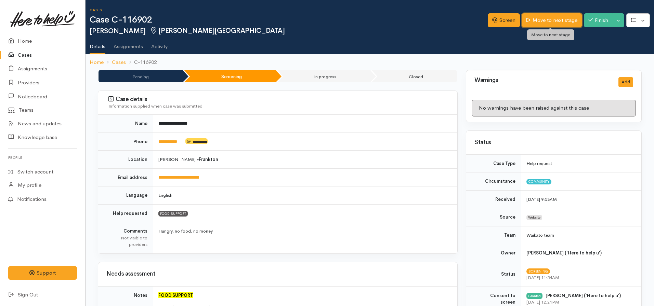
click at [546, 22] on link "Move to next stage" at bounding box center [551, 20] width 59 height 14
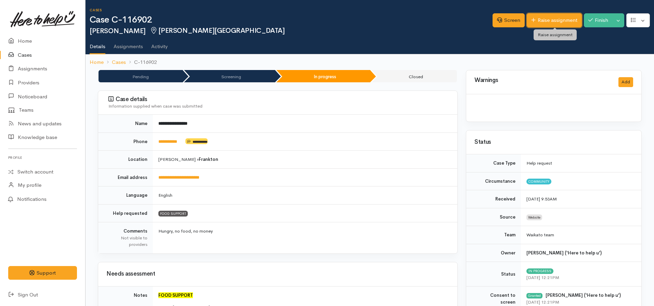
click at [536, 17] on link "Raise assignment" at bounding box center [553, 20] width 55 height 14
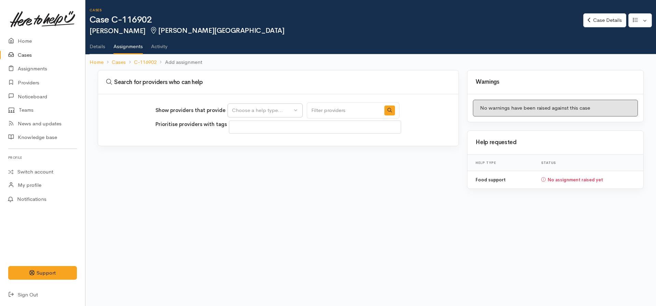
select select
click at [246, 115] on button "Choose a help type..." at bounding box center [265, 111] width 75 height 14
click at [239, 145] on span "Food support" at bounding box center [252, 143] width 32 height 8
select select "3"
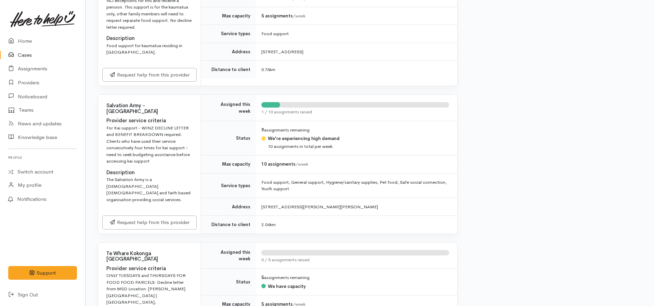
scroll to position [342, 0]
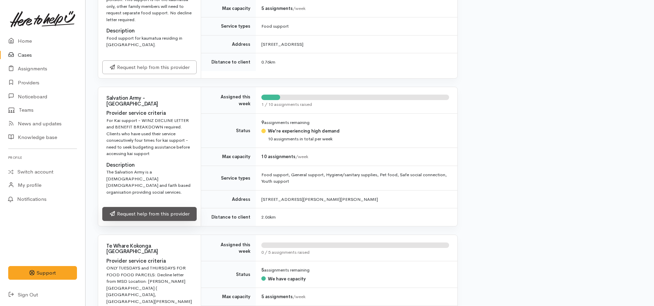
click at [154, 208] on link "Request help from this provider" at bounding box center [149, 214] width 94 height 14
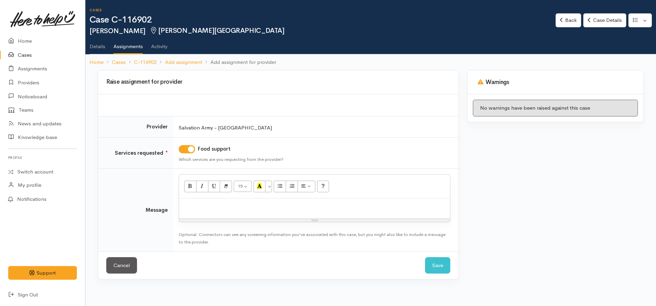
click at [176, 209] on td "15 8 9 10 11 12 14 18 24 36 Background Color Transparent Select #ffff00 Text Co…" at bounding box center [315, 210] width 285 height 83
drag, startPoint x: 196, startPoint y: 211, endPoint x: 202, endPoint y: 204, distance: 9.2
click at [196, 211] on div at bounding box center [314, 209] width 271 height 20
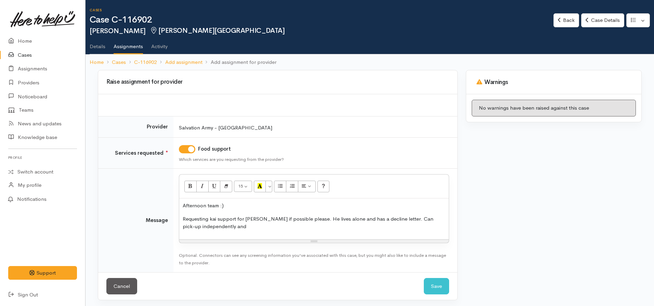
click at [247, 227] on p "Requesting kai support for Lawrence if possible please. He lives alone and has …" at bounding box center [314, 222] width 263 height 15
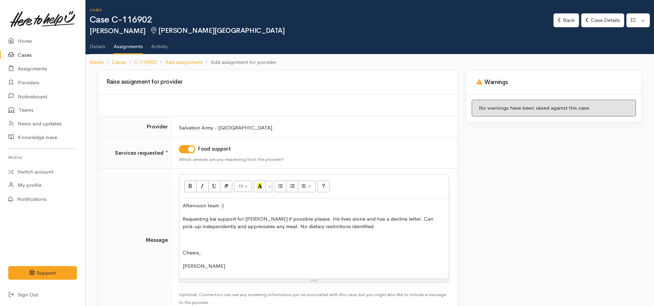
drag, startPoint x: 314, startPoint y: 231, endPoint x: 309, endPoint y: 224, distance: 8.3
drag, startPoint x: 215, startPoint y: 251, endPoint x: 164, endPoint y: 256, distance: 51.5
click at [164, 256] on tr "Message <p>Afternoon team :)</p><p>Requesting kai support for Lawrence if possi…" at bounding box center [277, 240] width 359 height 143
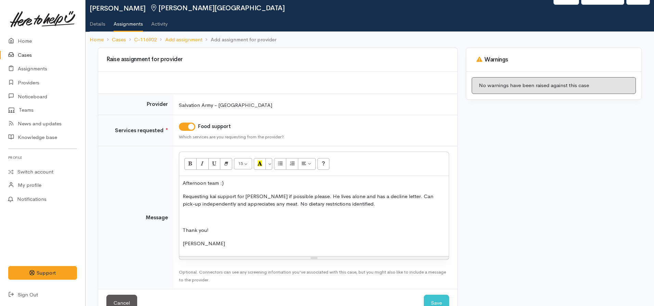
scroll to position [42, 0]
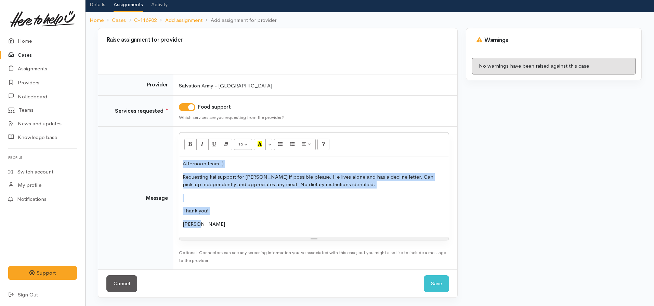
copy div "Afternoon team :) Requesting kai support for Lawrence if possible please. He li…"
click at [126, 285] on link "Cancel" at bounding box center [121, 284] width 31 height 17
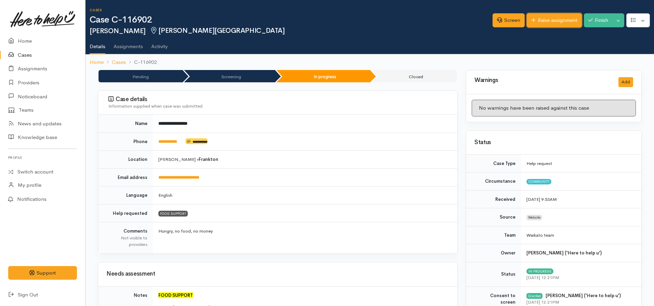
click at [553, 24] on link "Raise assignment" at bounding box center [553, 20] width 55 height 14
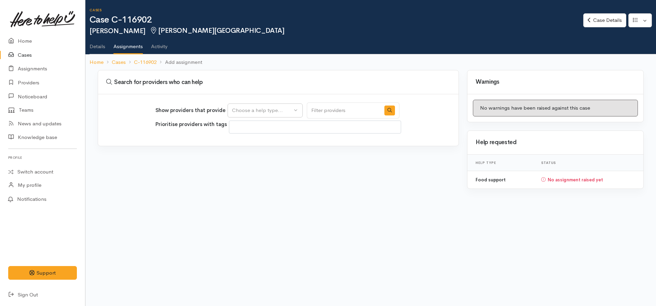
select select
click at [268, 106] on button "Choose a help type..." at bounding box center [265, 111] width 75 height 14
click at [251, 141] on span "Food support" at bounding box center [252, 143] width 32 height 8
select select "3"
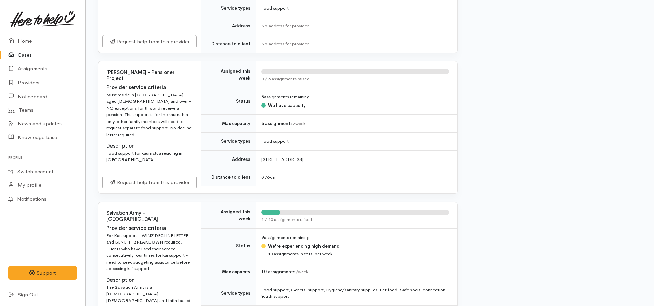
scroll to position [308, 0]
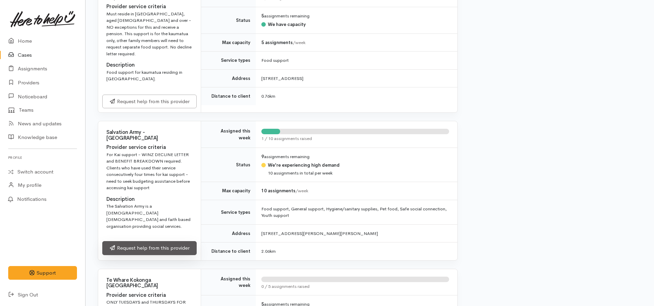
click at [175, 244] on link "Request help from this provider" at bounding box center [149, 248] width 94 height 14
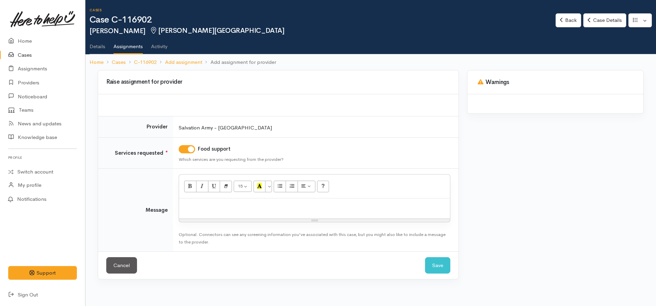
click at [205, 208] on p at bounding box center [315, 206] width 264 height 8
paste div
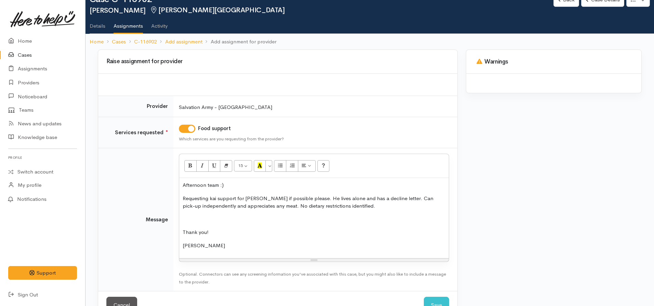
scroll to position [42, 0]
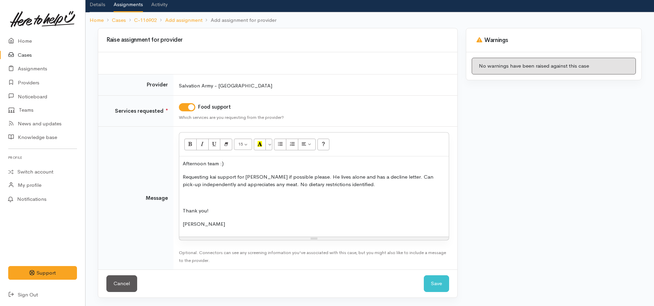
click at [422, 278] on div "Cancel Save Save" at bounding box center [277, 284] width 359 height 28
click at [428, 280] on button "Save" at bounding box center [436, 284] width 25 height 17
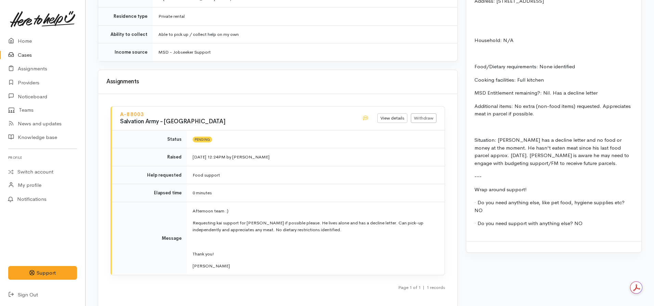
scroll to position [780, 0]
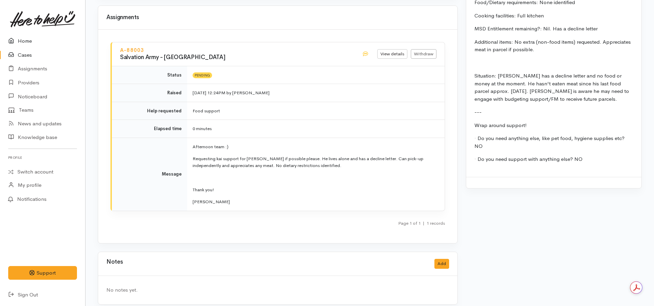
click at [31, 40] on link "Home" at bounding box center [42, 41] width 85 height 14
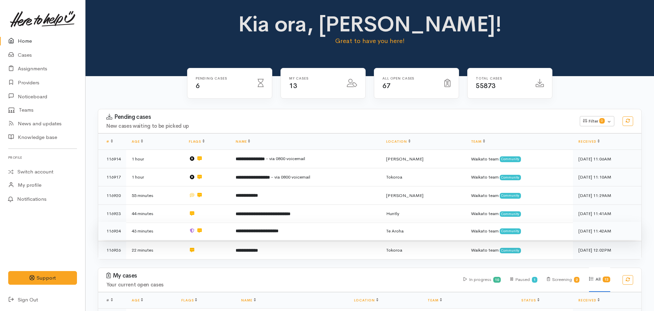
click at [278, 229] on b "**********" at bounding box center [257, 231] width 43 height 4
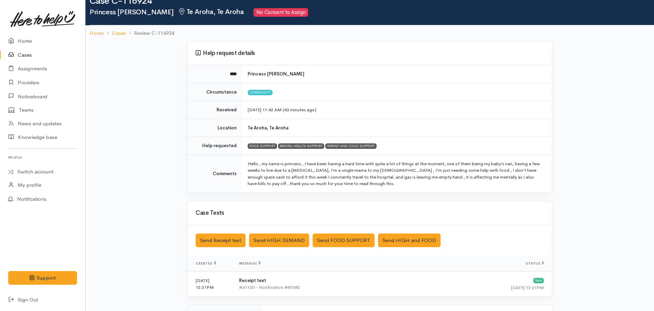
scroll to position [34, 0]
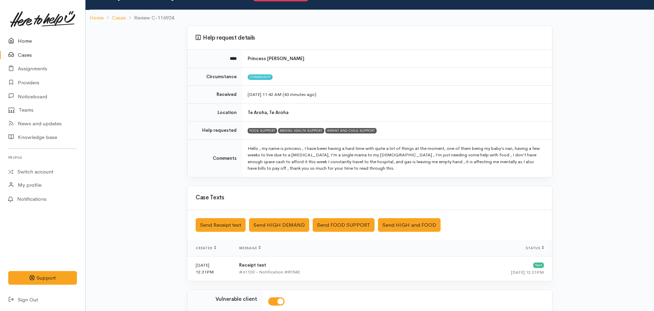
click at [22, 40] on link "Home" at bounding box center [42, 41] width 85 height 14
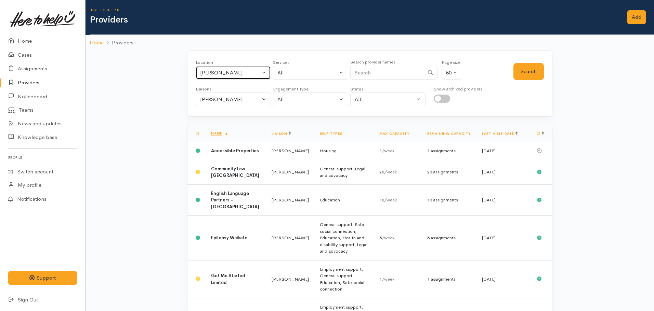
click at [218, 71] on div "Hamilton" at bounding box center [230, 73] width 60 height 8
type input "te aroha"
click at [232, 119] on link "Te Aroha" at bounding box center [233, 117] width 75 height 11
select select "28"
click at [539, 68] on button "Search" at bounding box center [528, 71] width 30 height 17
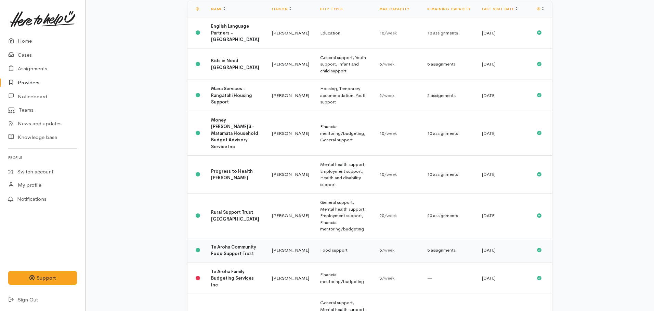
scroll to position [152, 0]
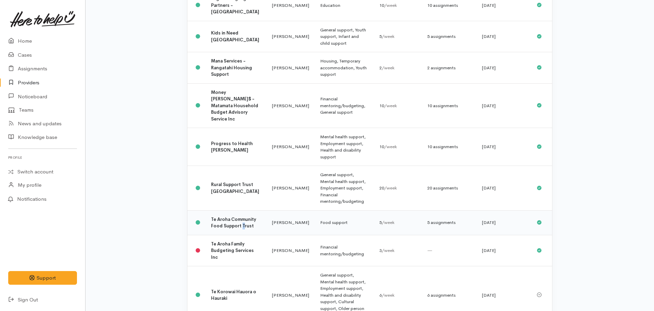
click at [230, 211] on td "Te Aroha Community Food Support Trust" at bounding box center [235, 223] width 61 height 25
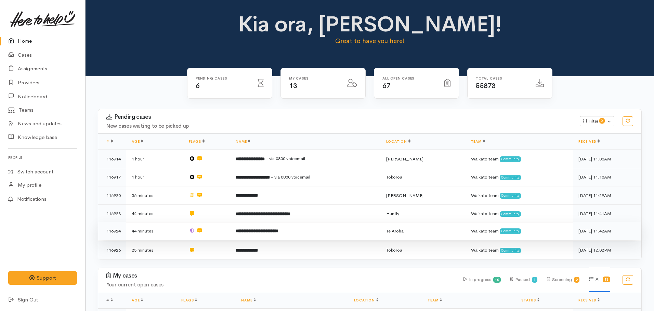
click at [260, 229] on b "**********" at bounding box center [257, 231] width 43 height 4
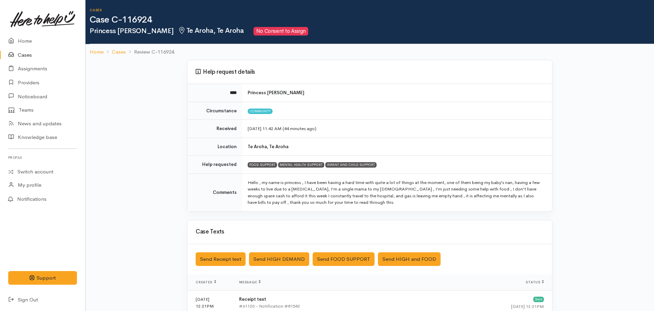
scroll to position [137, 0]
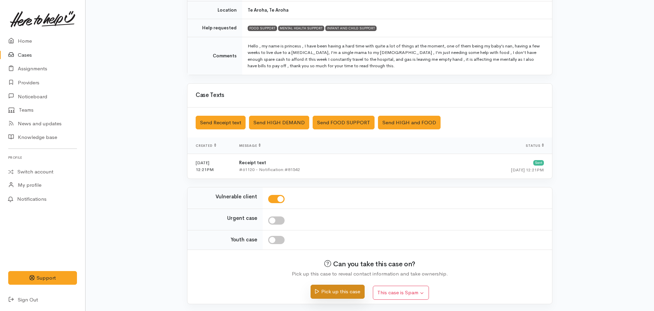
click at [327, 292] on button "Pick up this case" at bounding box center [337, 292] width 54 height 14
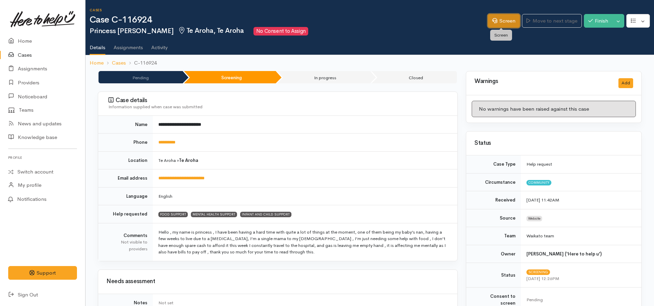
click at [502, 21] on link "Screen" at bounding box center [503, 21] width 32 height 14
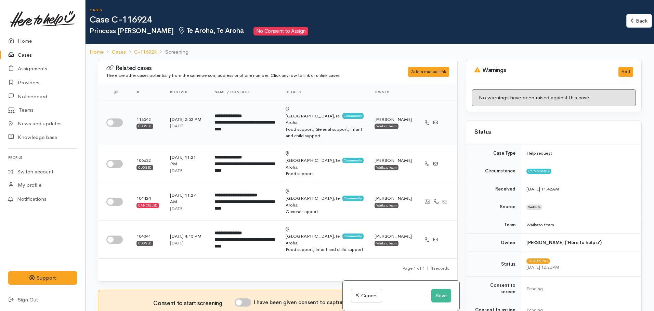
click at [121, 119] on div at bounding box center [115, 123] width 19 height 8
click at [119, 119] on input "checkbox" at bounding box center [114, 123] width 16 height 8
checkbox input "true"
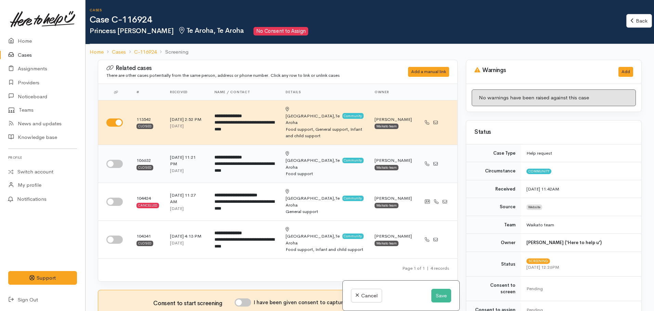
click at [113, 160] on input "checkbox" at bounding box center [114, 164] width 16 height 8
checkbox input "true"
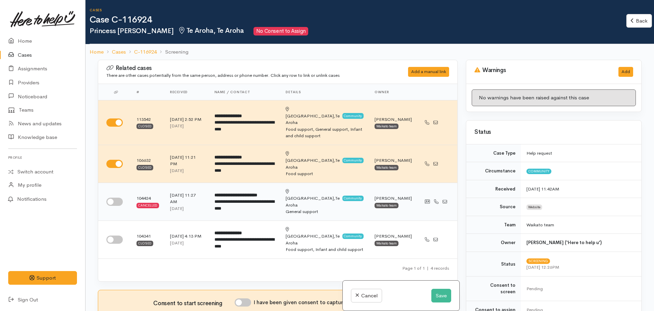
click at [114, 184] on td at bounding box center [114, 202] width 33 height 38
click at [115, 198] on input "checkbox" at bounding box center [114, 202] width 16 height 8
checkbox input "true"
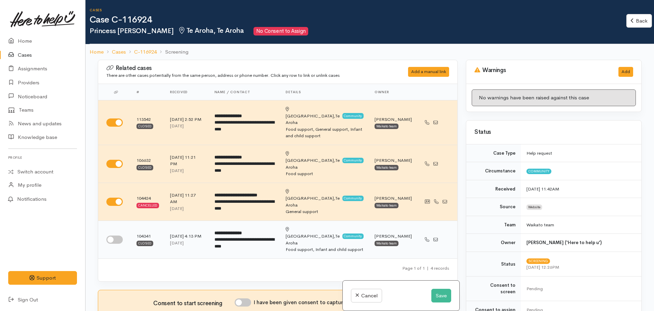
click at [114, 236] on input "checkbox" at bounding box center [114, 240] width 16 height 8
checkbox input "true"
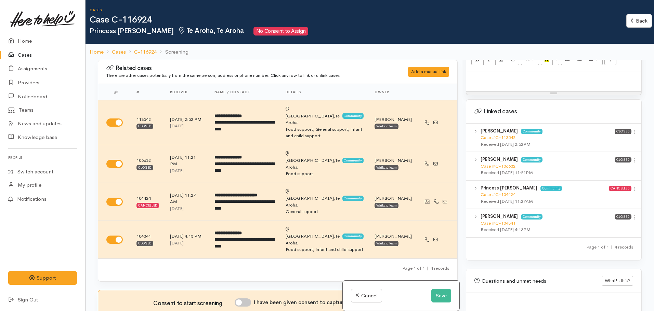
scroll to position [513, 0]
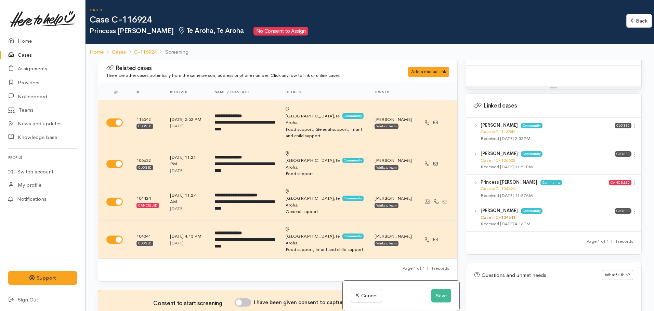
click at [496, 215] on link "Case #C-104341" at bounding box center [497, 218] width 35 height 6
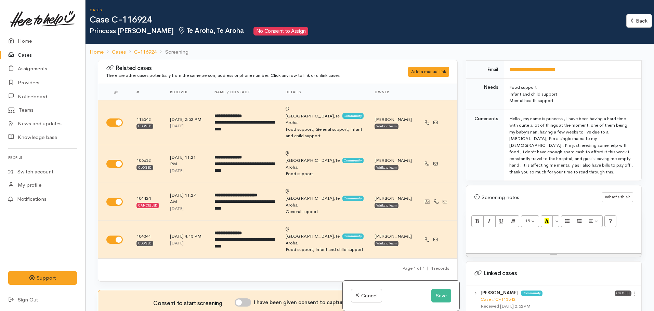
scroll to position [342, 0]
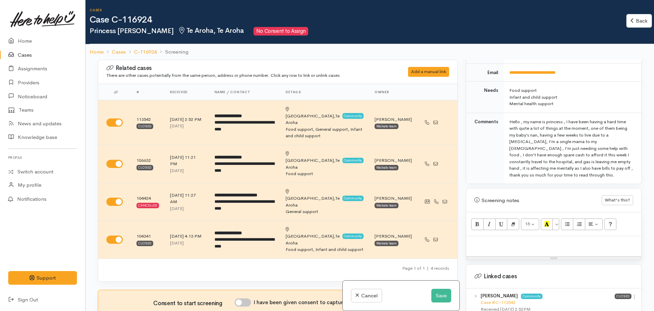
click at [473, 240] on p at bounding box center [553, 244] width 168 height 8
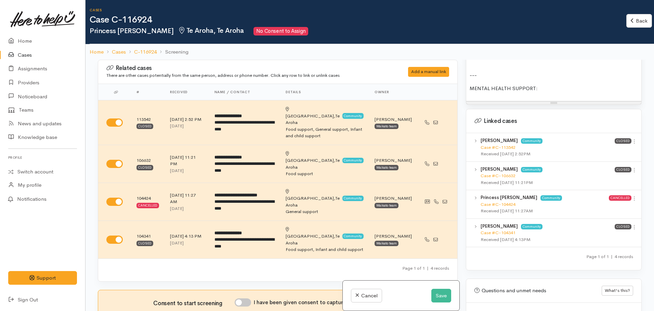
scroll to position [547, 0]
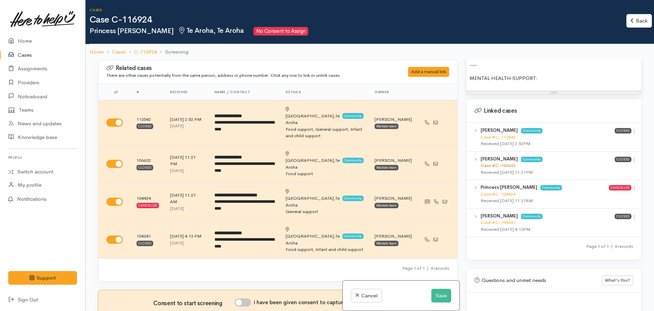
click at [493, 163] on link "Case #C-106632" at bounding box center [497, 166] width 35 height 6
click at [503, 134] on link "Case #C-113542" at bounding box center [497, 137] width 35 height 6
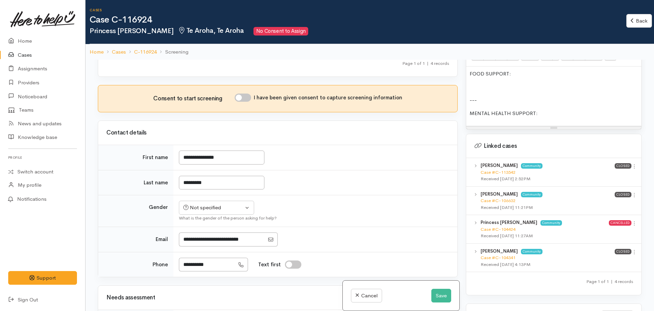
scroll to position [479, 0]
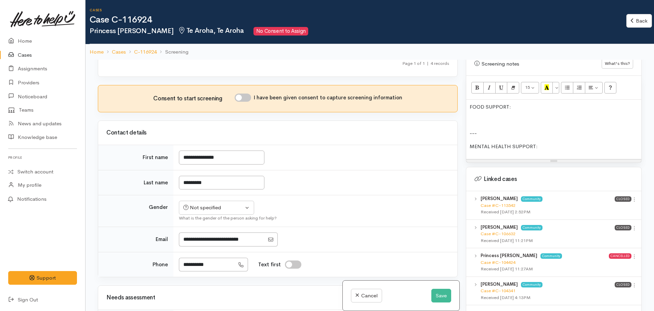
click at [548, 136] on div "FOOD SUPPORT: --- MENTAL HEALTH SUPPORT:" at bounding box center [553, 129] width 175 height 59
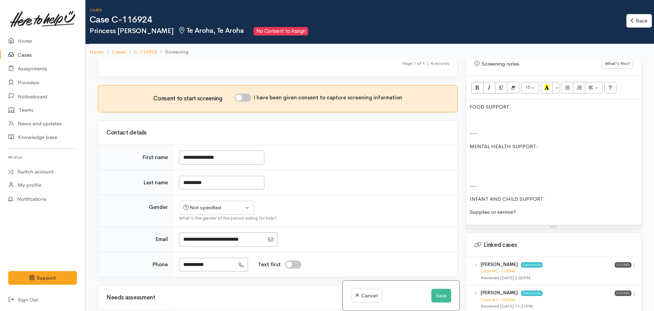
click at [474, 156] on p at bounding box center [553, 160] width 168 height 8
click at [440, 293] on button "Save" at bounding box center [441, 296] width 20 height 14
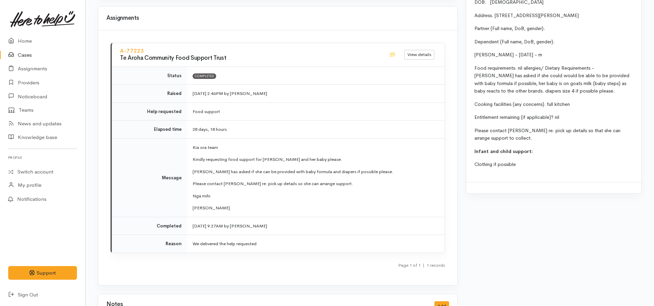
scroll to position [786, 0]
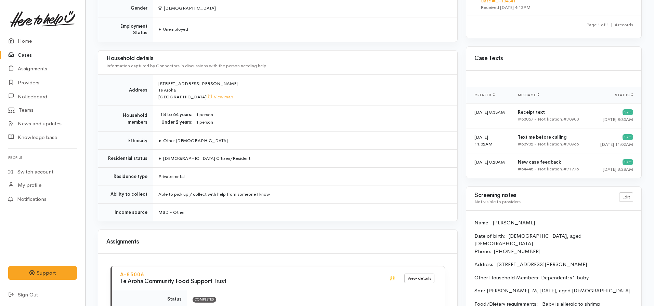
scroll to position [479, 0]
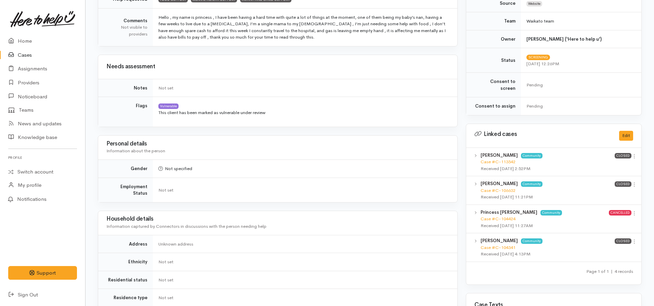
scroll to position [103, 0]
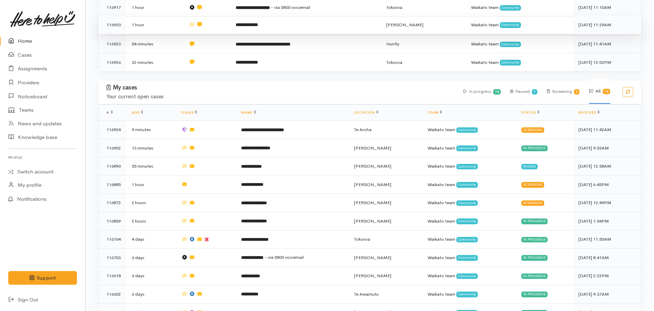
scroll to position [171, 0]
